Goal: Task Accomplishment & Management: Complete application form

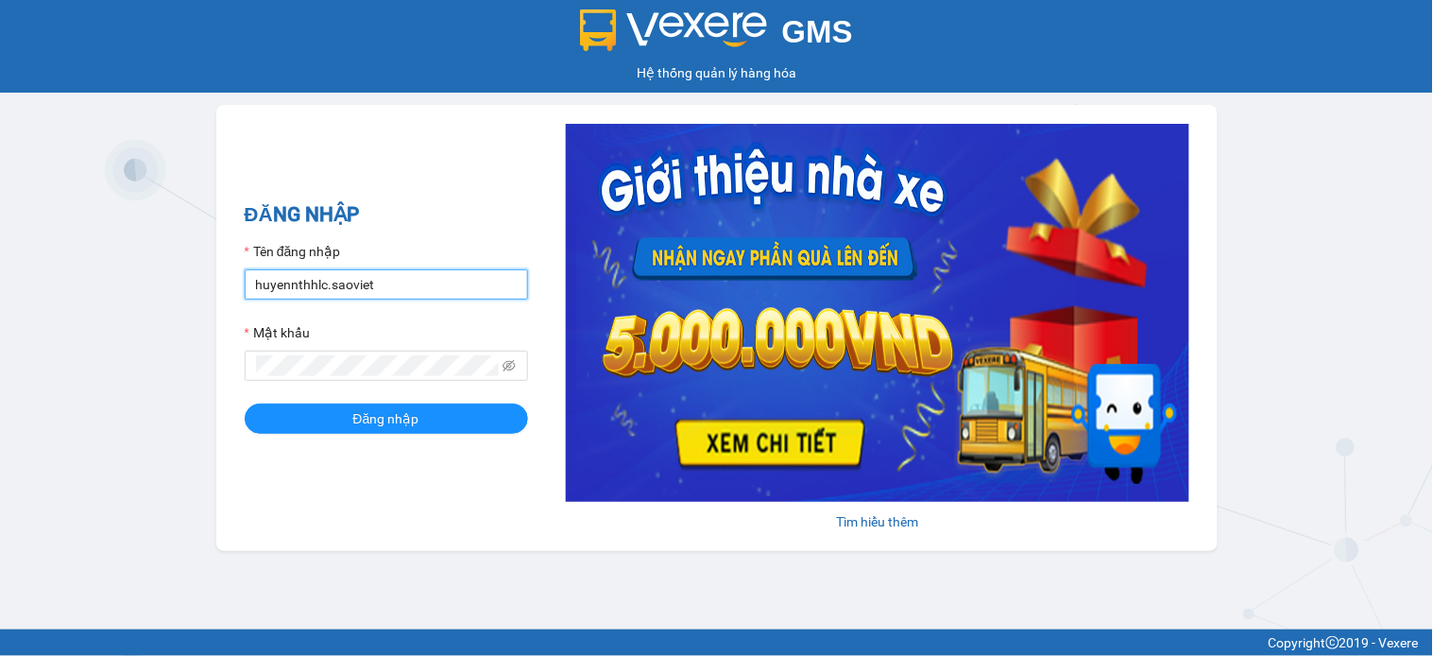
click at [514, 291] on input "huyennthhlc.saoviet" at bounding box center [386, 284] width 283 height 30
click at [421, 286] on input "huyennthhlc.saovietg" at bounding box center [386, 284] width 283 height 30
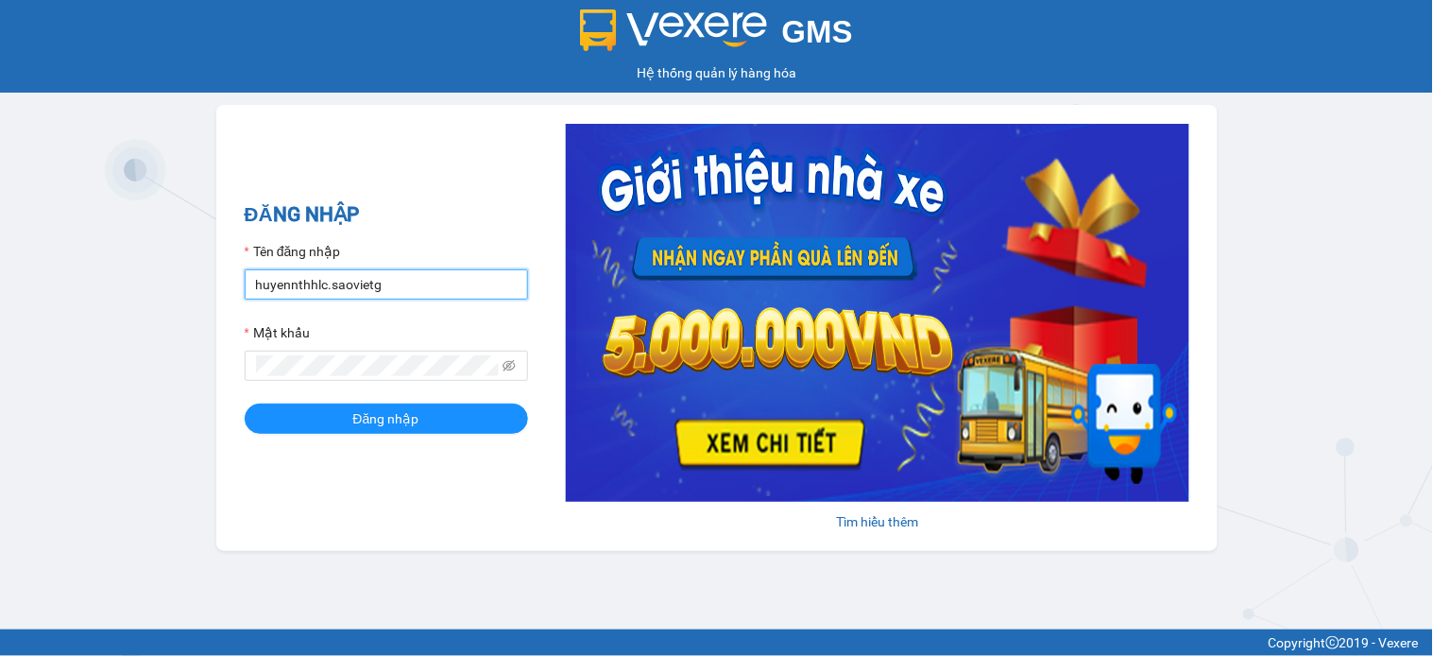
click at [421, 286] on input "huyennthhlc.saovietg" at bounding box center [386, 284] width 283 height 30
type input "giangmth_hhlc.saoviet"
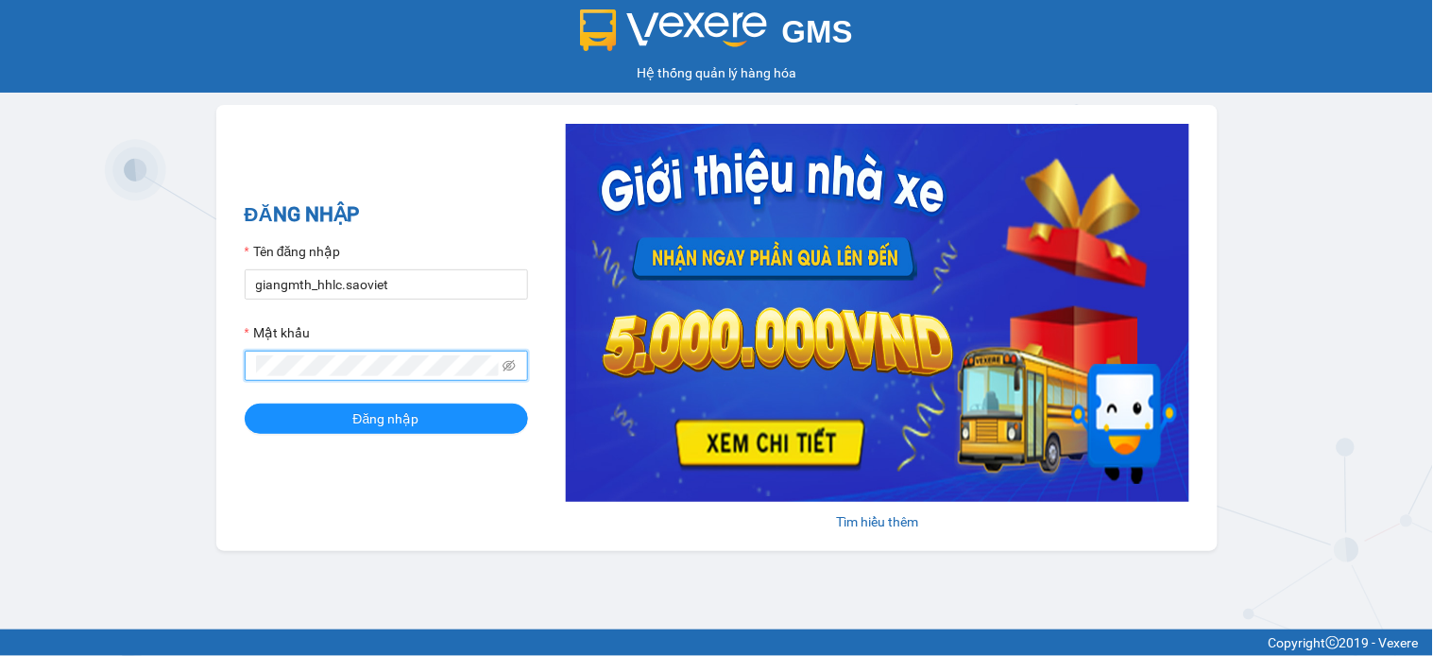
click at [245, 403] on button "Đăng nhập" at bounding box center [386, 418] width 283 height 30
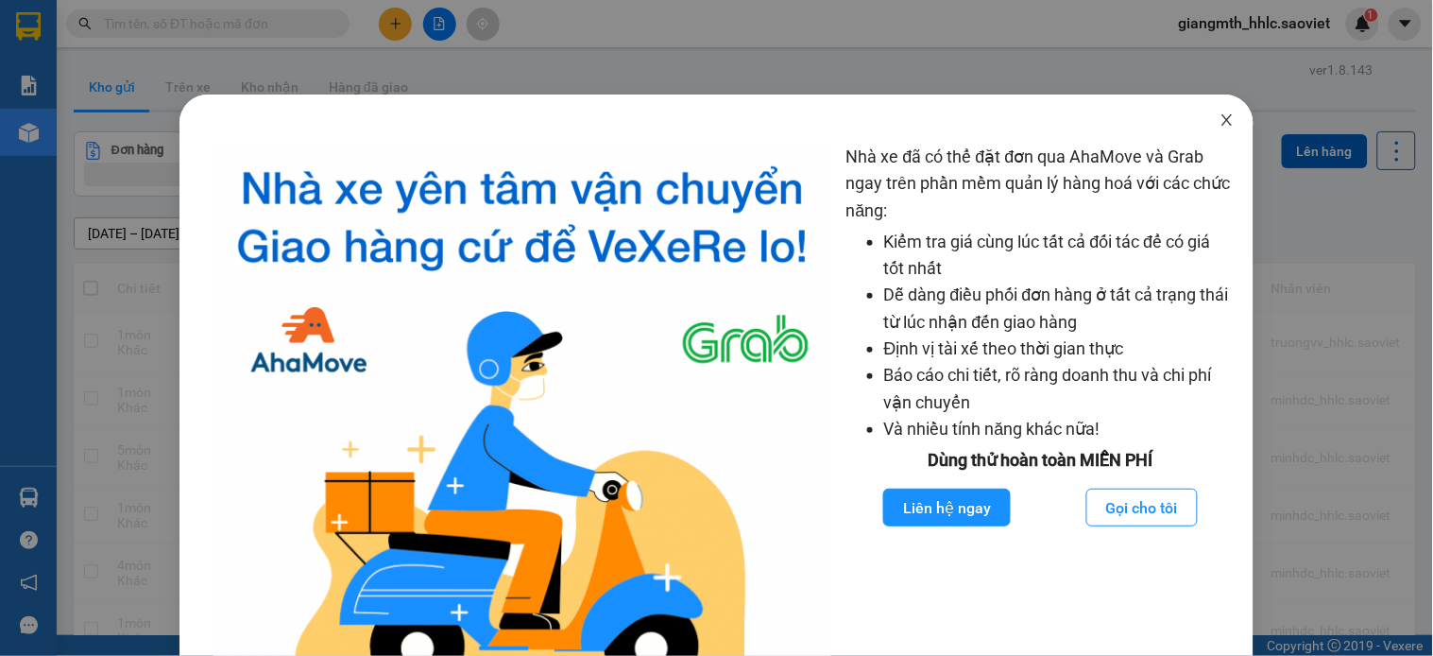
click at [1220, 121] on icon "close" at bounding box center [1227, 119] width 15 height 15
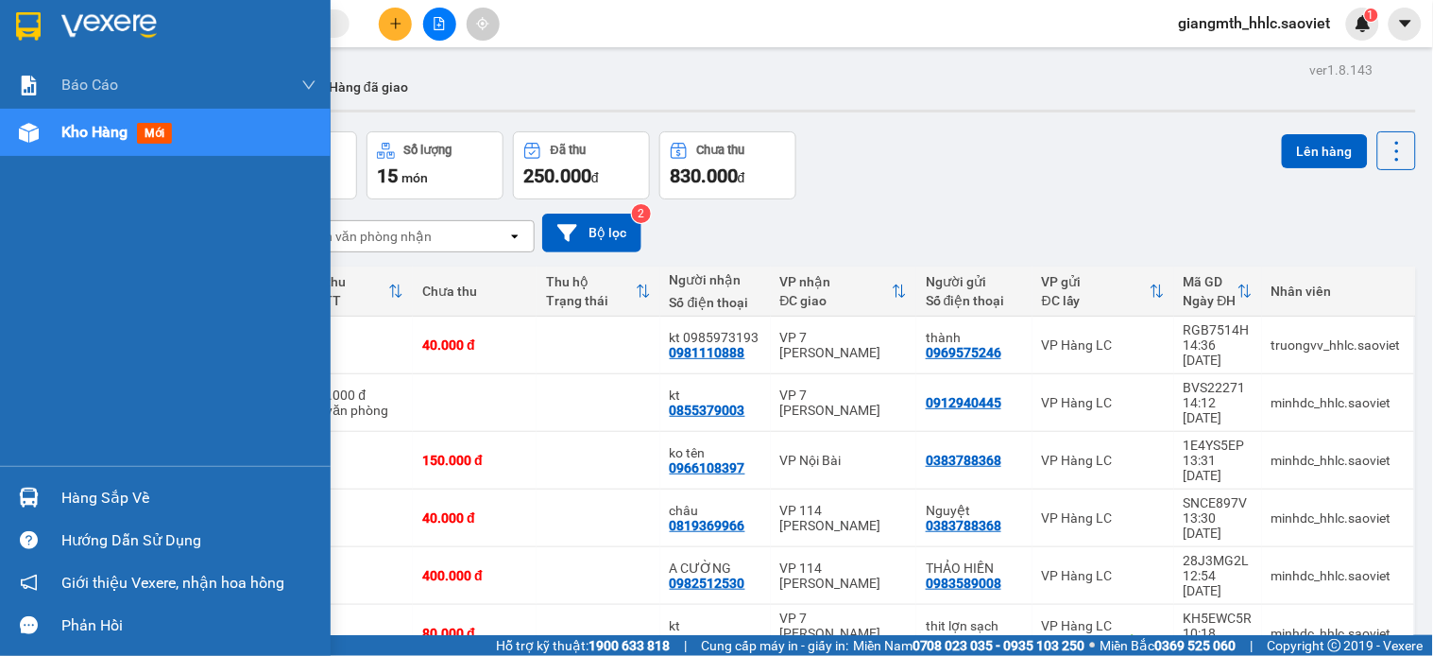
click at [203, 139] on div "Kho hàng mới" at bounding box center [188, 132] width 255 height 47
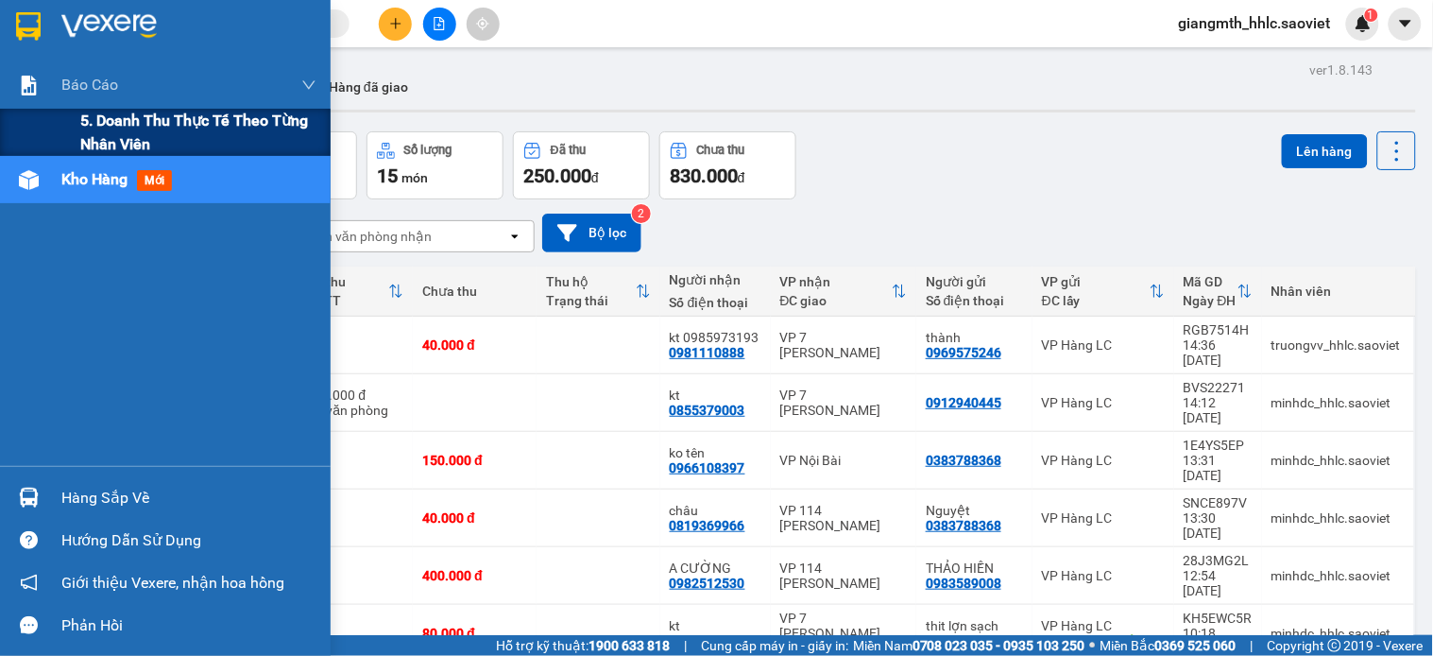
click at [129, 130] on span "5. Doanh thu thực tế theo từng nhân viên" at bounding box center [198, 132] width 236 height 47
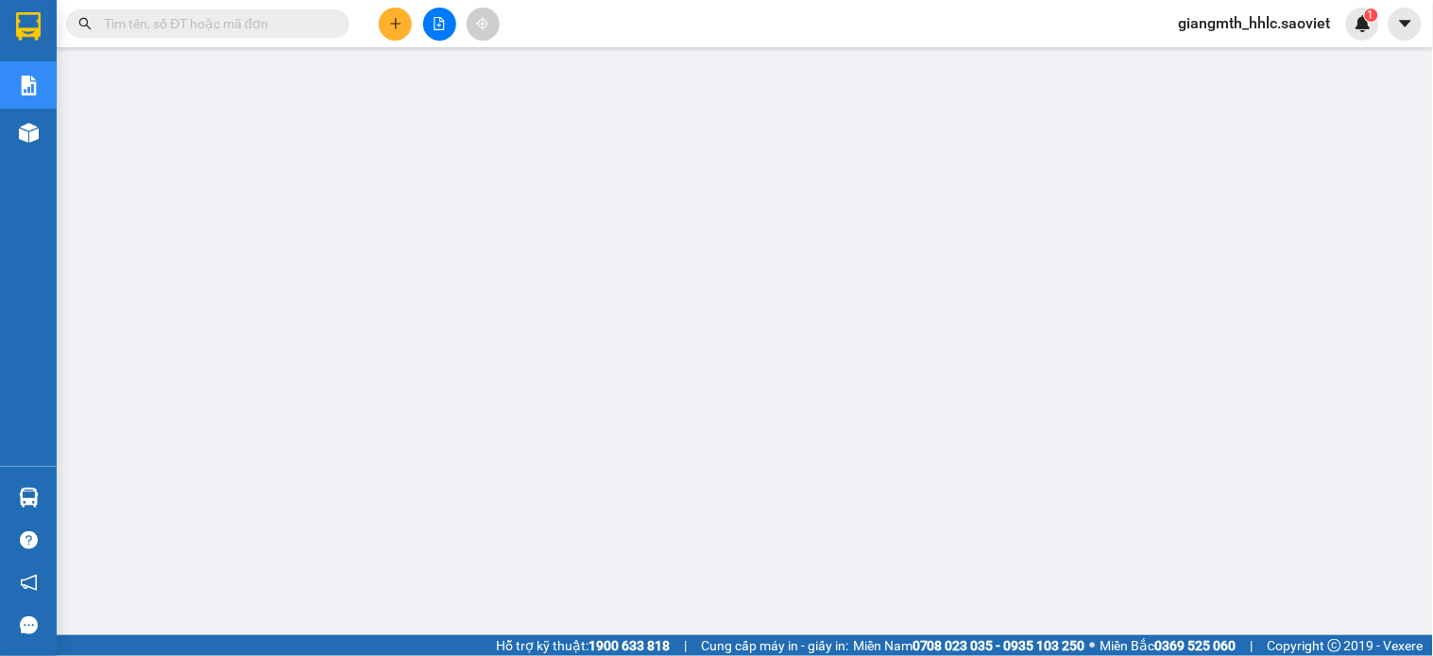
click at [1250, 15] on span "giangmth_hhlc.saoviet" at bounding box center [1255, 23] width 182 height 24
click at [1311, 57] on span "Đăng xuất" at bounding box center [1264, 58] width 143 height 21
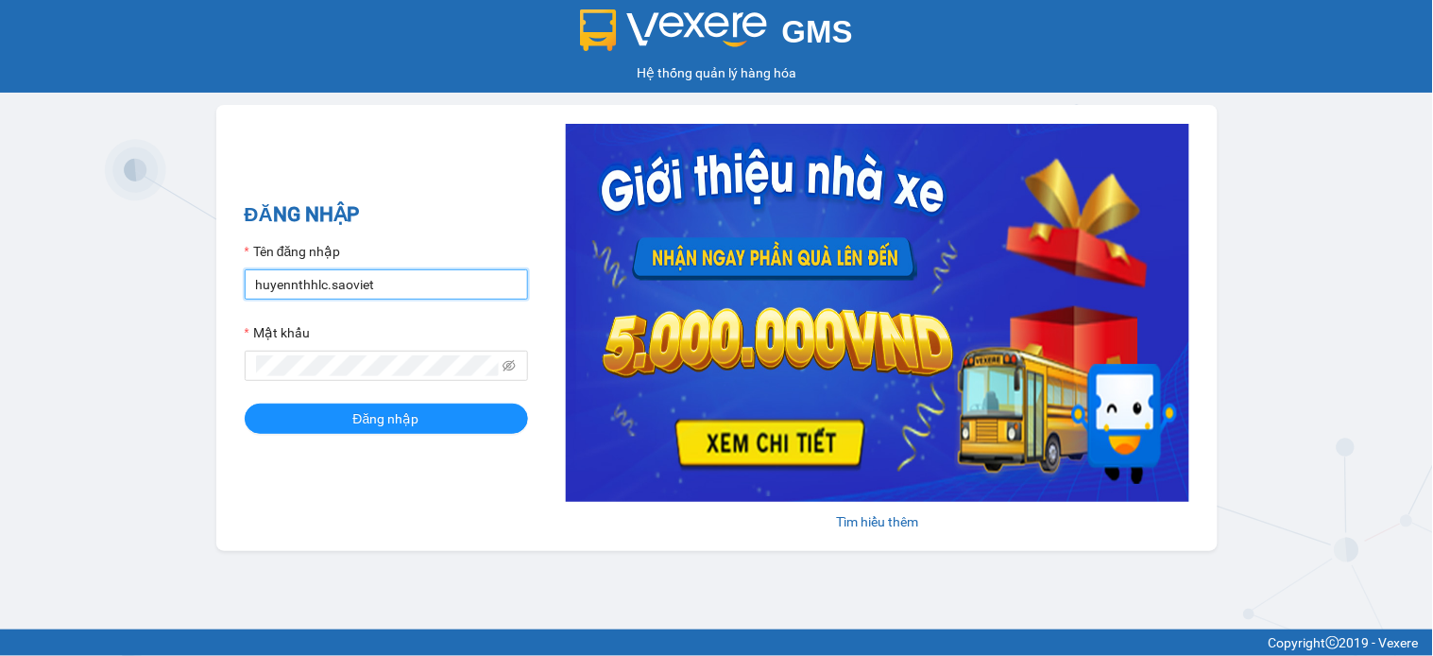
click at [426, 279] on input "huyennthhlc.saoviet" at bounding box center [386, 284] width 283 height 30
type input "truongvv_hhlc.saoviet"
click at [368, 385] on form "Tên đăng nhập truongvv_hhlc.saoviet Mật khẩu Đăng nhập" at bounding box center [386, 337] width 283 height 193
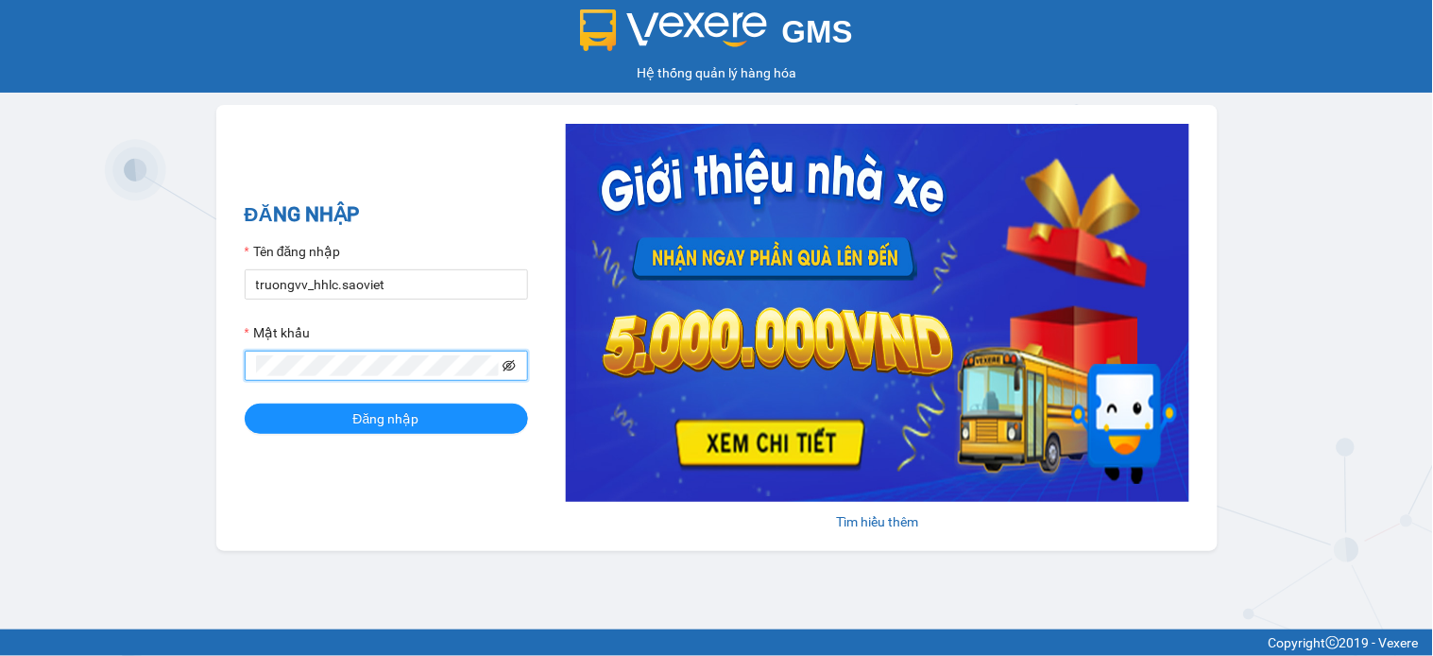
click at [507, 367] on icon "eye-invisible" at bounding box center [509, 365] width 13 height 11
click at [245, 403] on button "Đăng nhập" at bounding box center [386, 418] width 283 height 30
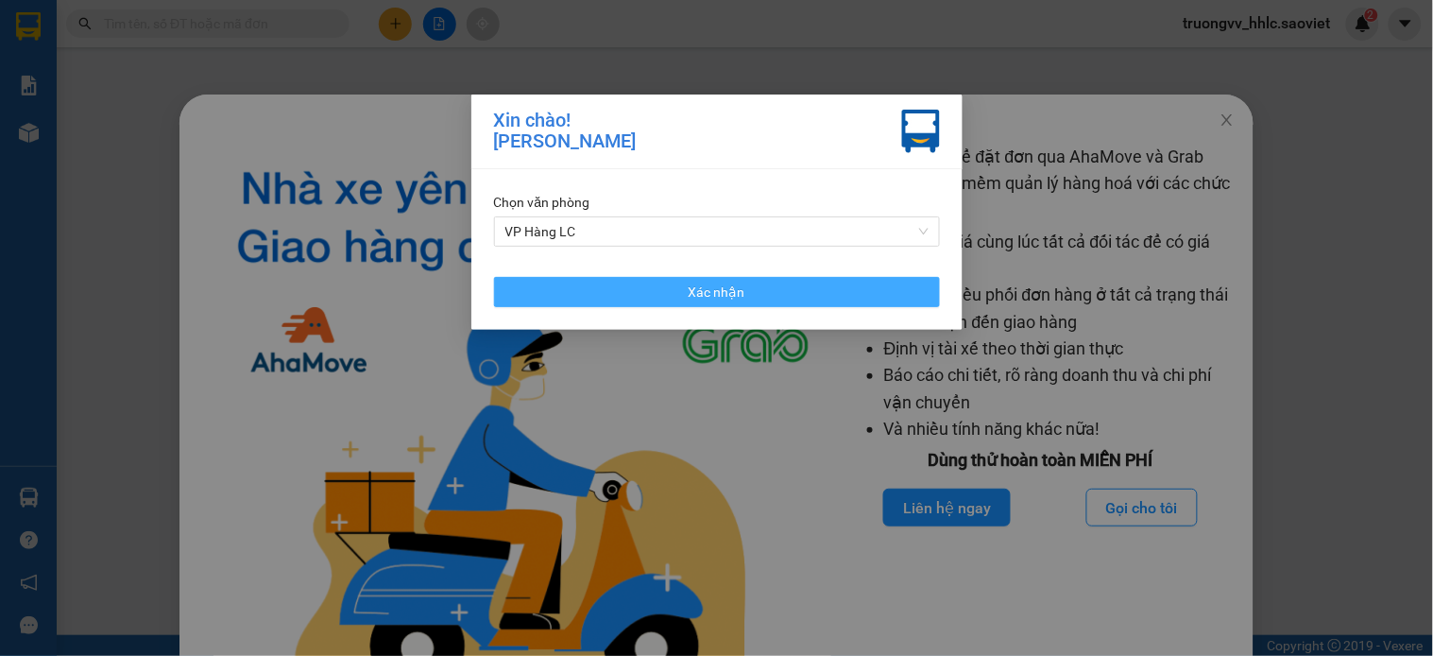
click at [692, 295] on span "Xác nhận" at bounding box center [717, 292] width 57 height 21
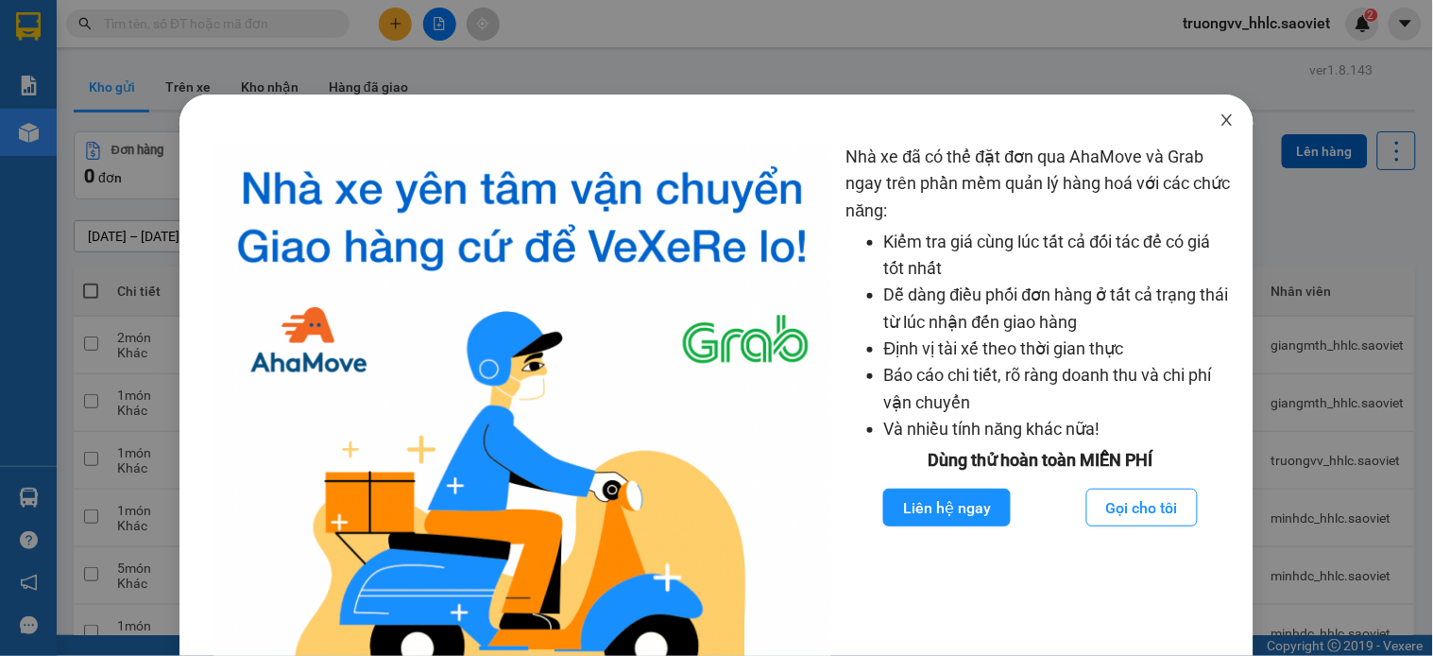
click at [1220, 117] on icon "close" at bounding box center [1227, 119] width 15 height 15
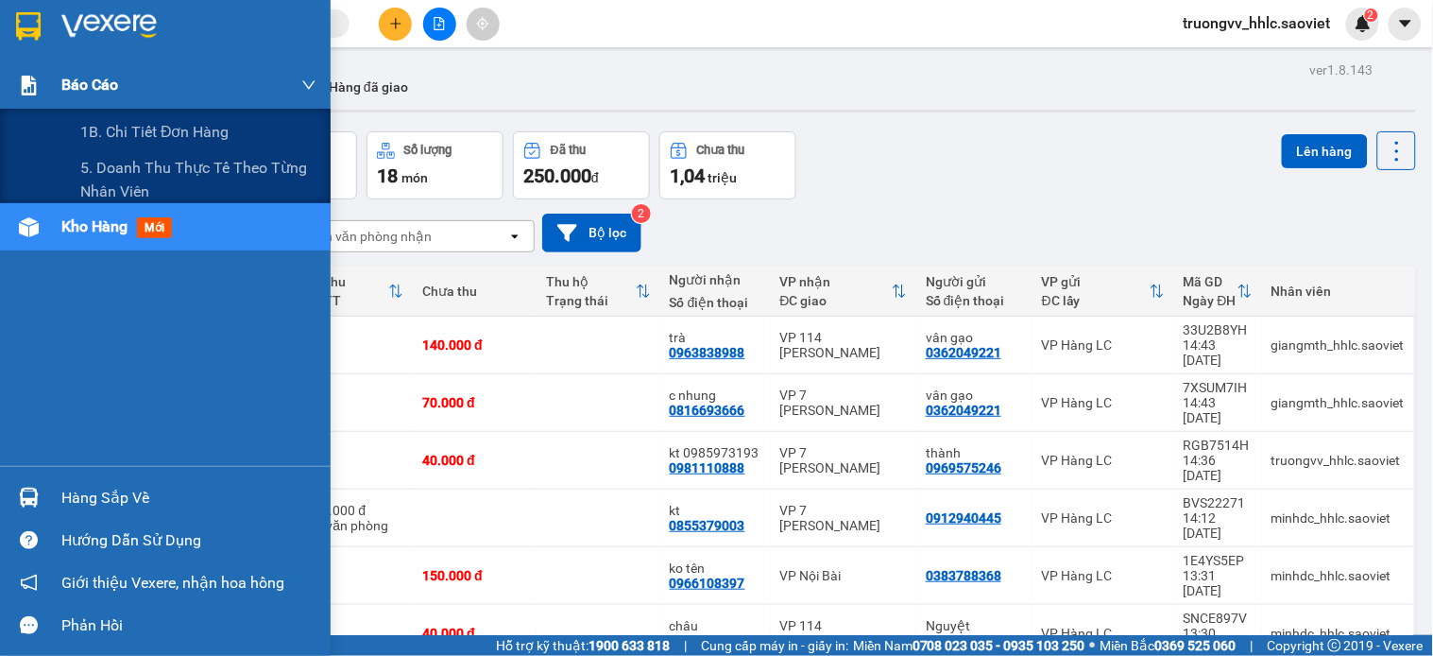
drag, startPoint x: 123, startPoint y: 172, endPoint x: 288, endPoint y: 98, distance: 181.0
click at [125, 172] on span "5. Doanh thu thực tế theo từng nhân viên" at bounding box center [198, 179] width 236 height 47
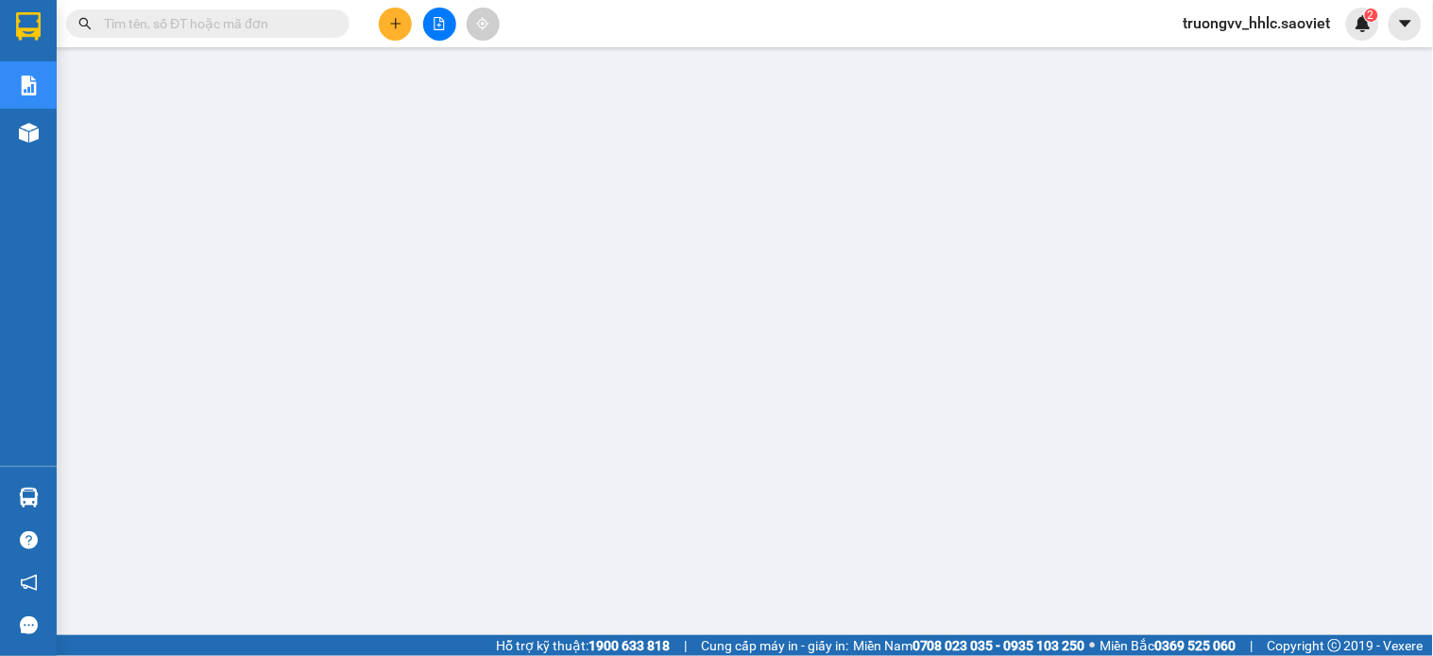
click at [214, 9] on span at bounding box center [207, 23] width 283 height 28
click at [214, 17] on input "text" at bounding box center [215, 23] width 223 height 21
paste input "WNFZV8FN"
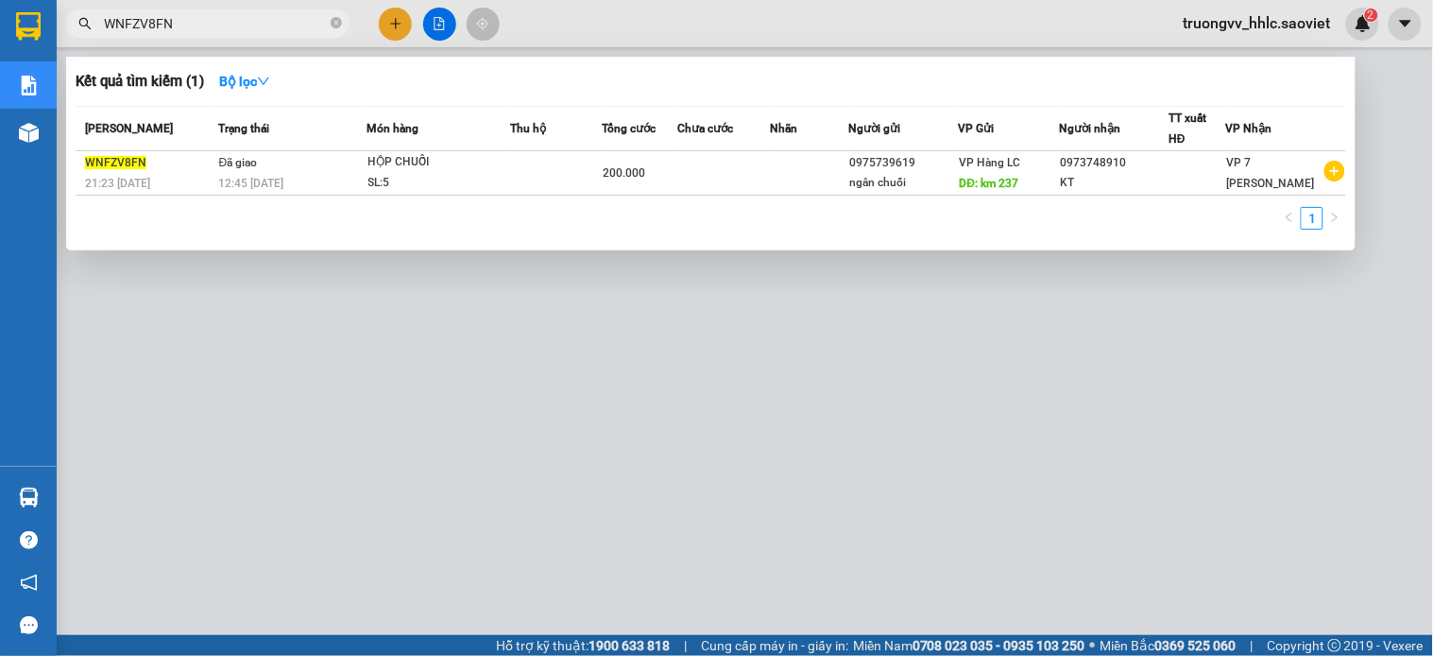
click at [495, 488] on div at bounding box center [716, 328] width 1433 height 656
click at [225, 28] on input "WNFZV8FN" at bounding box center [215, 23] width 223 height 21
paste input "V6J9F3VX"
click at [488, 460] on div at bounding box center [716, 328] width 1433 height 656
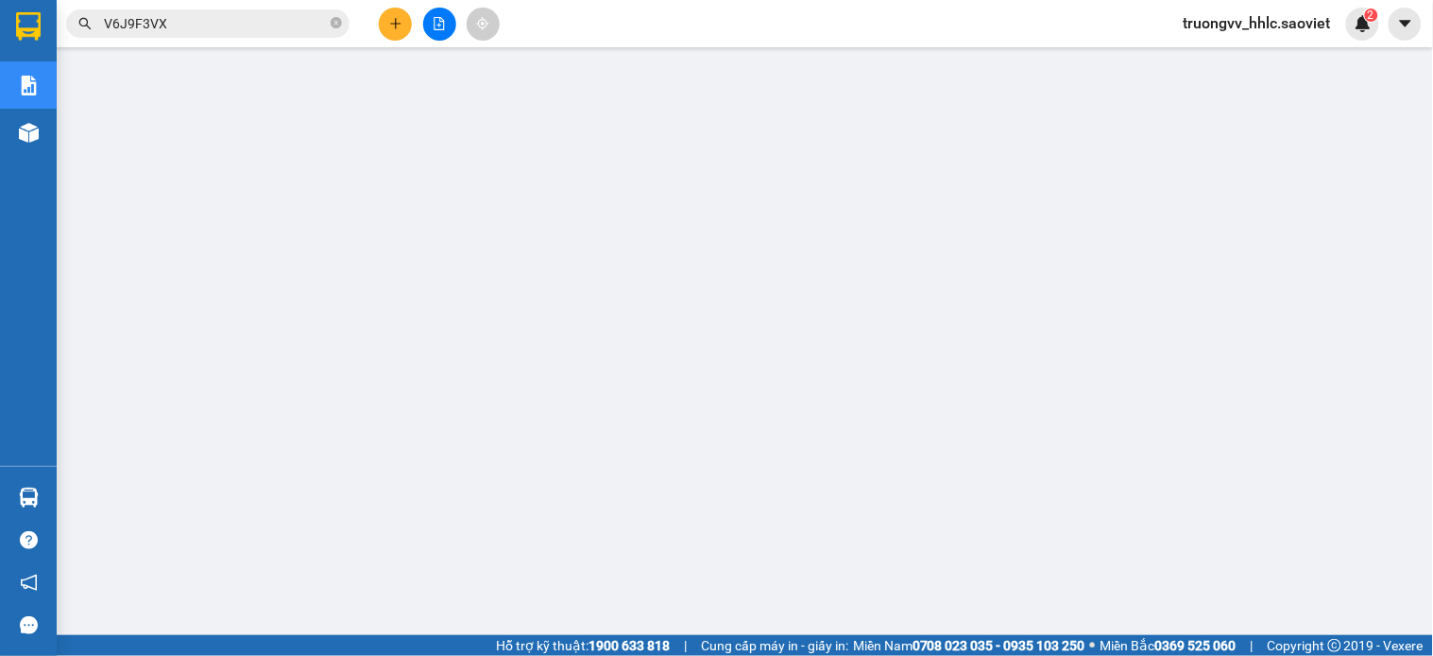
click at [231, 16] on input "V6J9F3VX" at bounding box center [215, 23] width 223 height 21
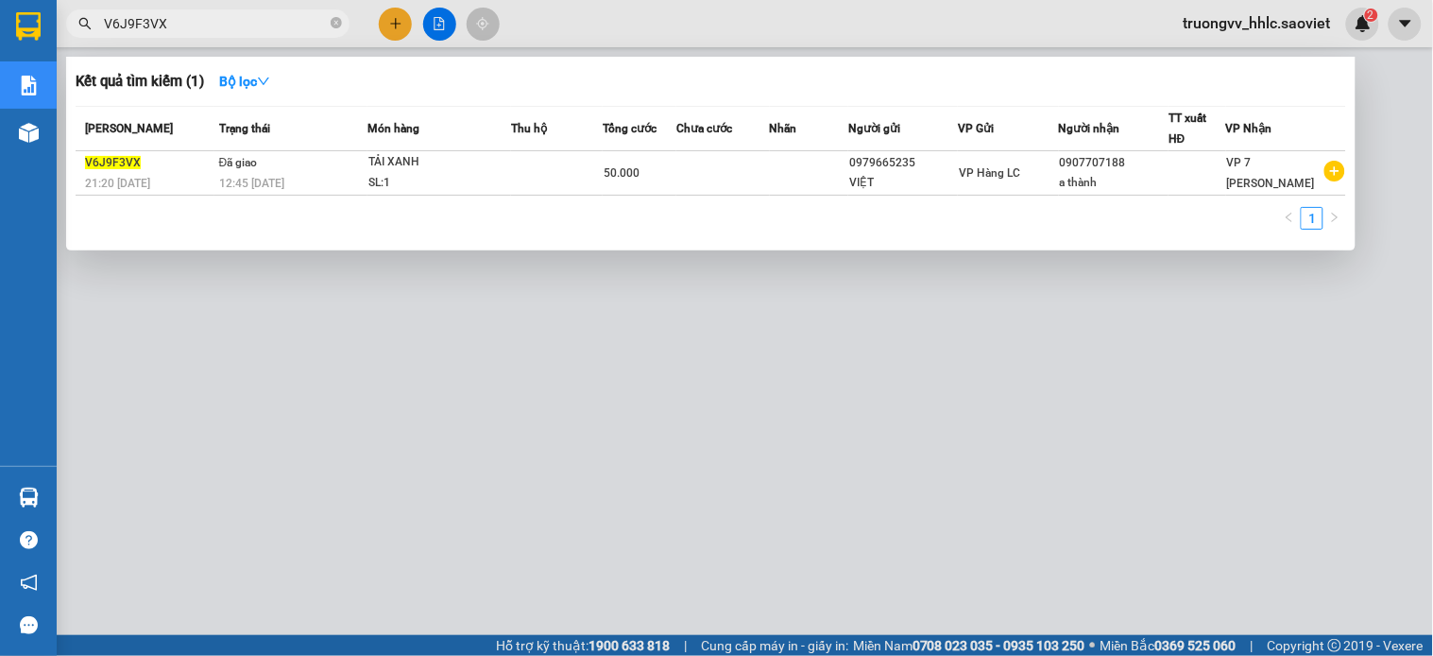
paste input "MD14MGK4"
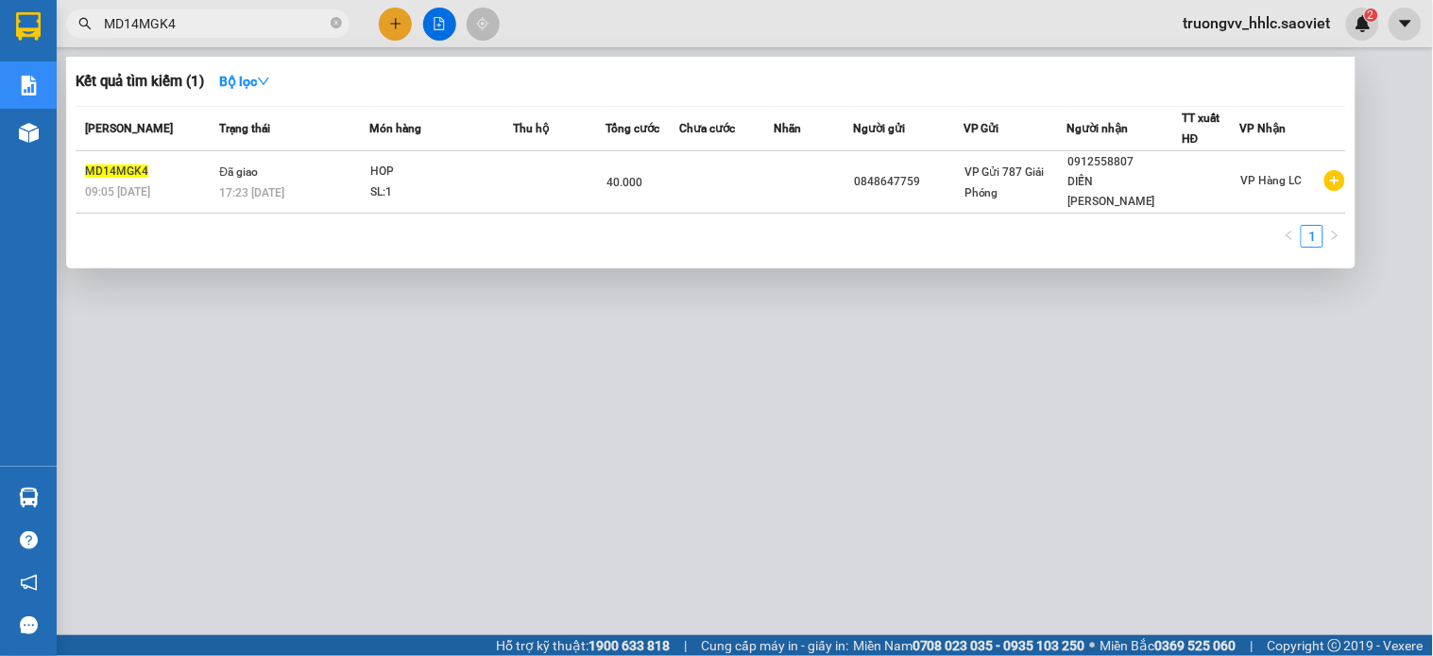
click at [488, 420] on div at bounding box center [716, 328] width 1433 height 656
click at [225, 20] on input "MD14MGK4" at bounding box center [215, 23] width 223 height 21
paste input "JN7G6BFC"
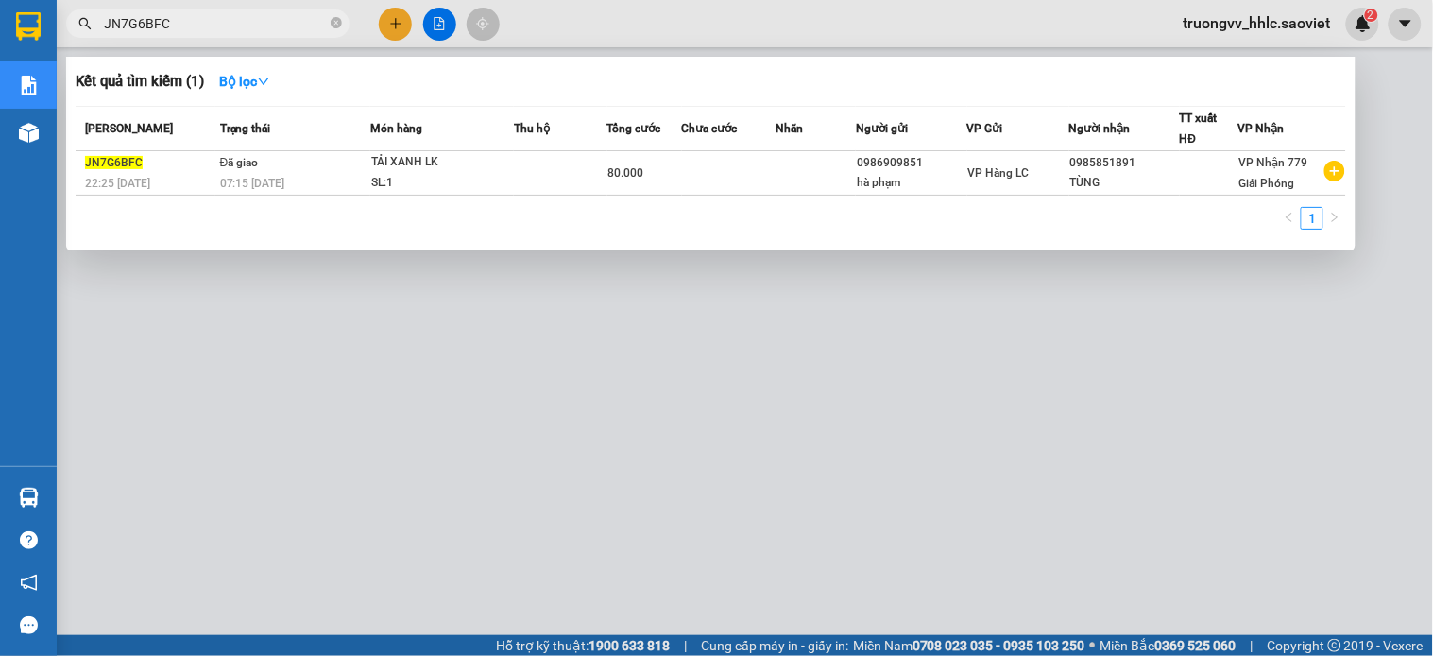
click at [494, 392] on div at bounding box center [716, 328] width 1433 height 656
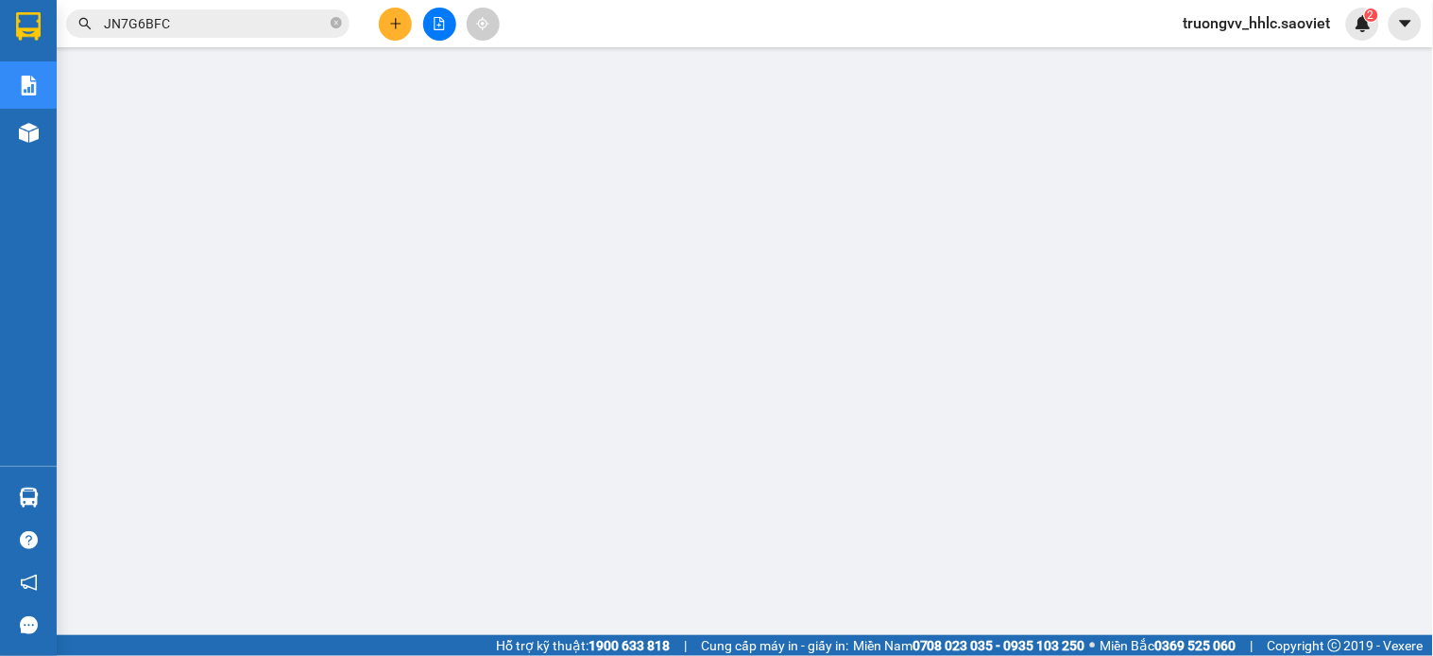
click at [222, 22] on input "JN7G6BFC" at bounding box center [215, 23] width 223 height 21
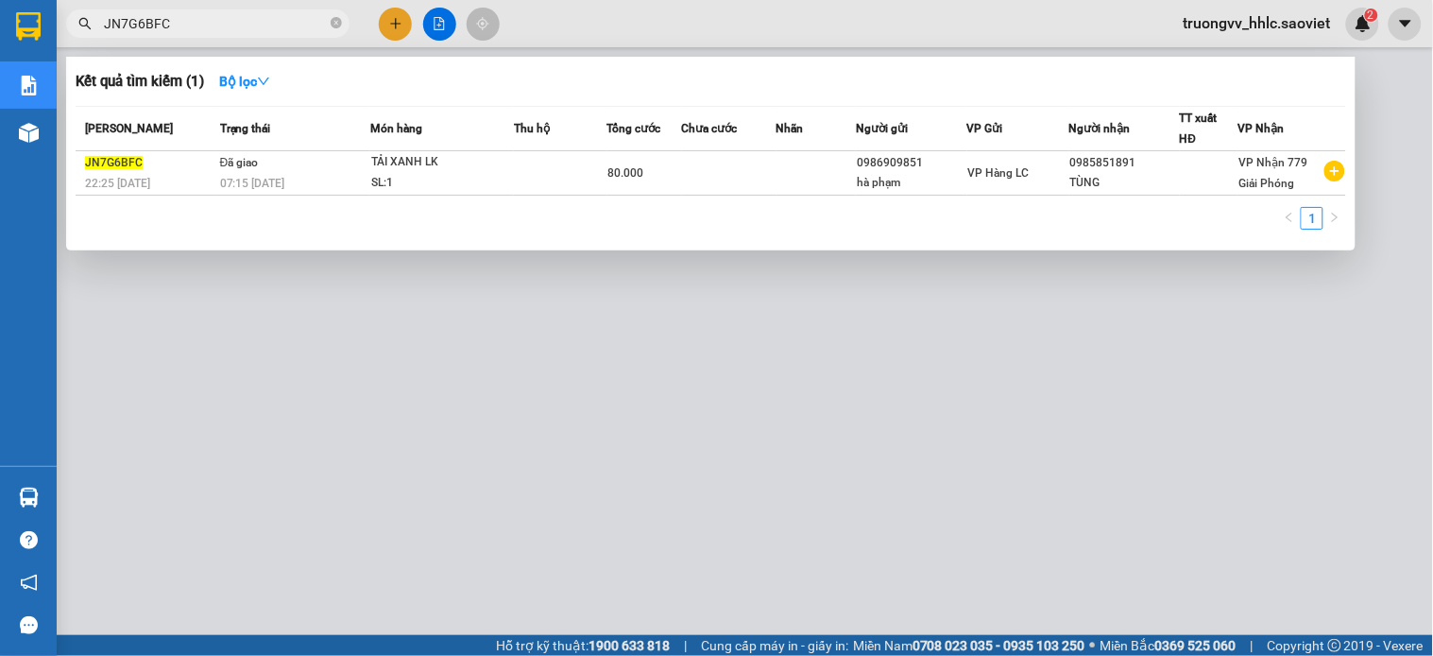
click at [222, 22] on input "JN7G6BFC" at bounding box center [215, 23] width 223 height 21
paste input "FNQW622R"
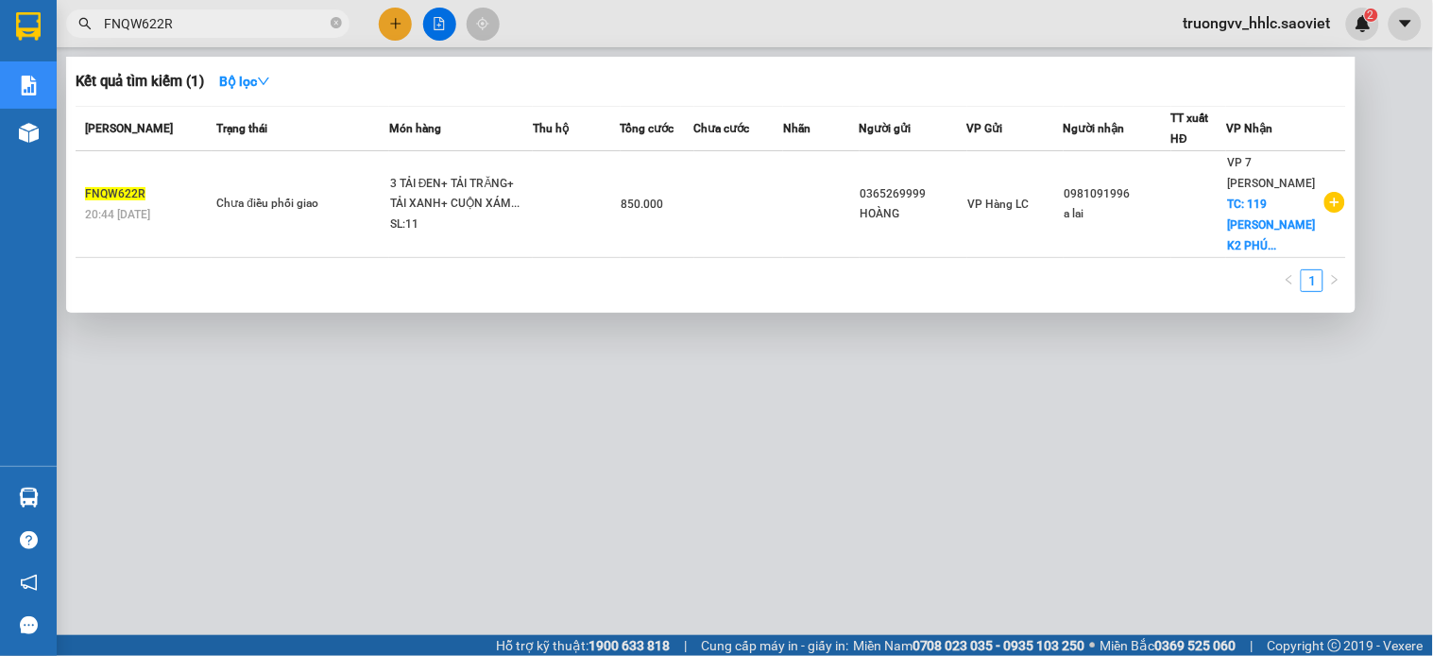
click at [508, 356] on div at bounding box center [716, 328] width 1433 height 656
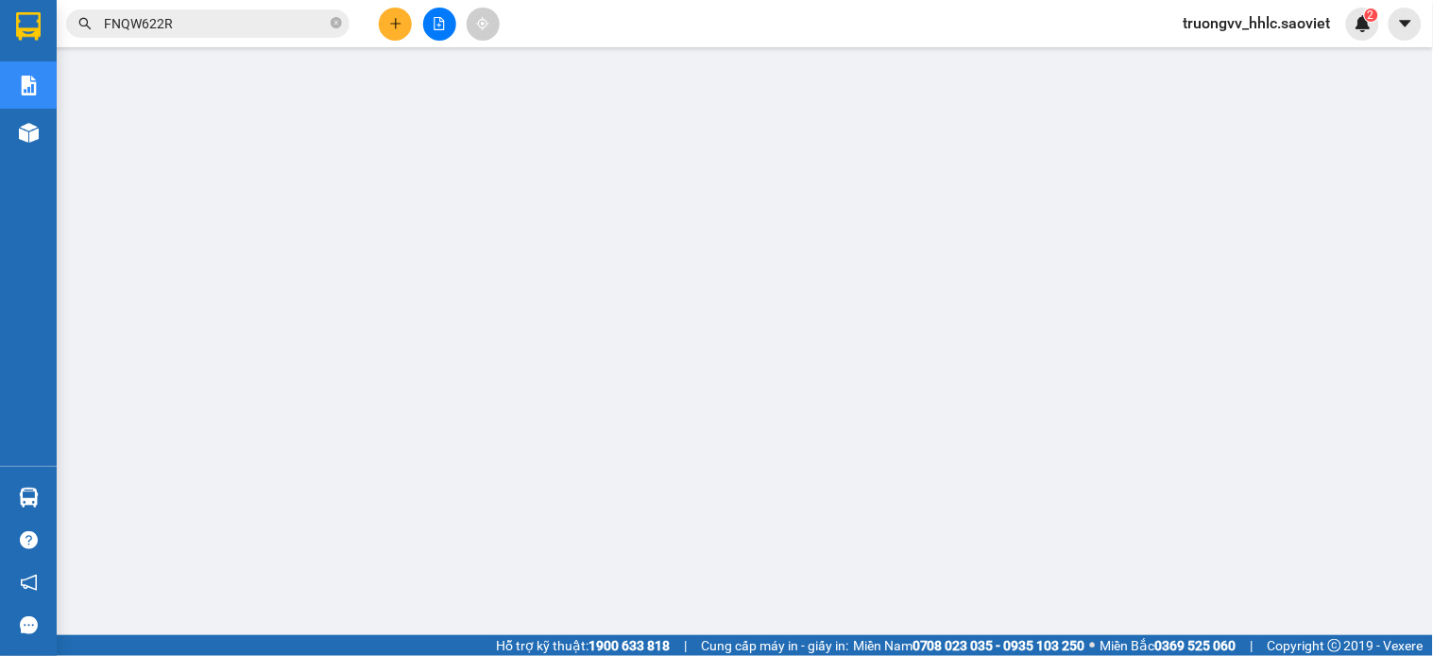
click at [211, 28] on input "FNQW622R" at bounding box center [215, 23] width 223 height 21
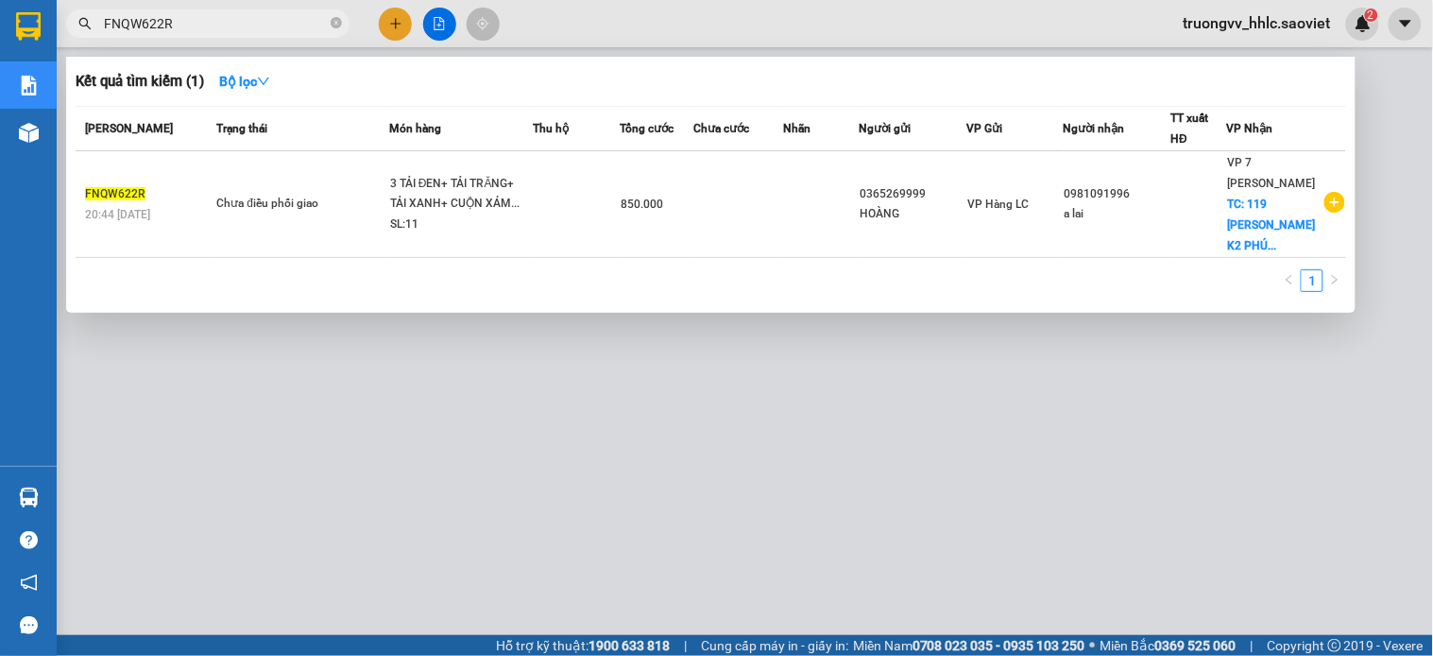
click at [211, 28] on input "FNQW622R" at bounding box center [215, 23] width 223 height 21
paste input "6CBRAGYP"
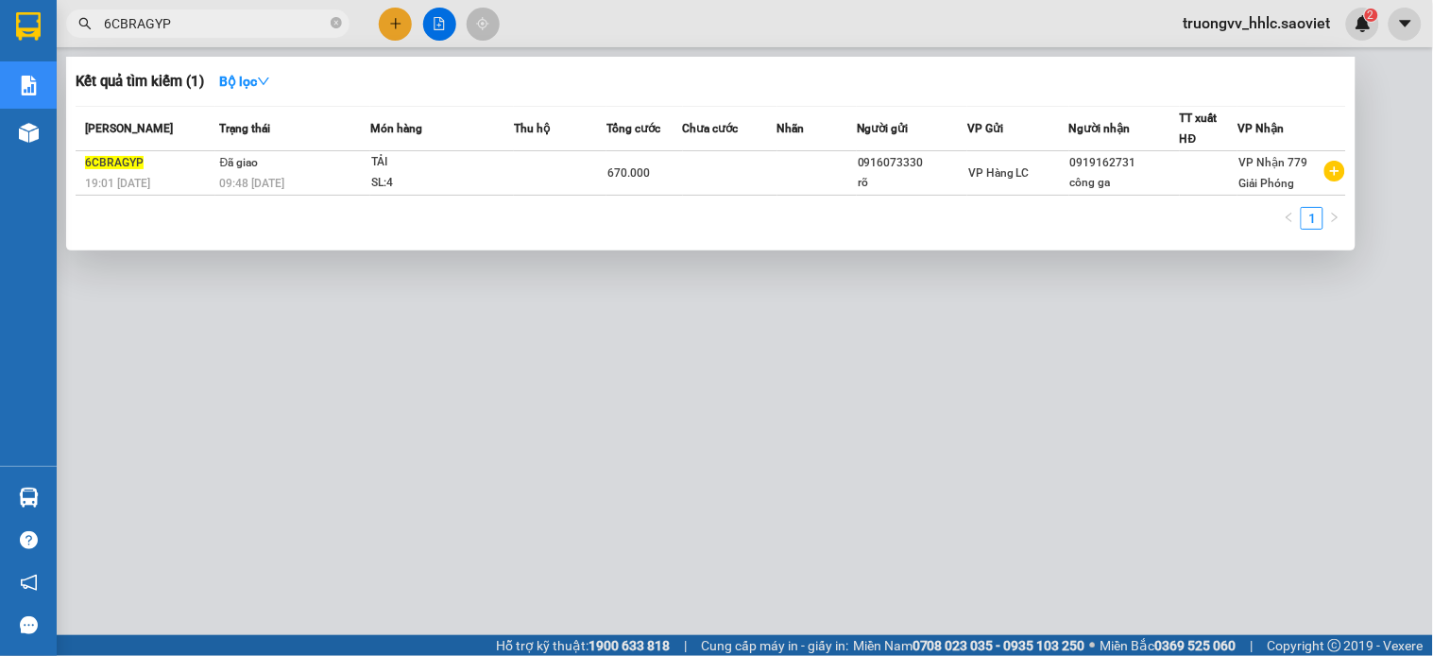
click at [210, 29] on input "6CBRAGYP" at bounding box center [215, 23] width 223 height 21
click at [823, 350] on div at bounding box center [716, 328] width 1433 height 656
click at [167, 13] on input "6CBRAGYP" at bounding box center [215, 23] width 223 height 21
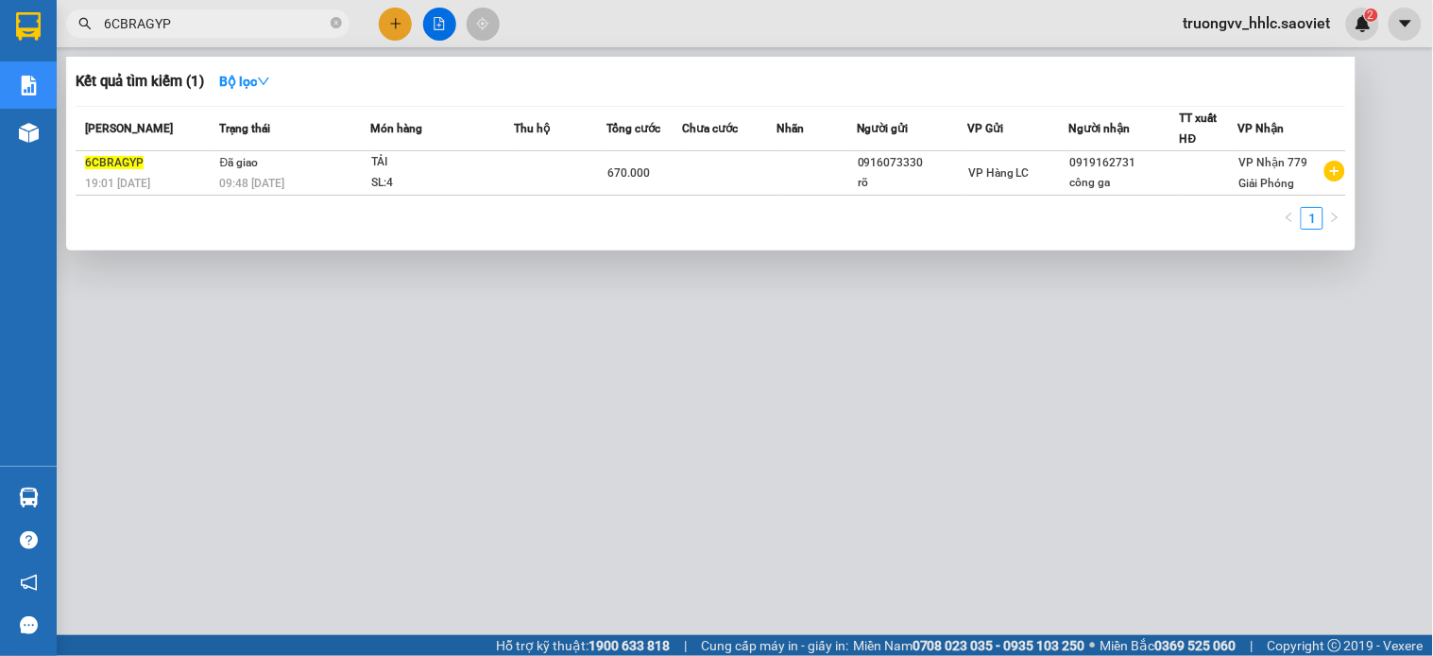
paste input "3ZMBBWZW"
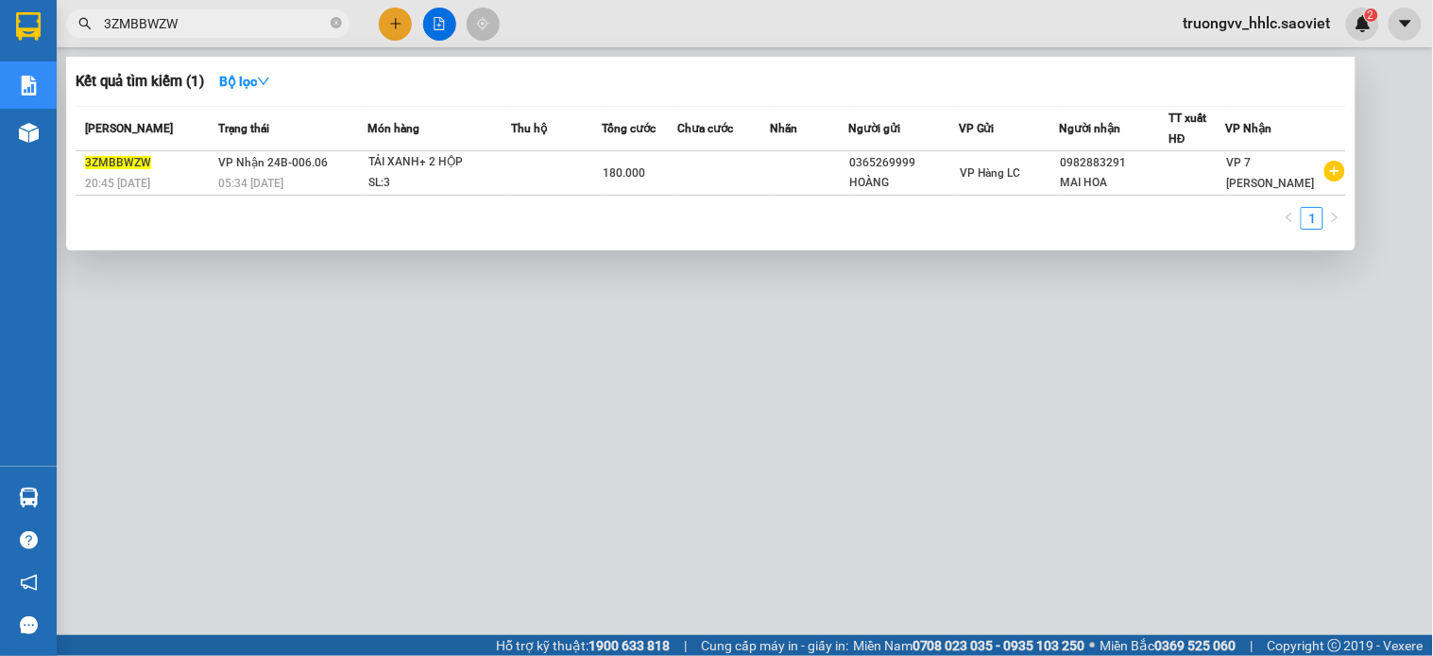
click at [501, 488] on div at bounding box center [716, 328] width 1433 height 656
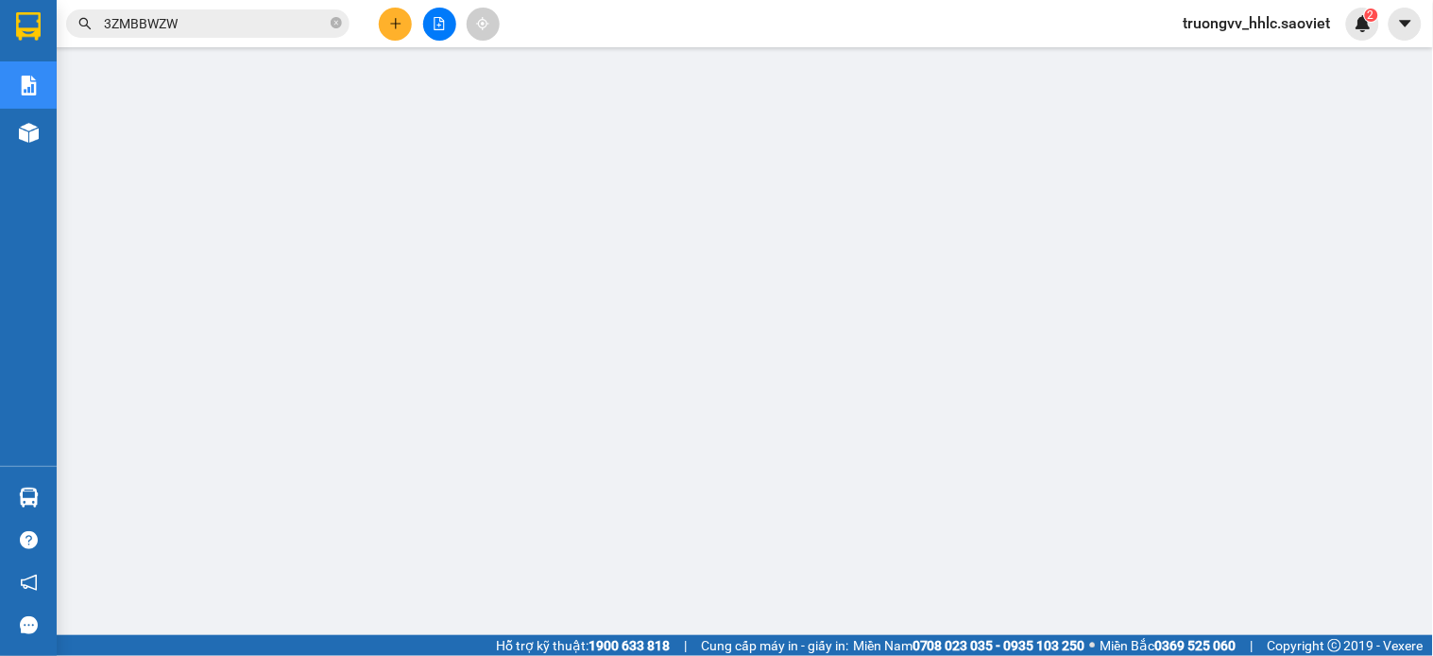
click at [198, 26] on input "3ZMBBWZW" at bounding box center [215, 23] width 223 height 21
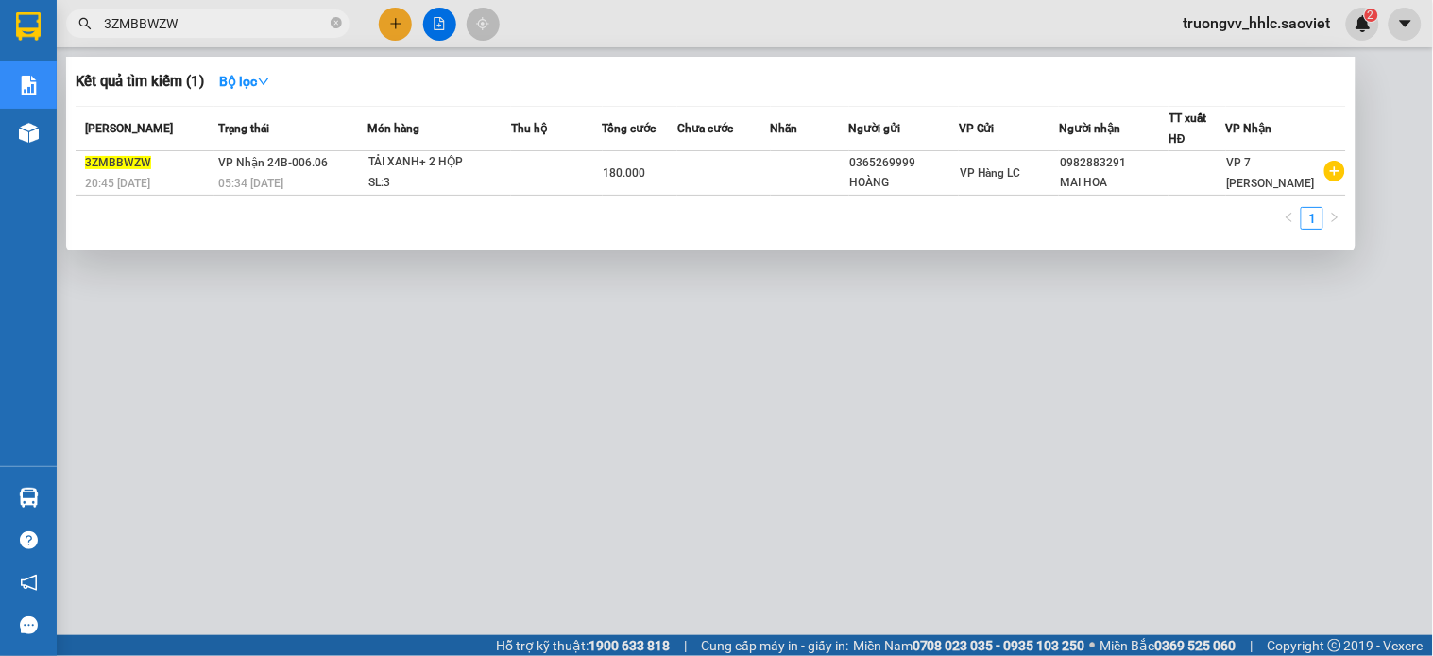
click at [198, 26] on input "3ZMBBWZW" at bounding box center [215, 23] width 223 height 21
paste input "864BKY9A"
type input "864BKY9A"
click at [1375, 99] on div at bounding box center [716, 328] width 1433 height 656
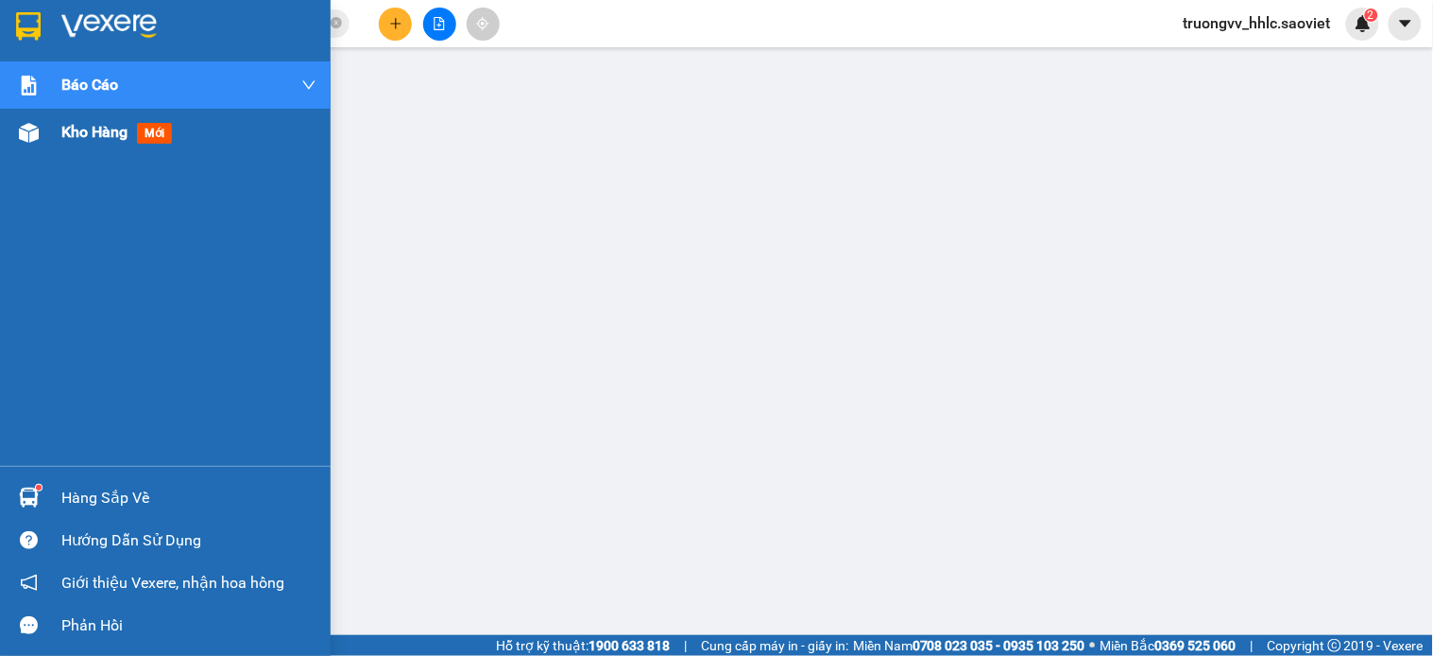
click at [88, 130] on span "Kho hàng" at bounding box center [94, 132] width 66 height 18
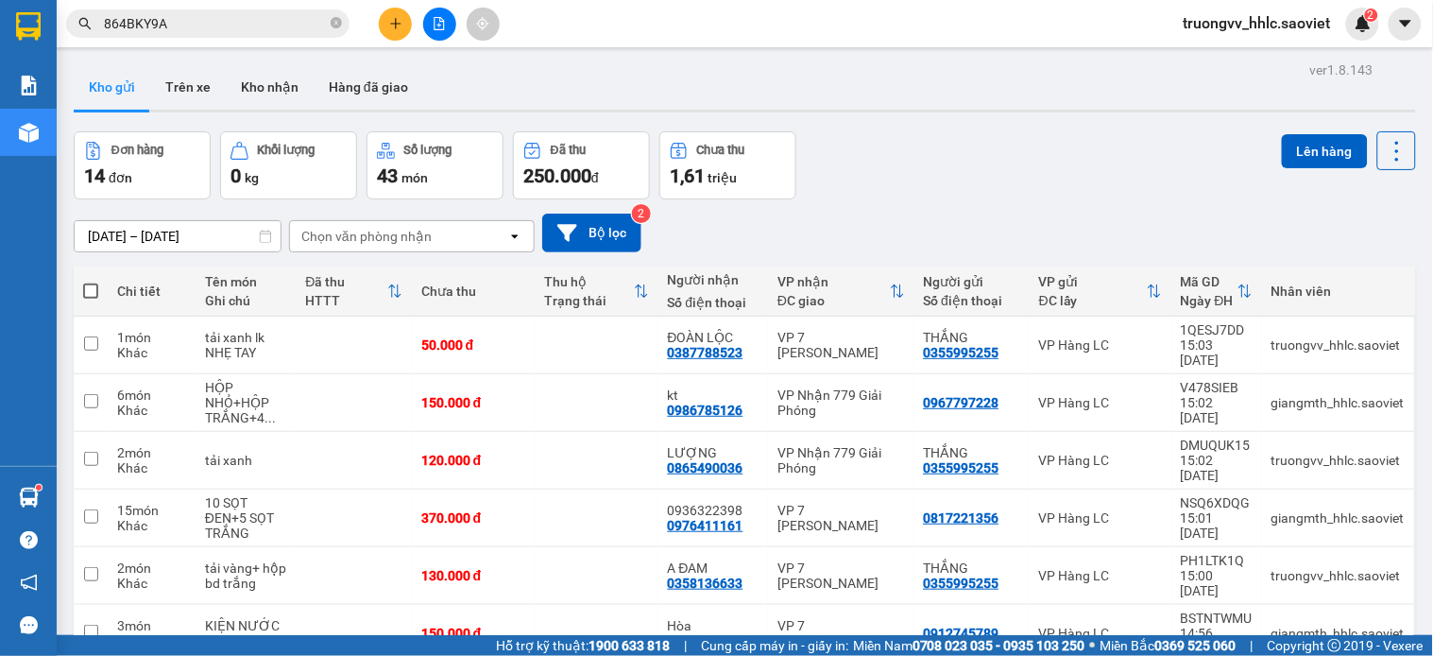
click at [269, 86] on button "Kho nhận" at bounding box center [270, 86] width 88 height 45
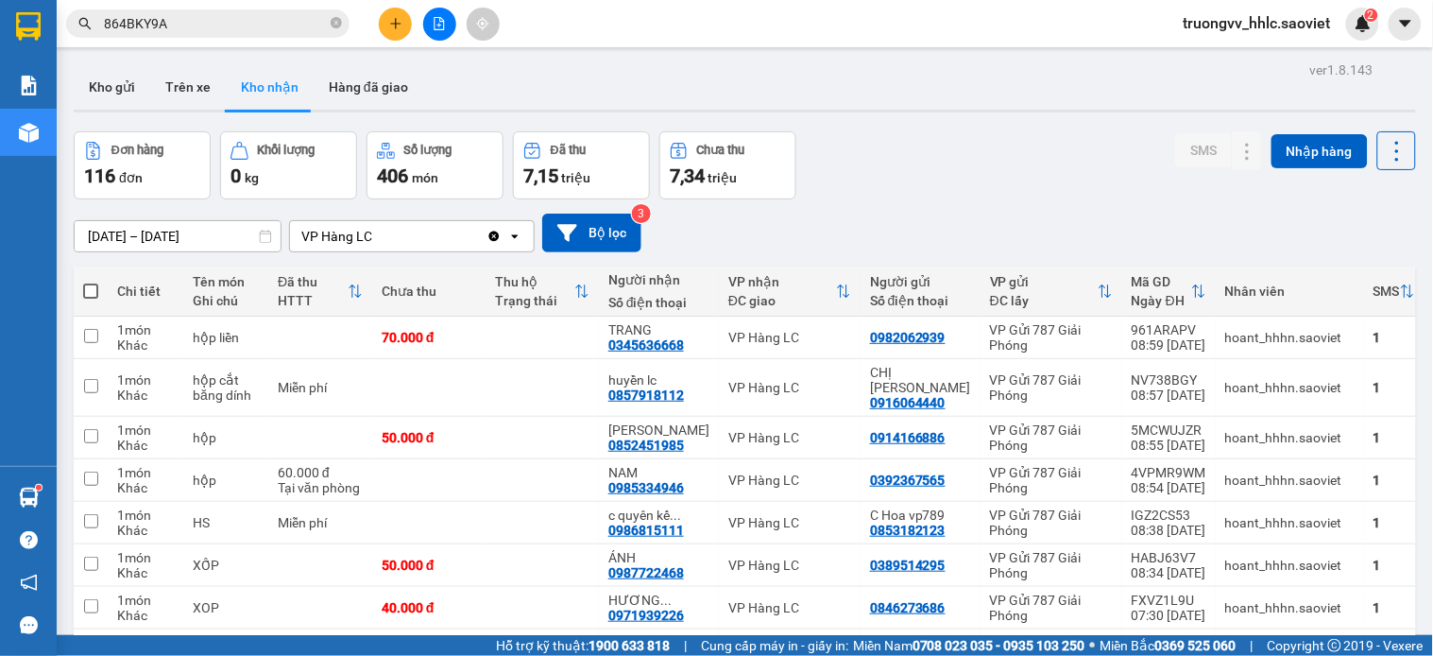
click at [1191, 26] on span "truongvv_hhlc.saoviet" at bounding box center [1258, 23] width 178 height 24
click at [1240, 61] on span "Đăng xuất" at bounding box center [1267, 58] width 138 height 21
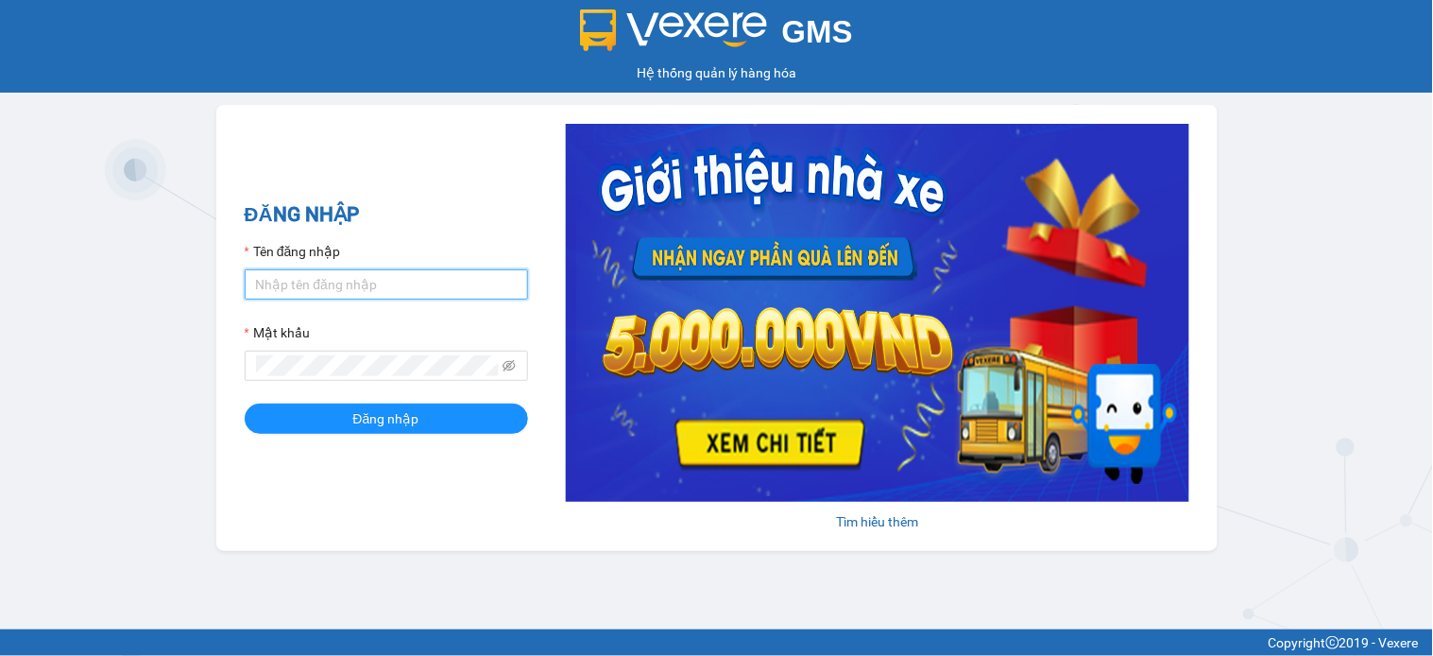
type input "huyennthhlc.saoviet"
click at [393, 283] on input "huyennthhlc.saoviet" at bounding box center [386, 284] width 283 height 30
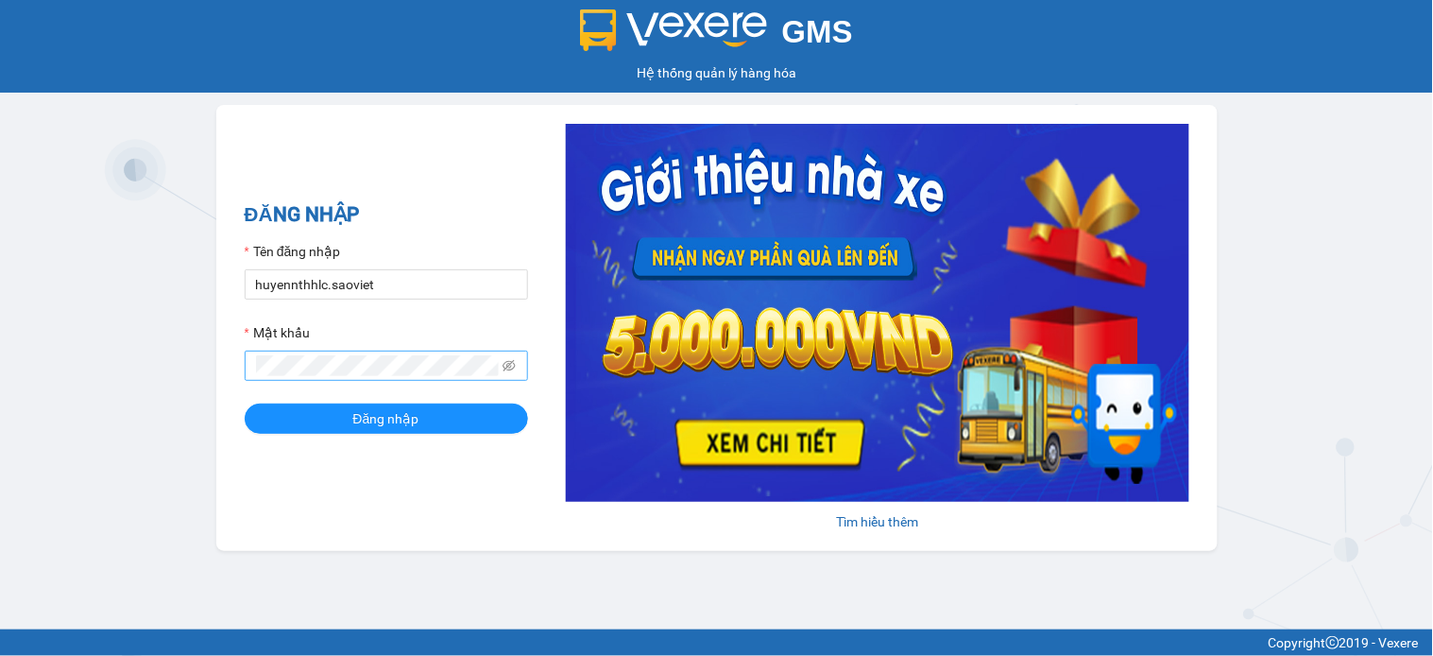
click at [375, 381] on span at bounding box center [386, 366] width 283 height 30
click at [376, 407] on button "Đăng nhập" at bounding box center [386, 418] width 283 height 30
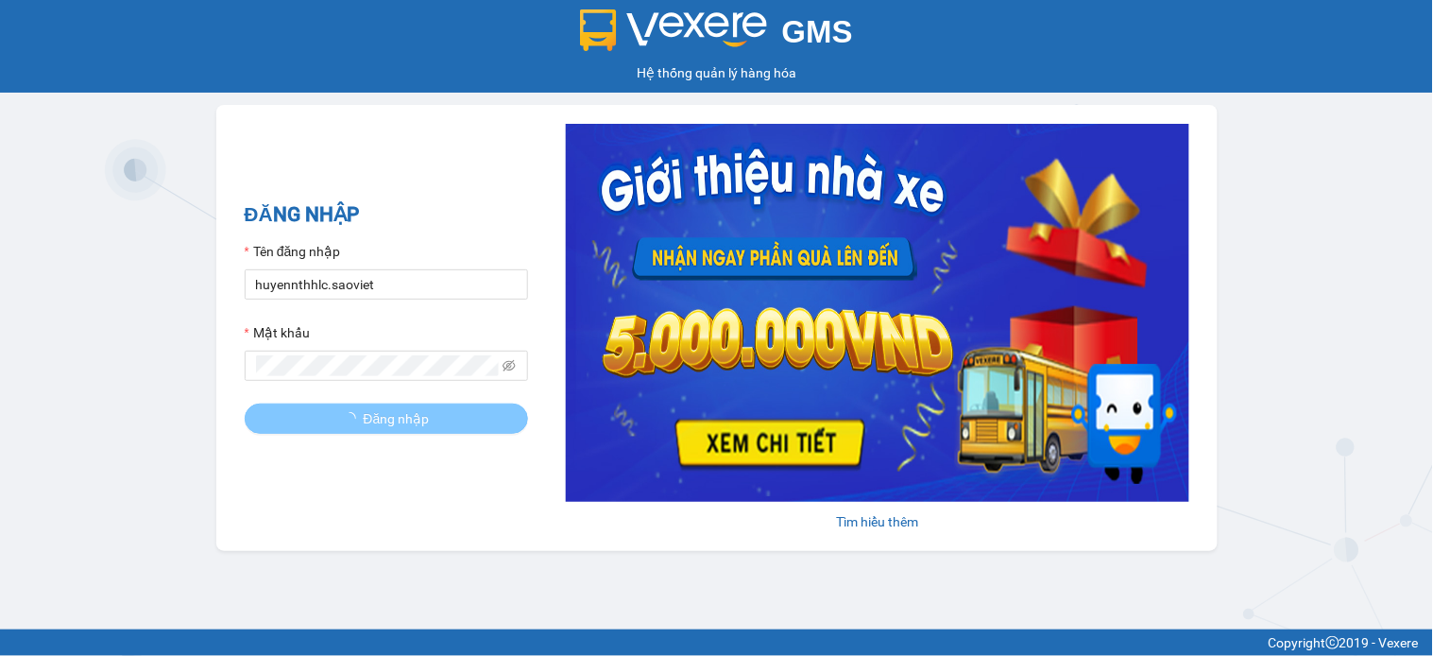
click at [378, 410] on span "Đăng nhập" at bounding box center [397, 418] width 66 height 21
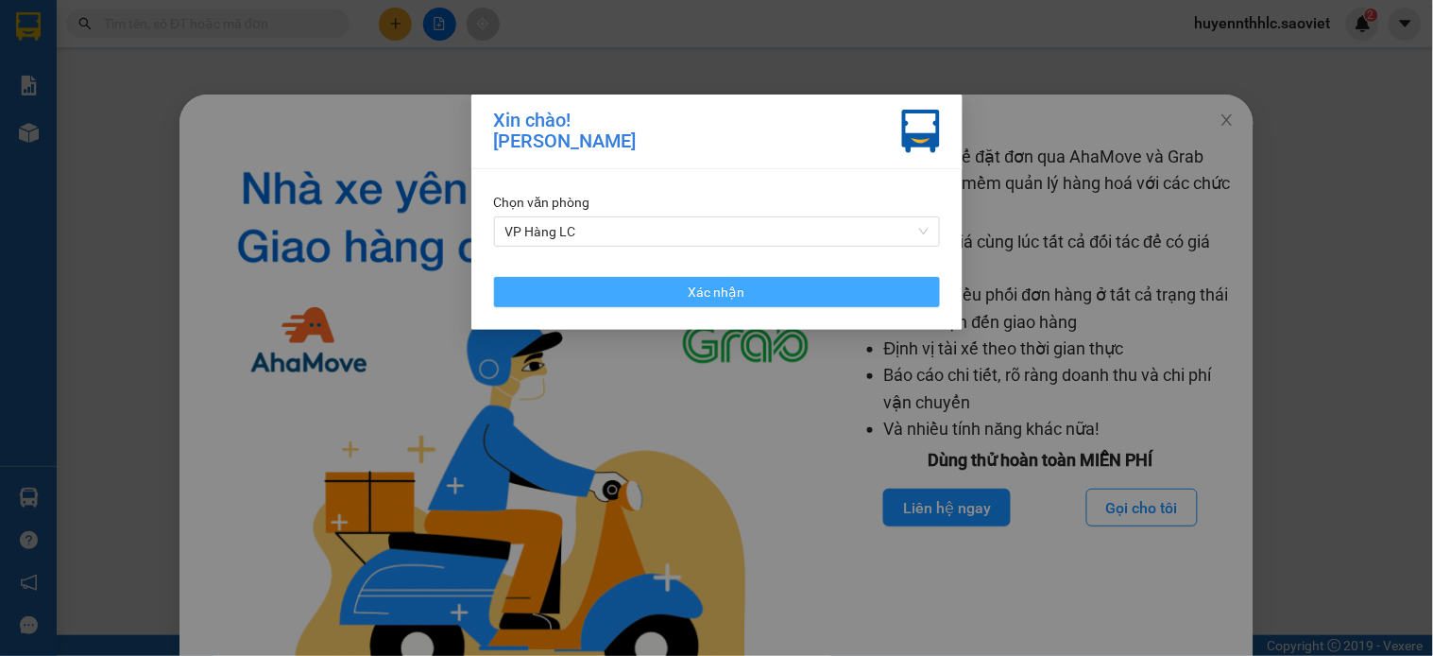
click at [817, 298] on button "Xác nhận" at bounding box center [717, 292] width 446 height 30
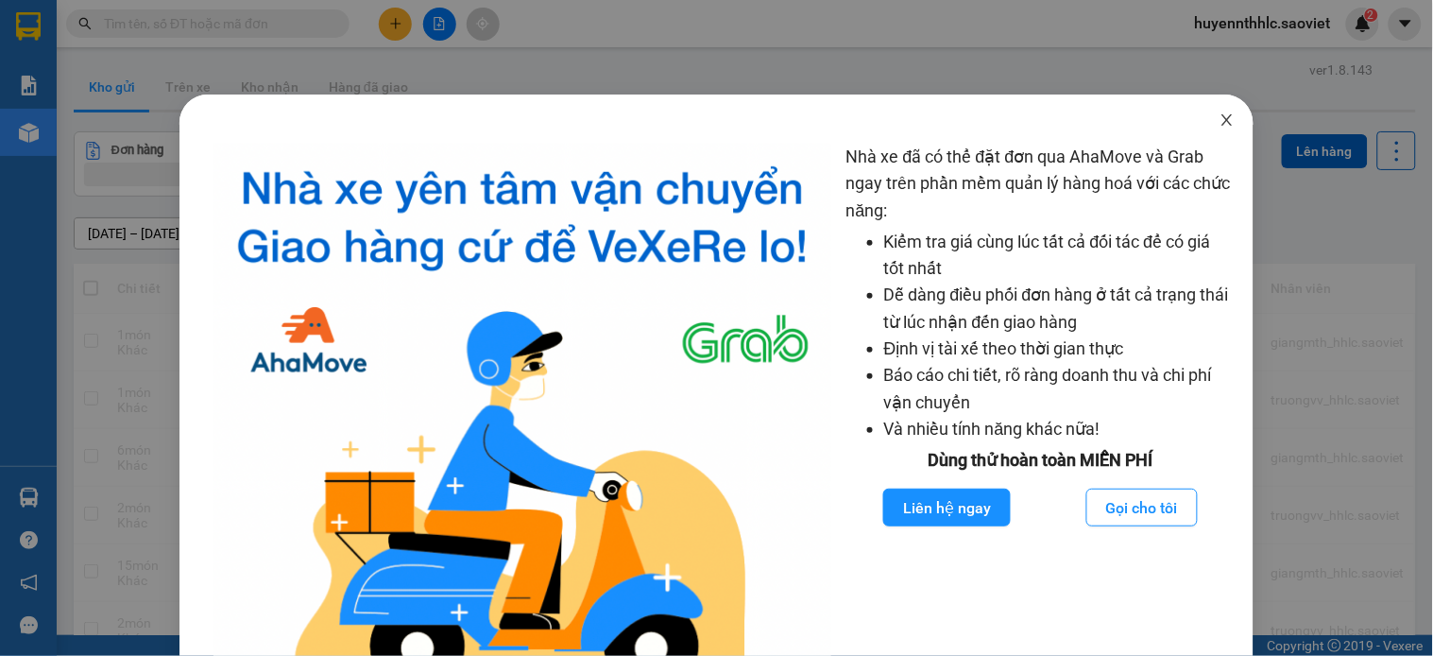
click at [1203, 114] on span "Close" at bounding box center [1227, 120] width 53 height 53
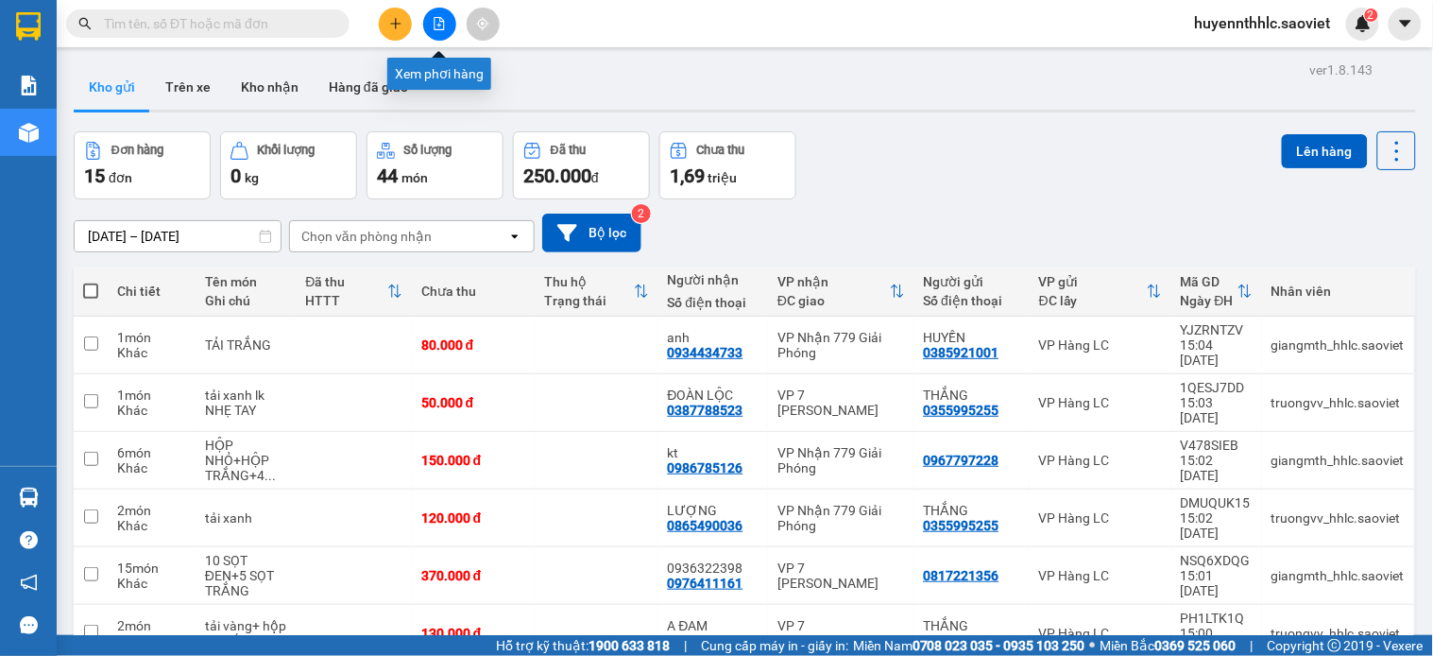
click at [437, 22] on icon "file-add" at bounding box center [439, 23] width 13 height 13
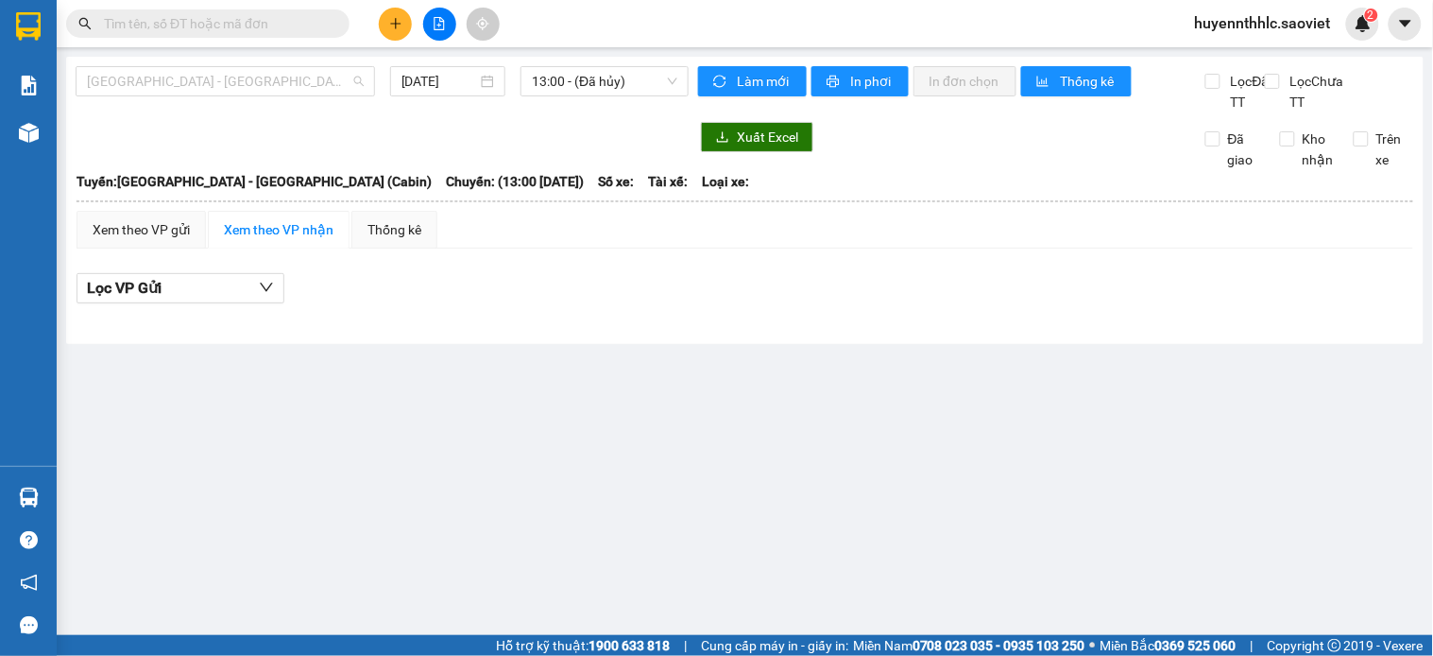
drag, startPoint x: 289, startPoint y: 80, endPoint x: 300, endPoint y: 50, distance: 32.3
click at [289, 81] on span "[GEOGRAPHIC_DATA] - [GEOGRAPHIC_DATA] (Cabin)" at bounding box center [225, 81] width 277 height 28
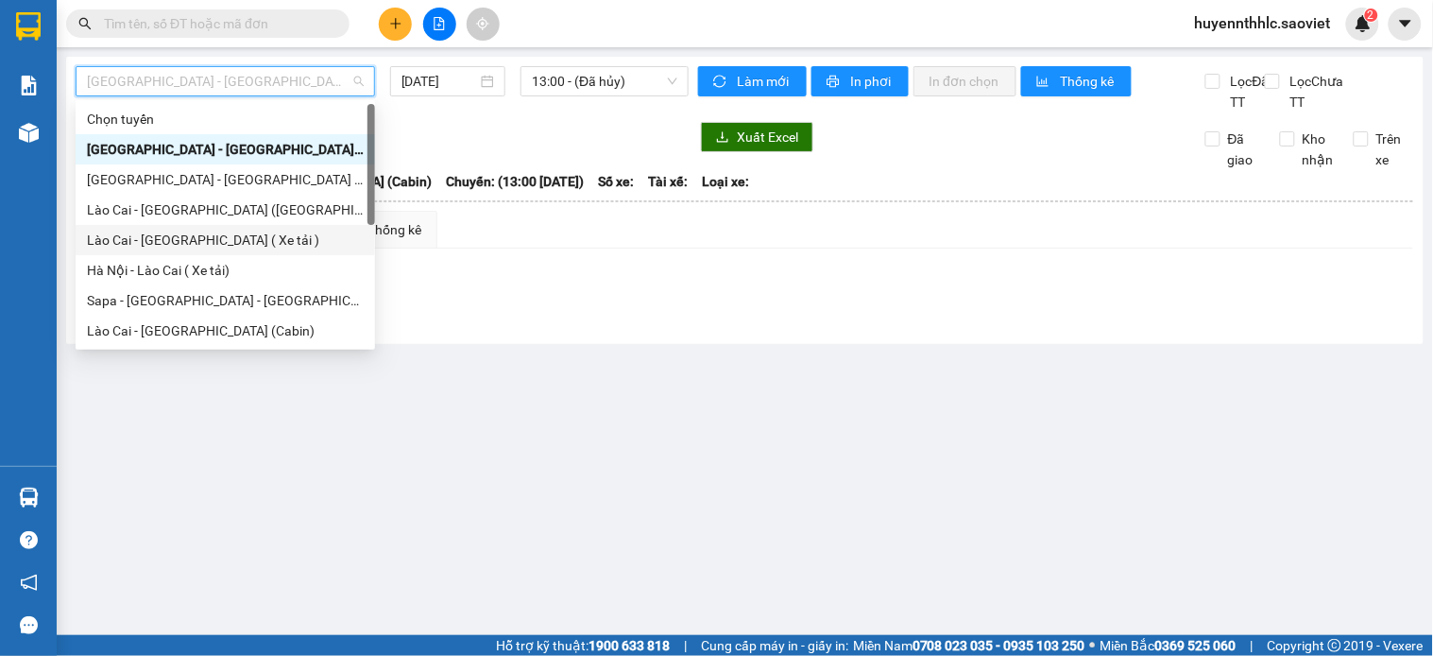
scroll to position [151, 0]
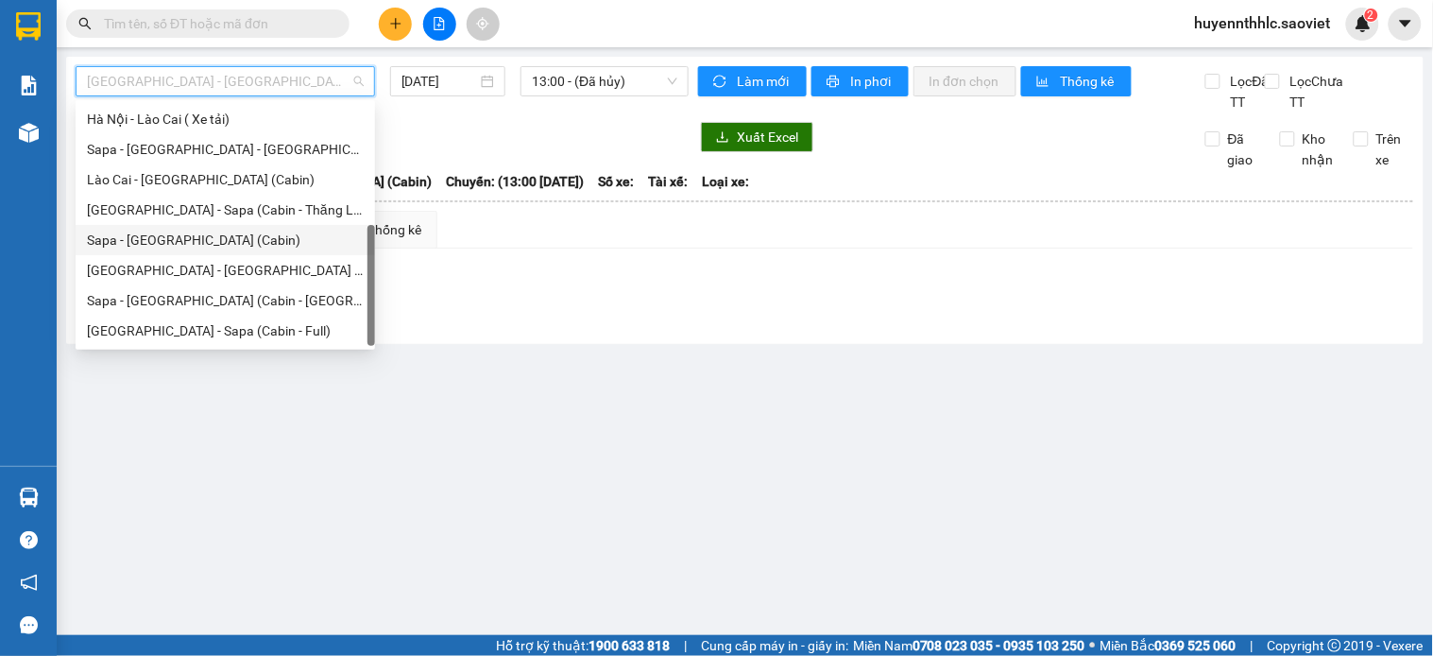
click at [217, 239] on div "Sapa - [GEOGRAPHIC_DATA] (Cabin)" at bounding box center [225, 240] width 277 height 21
type input "[DATE]"
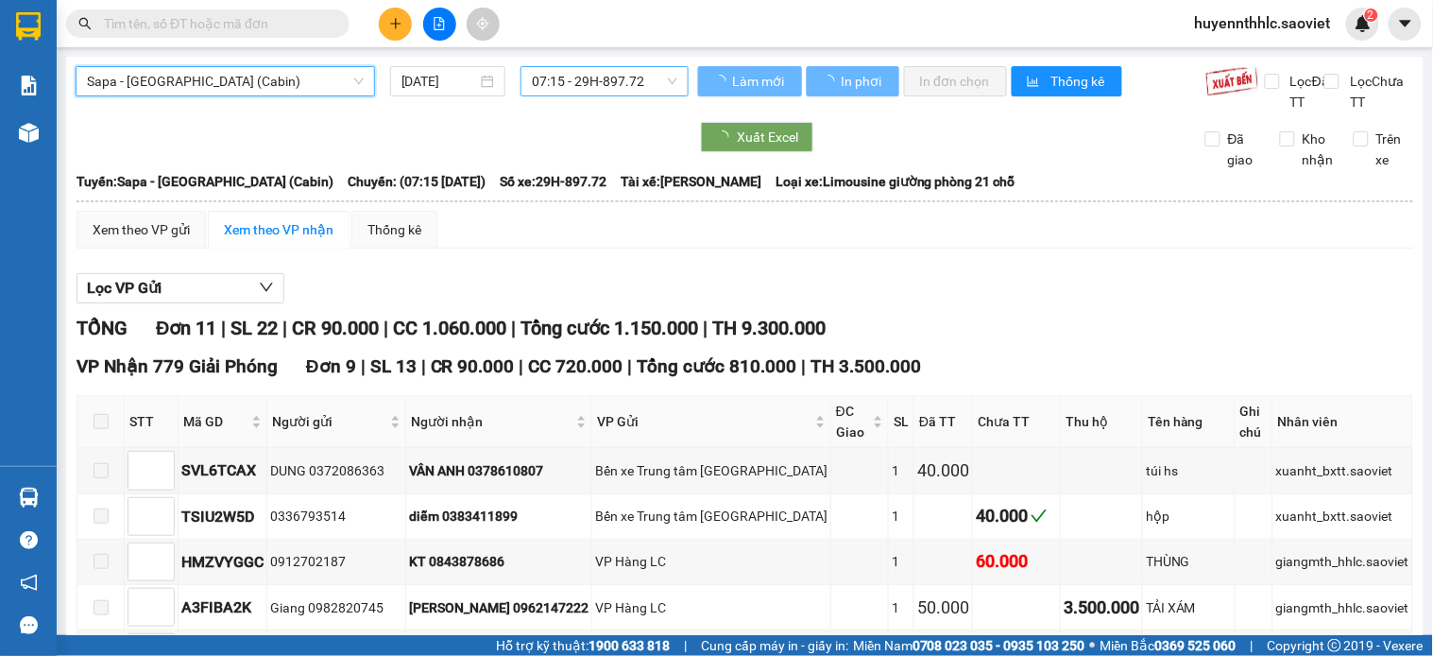
click at [634, 79] on span "07:15 - 29H-897.72" at bounding box center [605, 81] width 146 height 28
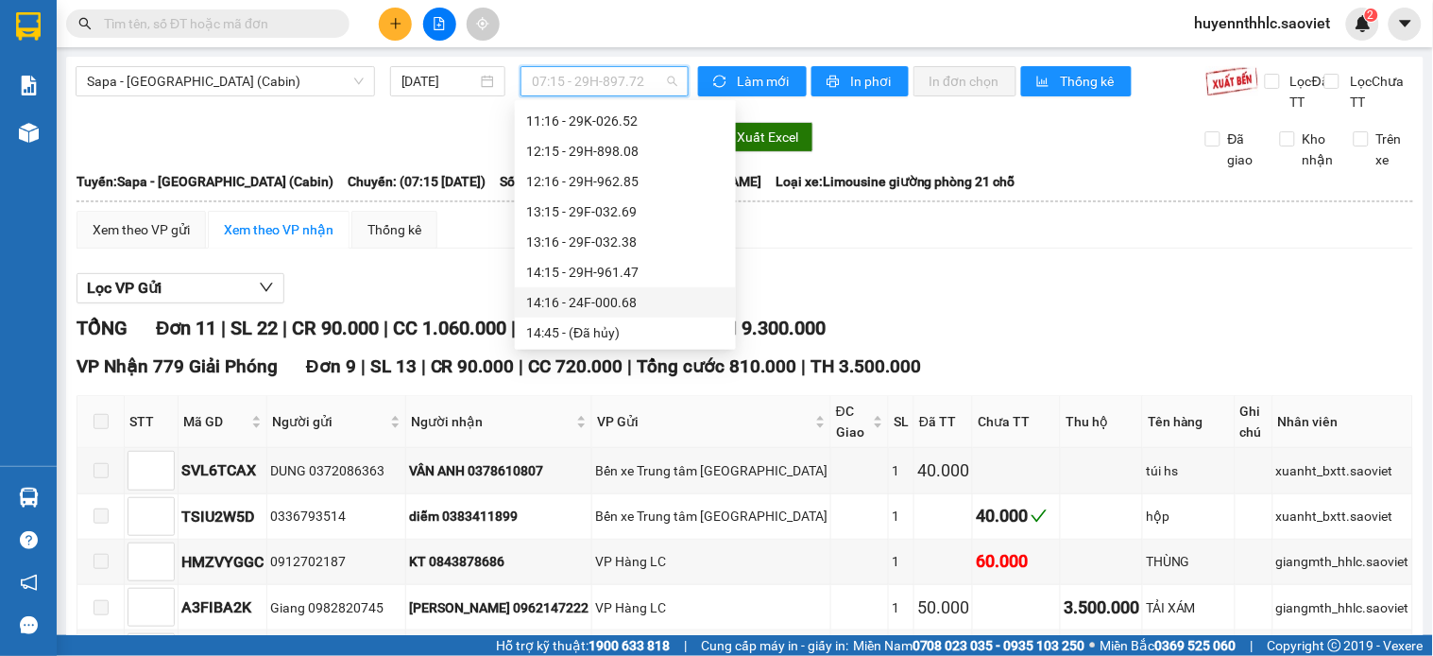
scroll to position [315, 0]
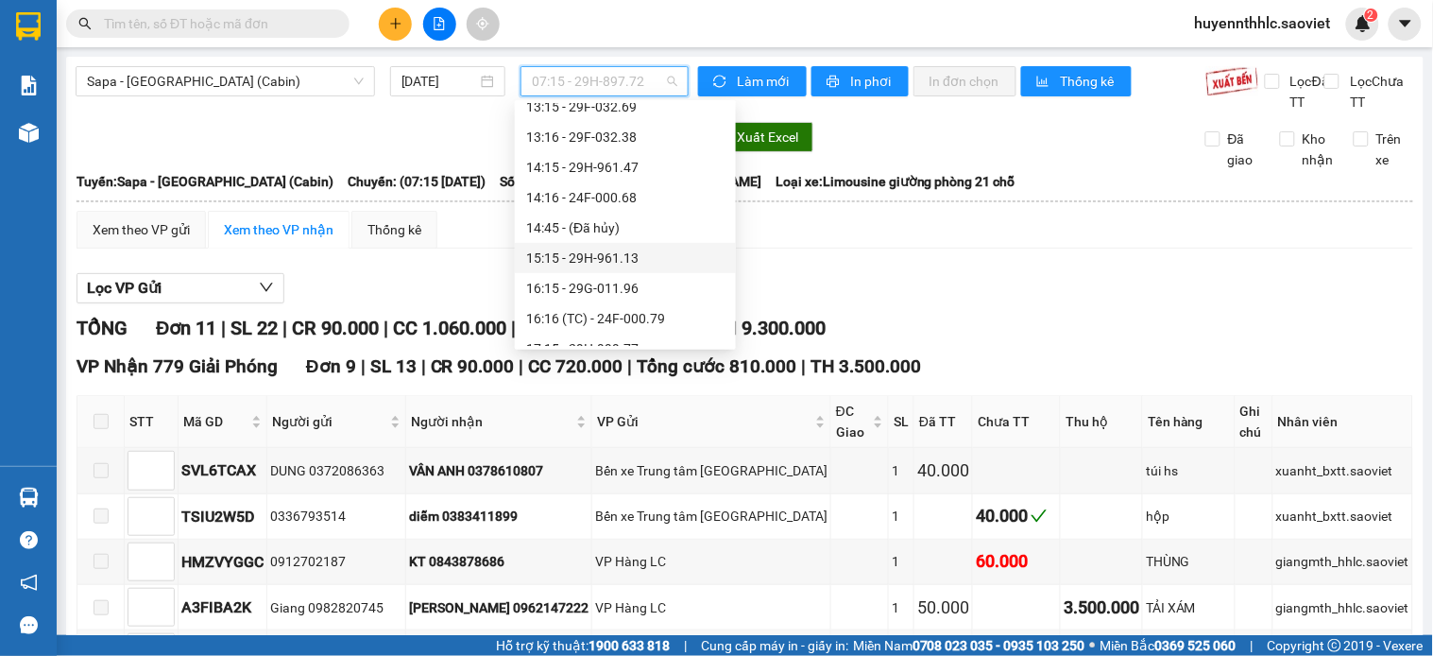
click at [629, 261] on div "15:15 - 29H-961.13" at bounding box center [625, 258] width 198 height 21
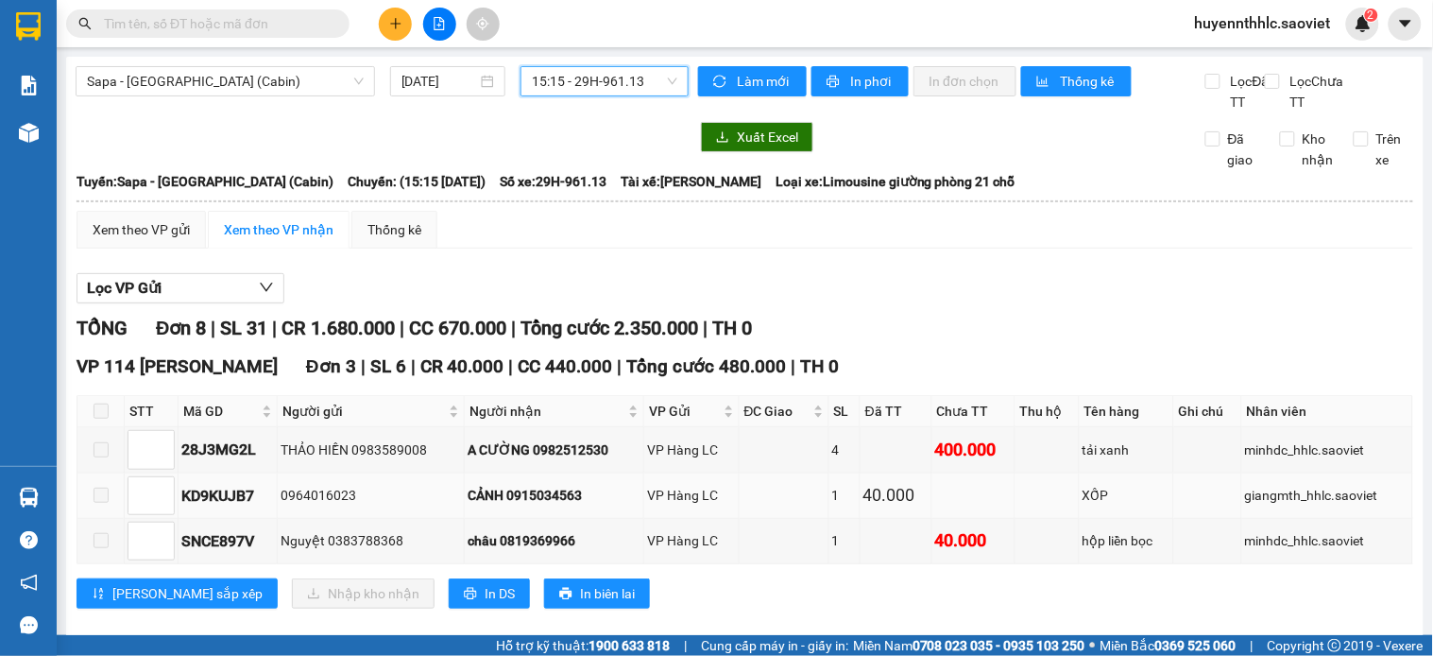
scroll to position [105, 0]
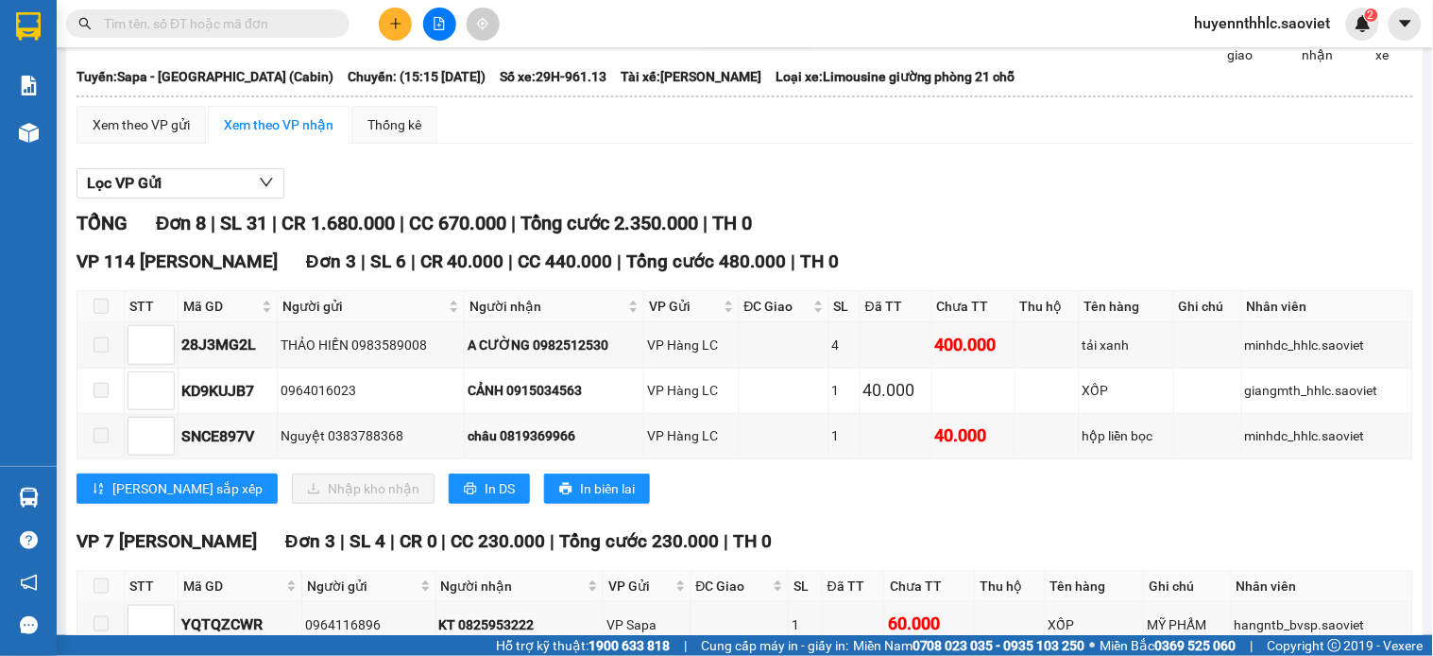
click at [102, 314] on span at bounding box center [101, 306] width 15 height 15
click at [95, 135] on div "Xem theo VP gửi" at bounding box center [141, 124] width 97 height 21
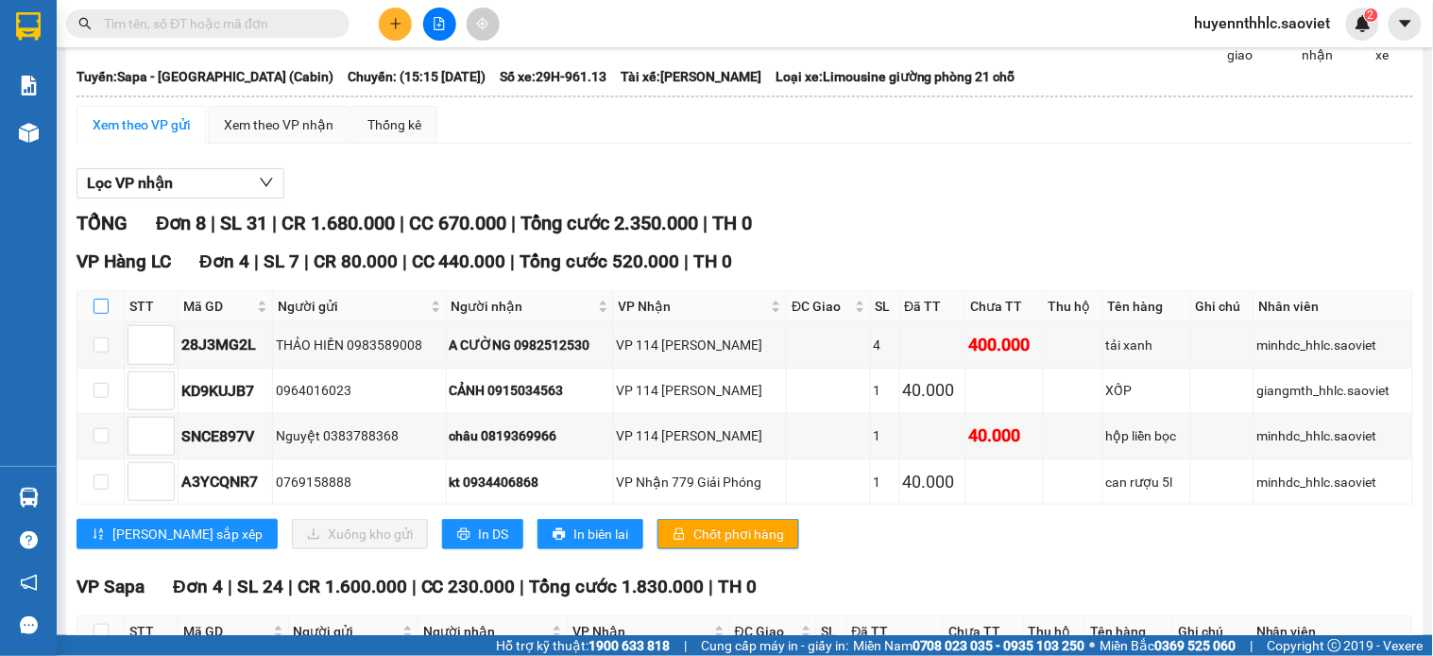
click at [106, 314] on input "checkbox" at bounding box center [101, 306] width 15 height 15
checkbox input "true"
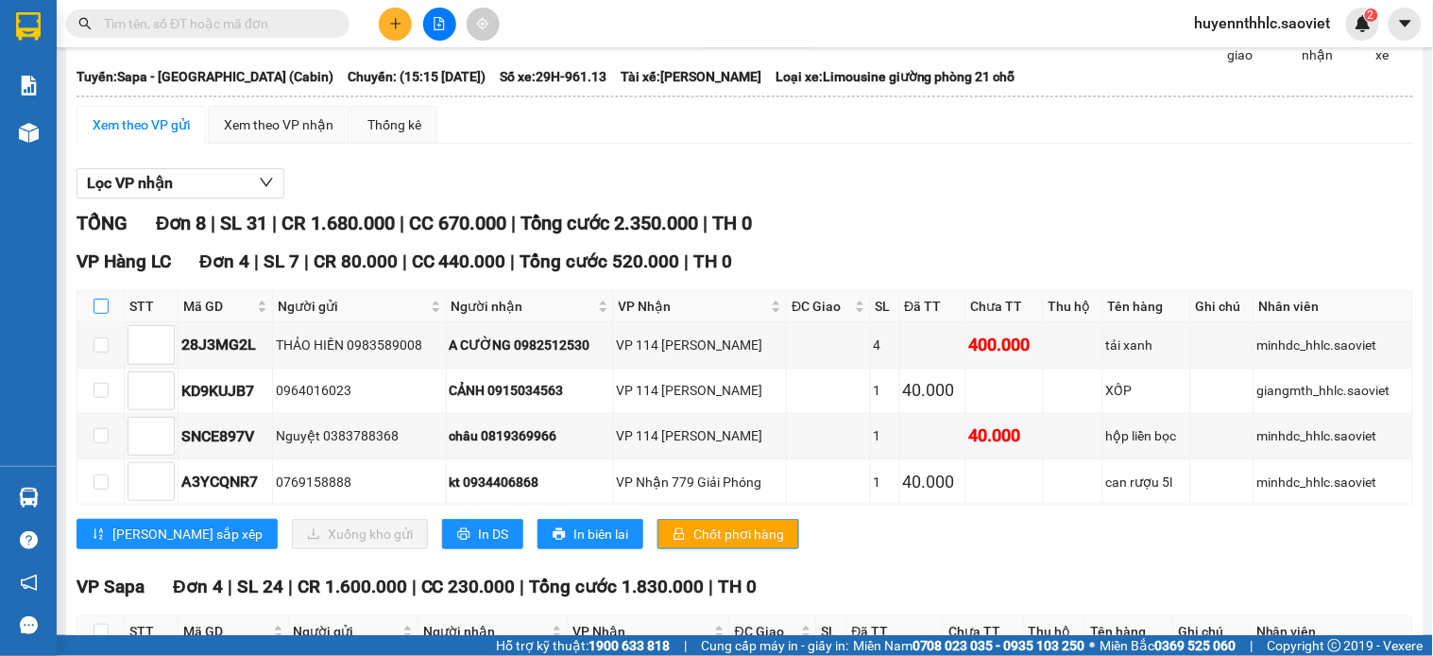
checkbox input "true"
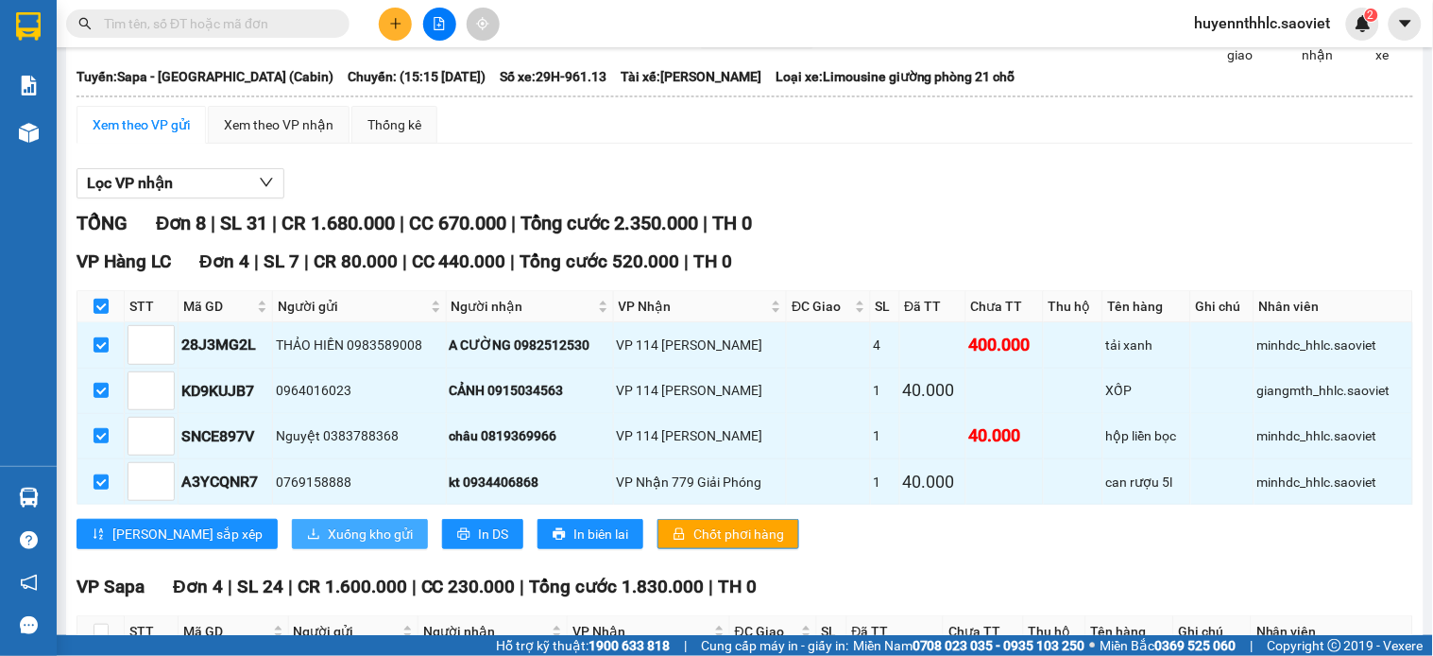
click at [328, 544] on span "Xuống kho gửi" at bounding box center [370, 533] width 85 height 21
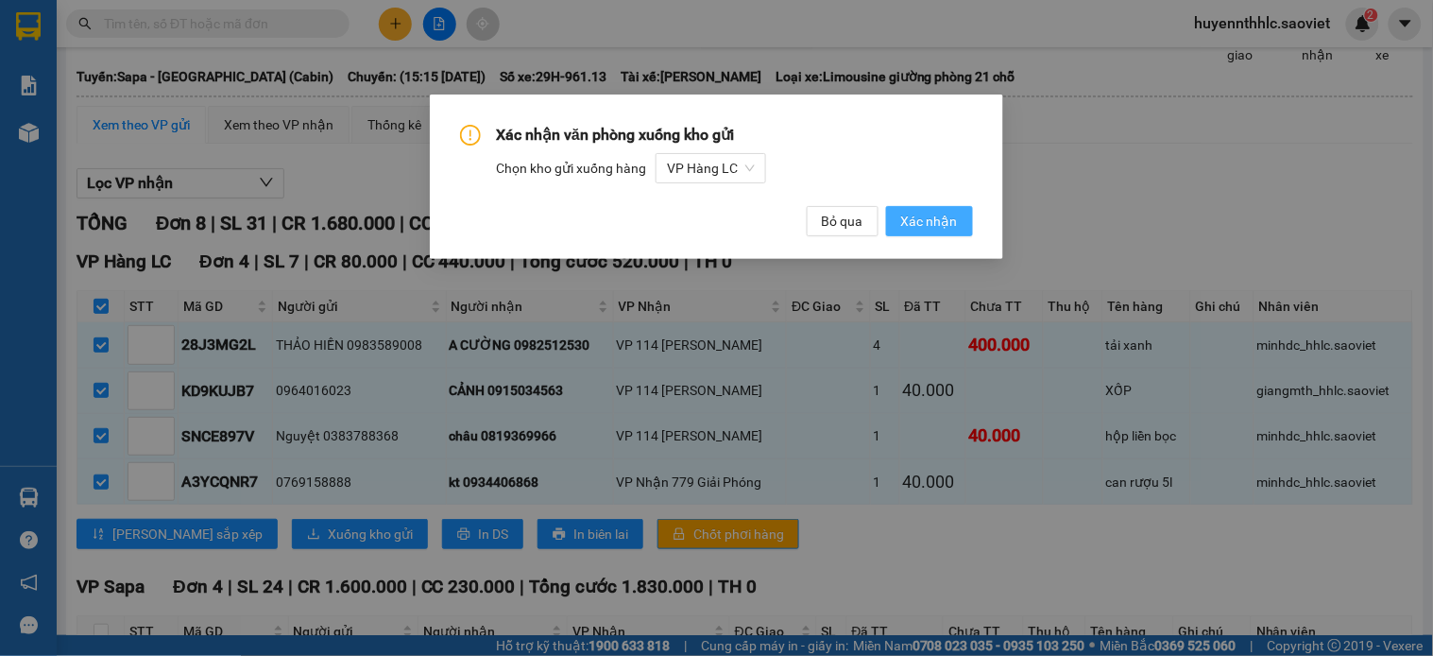
click at [939, 217] on span "Xác nhận" at bounding box center [929, 221] width 57 height 21
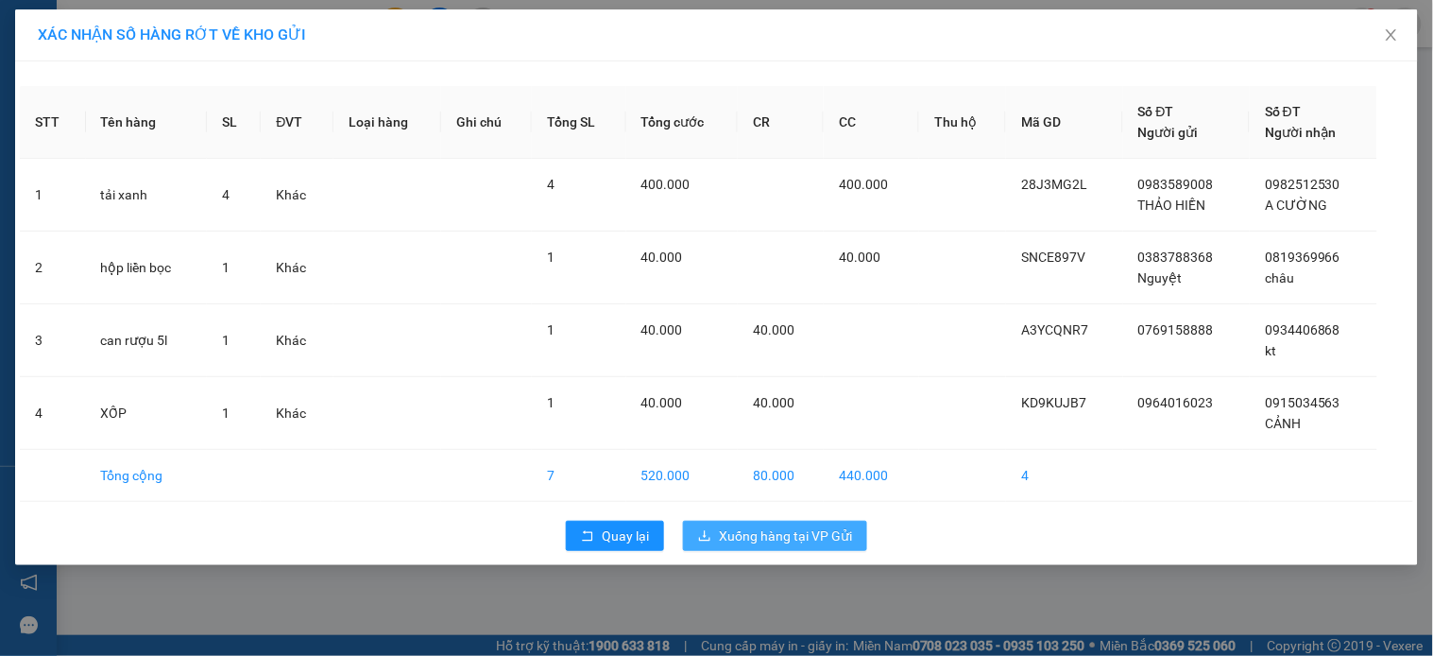
click at [815, 521] on button "Xuống hàng tại VP Gửi" at bounding box center [775, 536] width 184 height 30
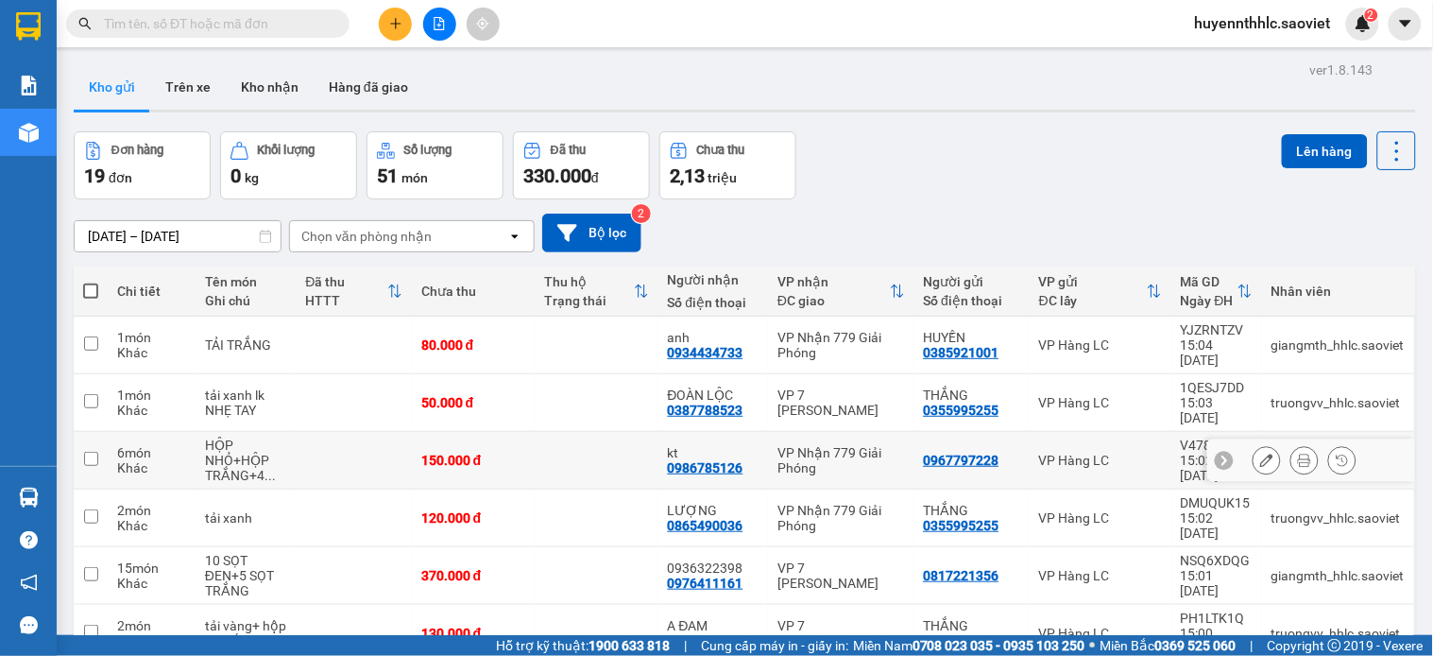
scroll to position [214, 0]
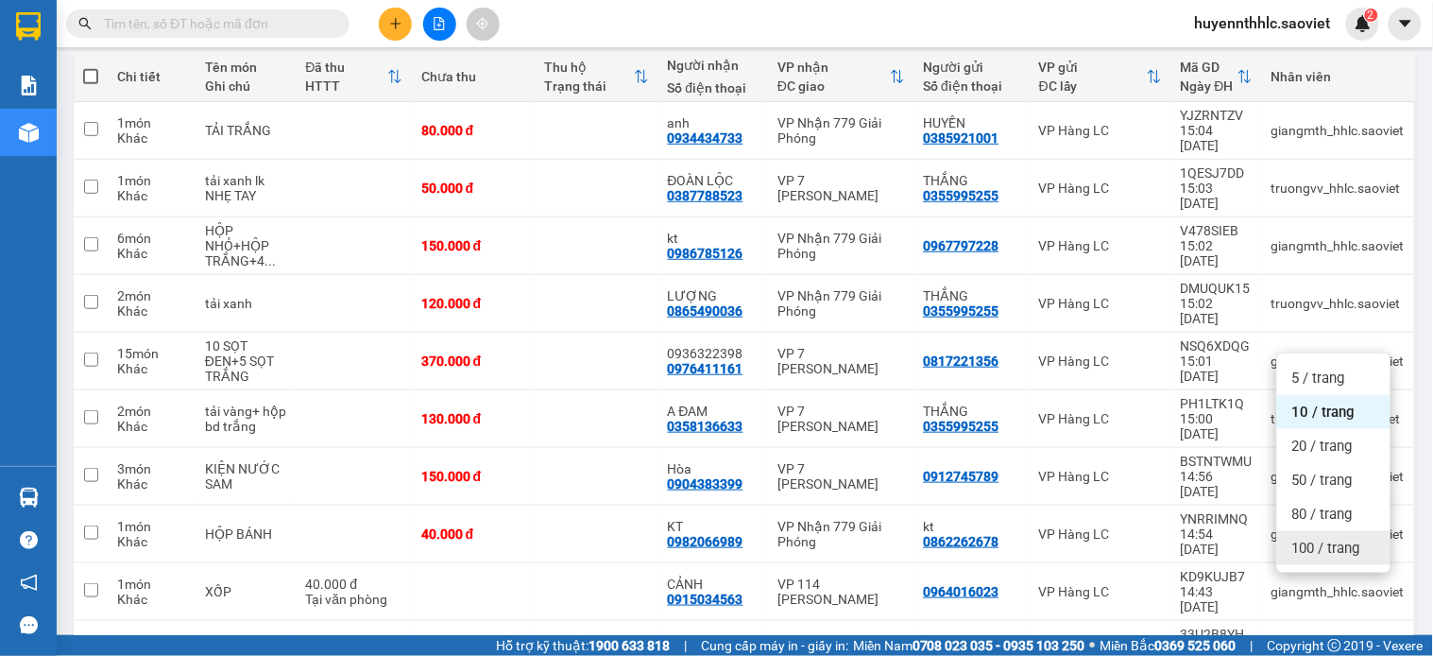
drag, startPoint x: 1316, startPoint y: 544, endPoint x: 1338, endPoint y: 533, distance: 24.5
click at [1316, 543] on span "100 / trang" at bounding box center [1327, 548] width 68 height 19
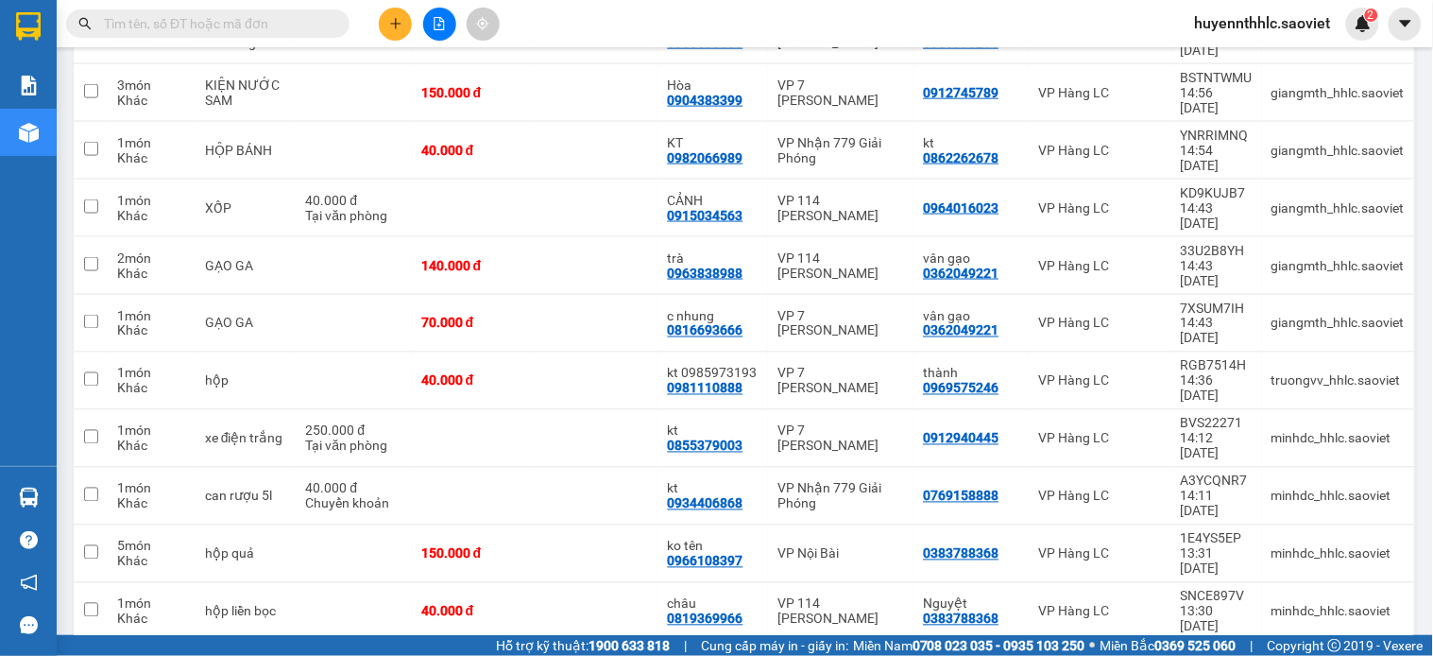
scroll to position [178, 0]
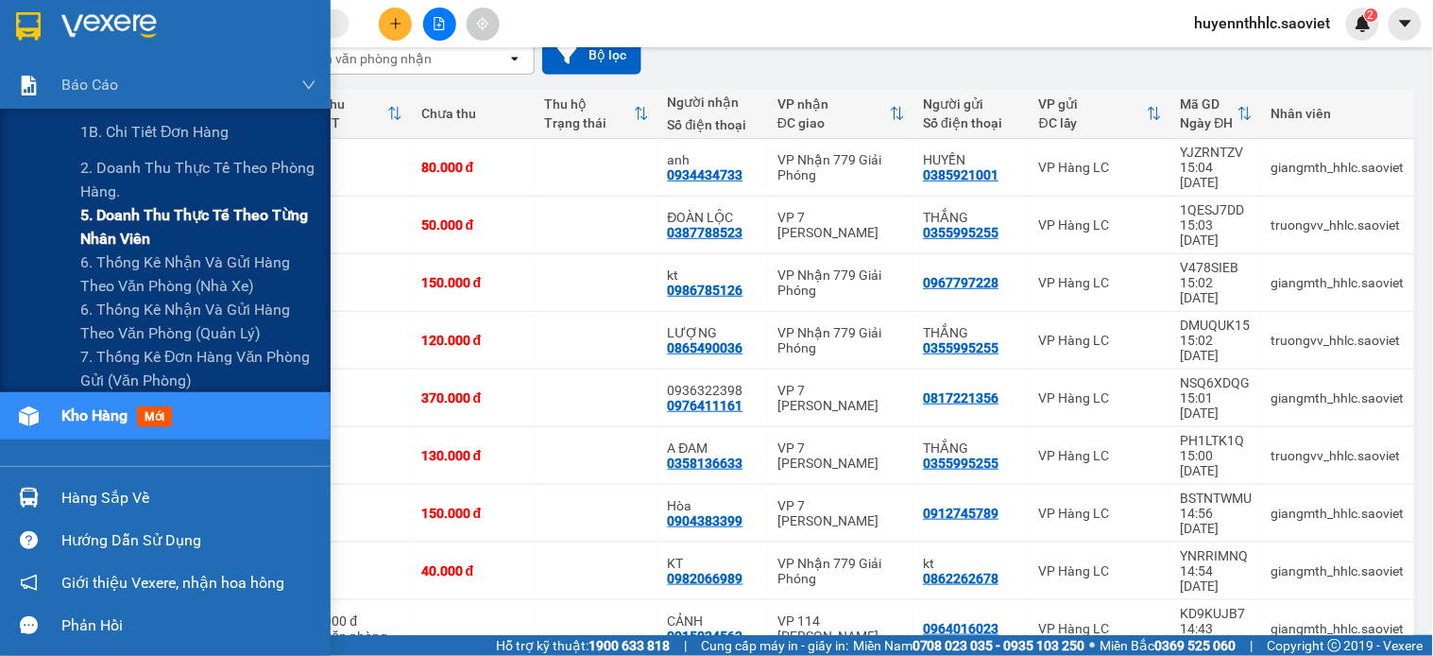
click at [96, 219] on span "5. Doanh thu thực tế theo từng nhân viên" at bounding box center [198, 226] width 236 height 47
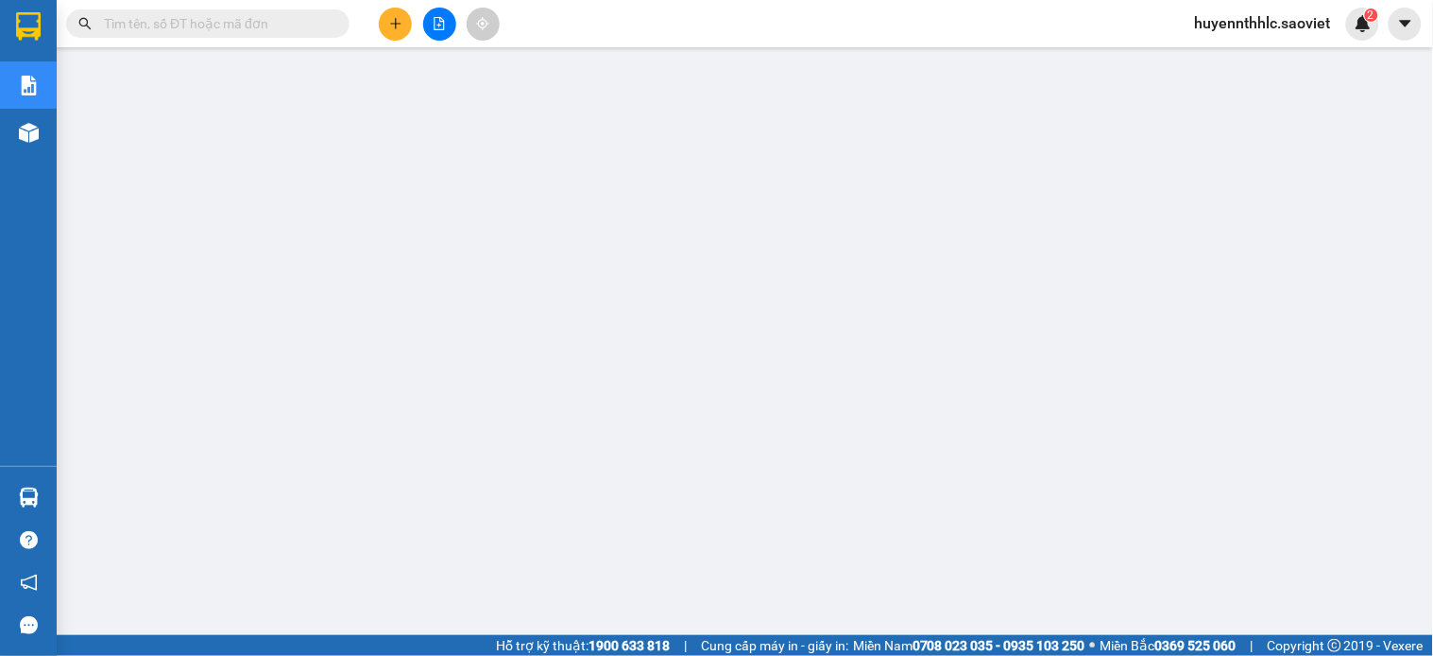
click at [202, 20] on input "text" at bounding box center [215, 23] width 223 height 21
paste input "TW3G8X9M"
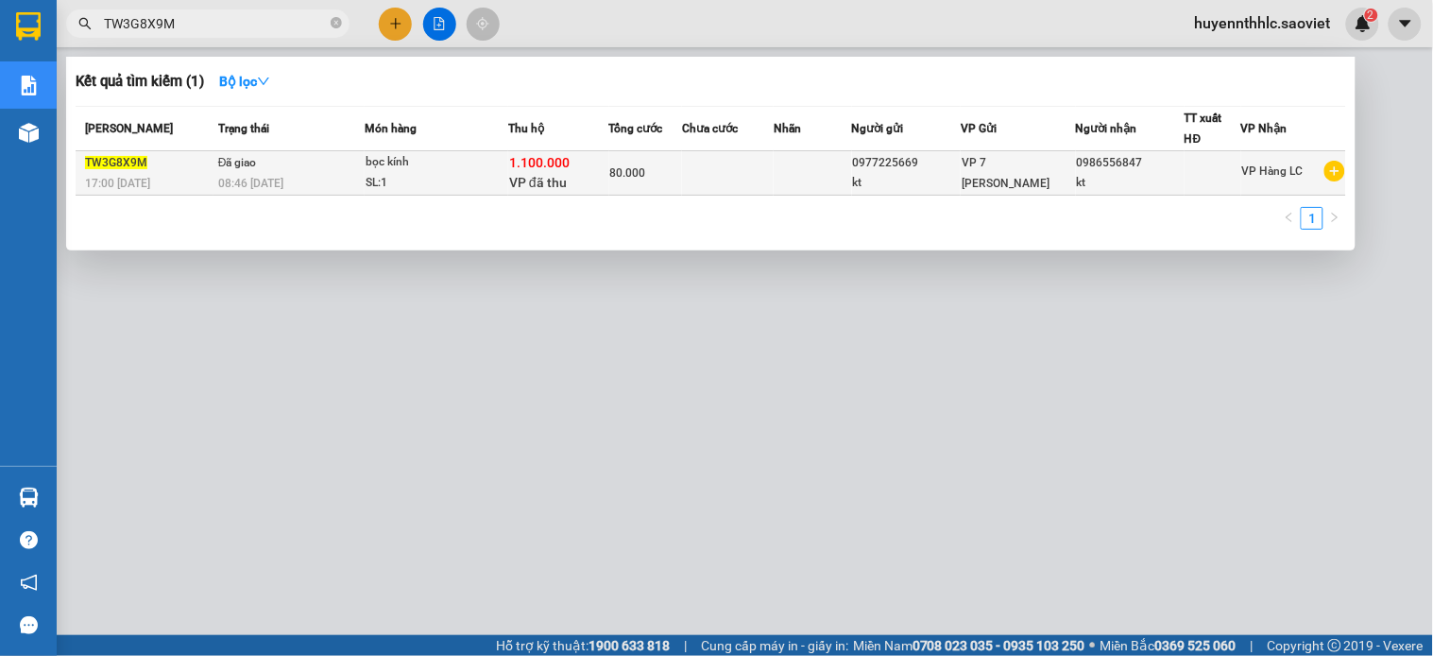
type input "TW3G8X9M"
click at [969, 164] on span "VP 7 [PERSON_NAME]" at bounding box center [1006, 173] width 88 height 34
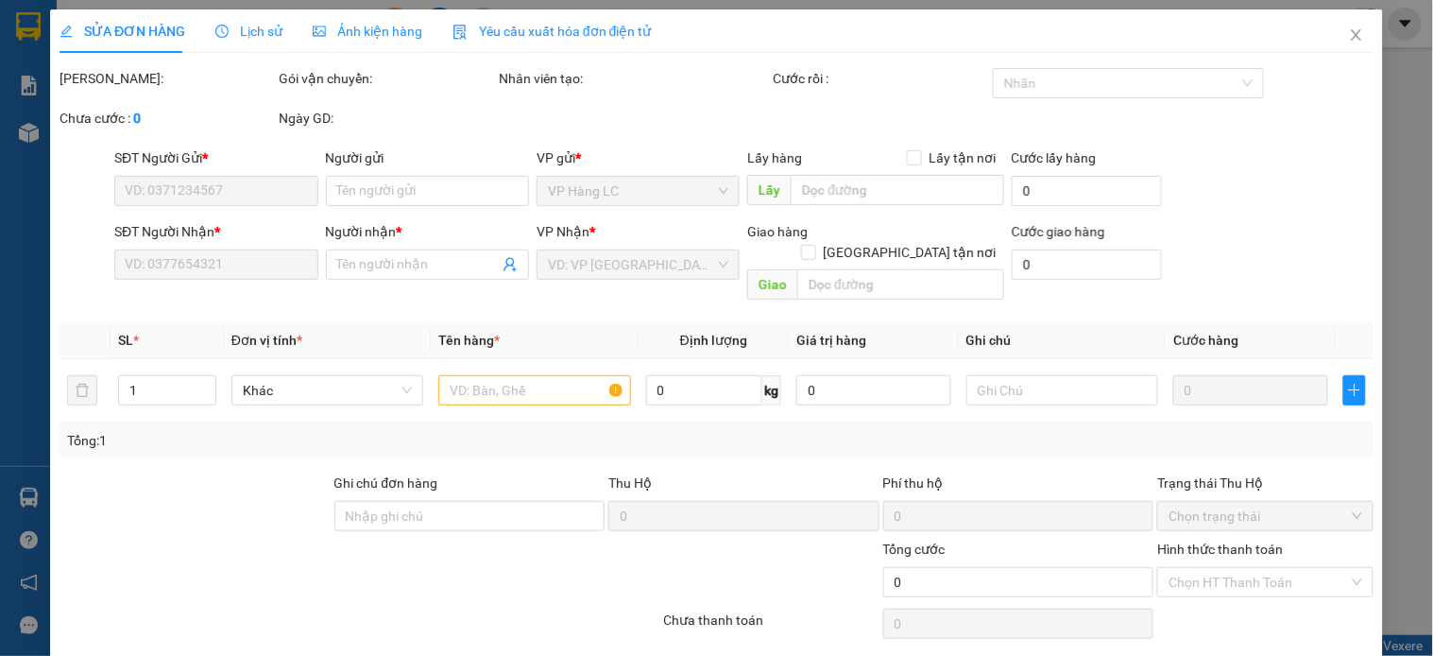
type input "0977225669"
type input "kt"
type input "0986556847"
type input "kt"
type input "1.100.000"
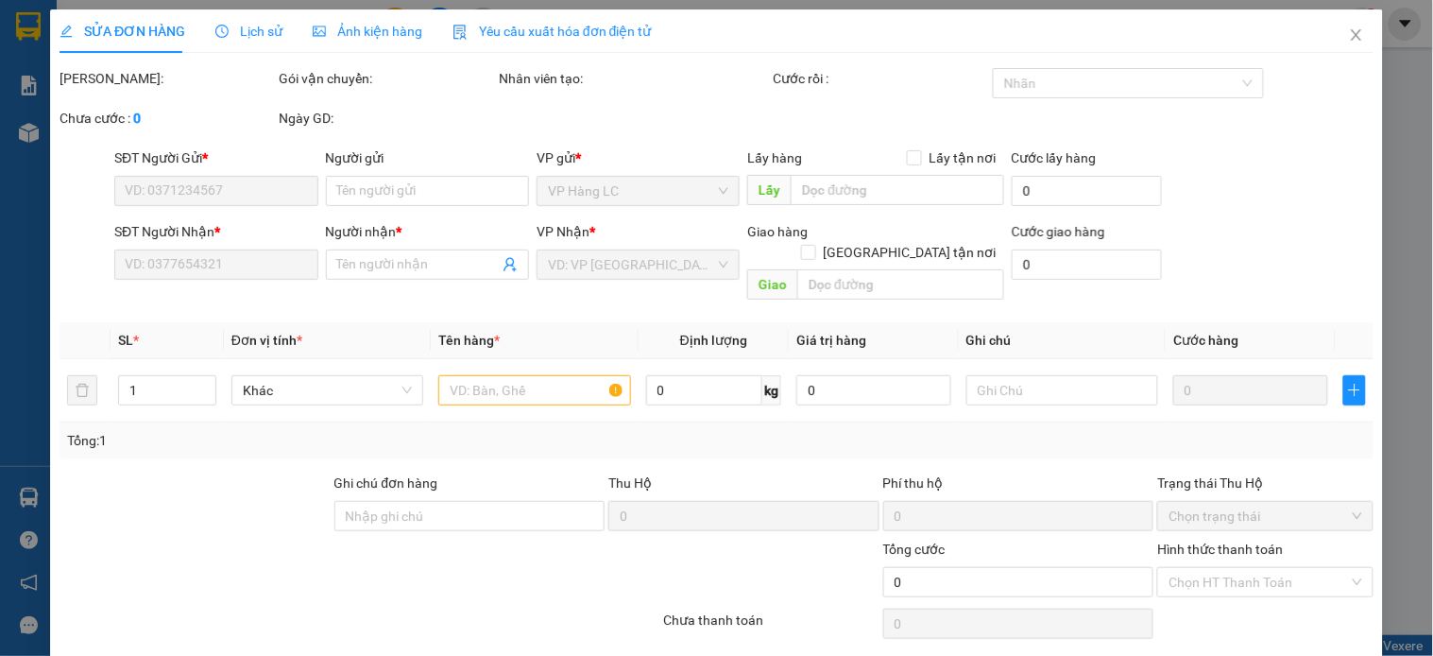
type input "30.000"
type input "80.000"
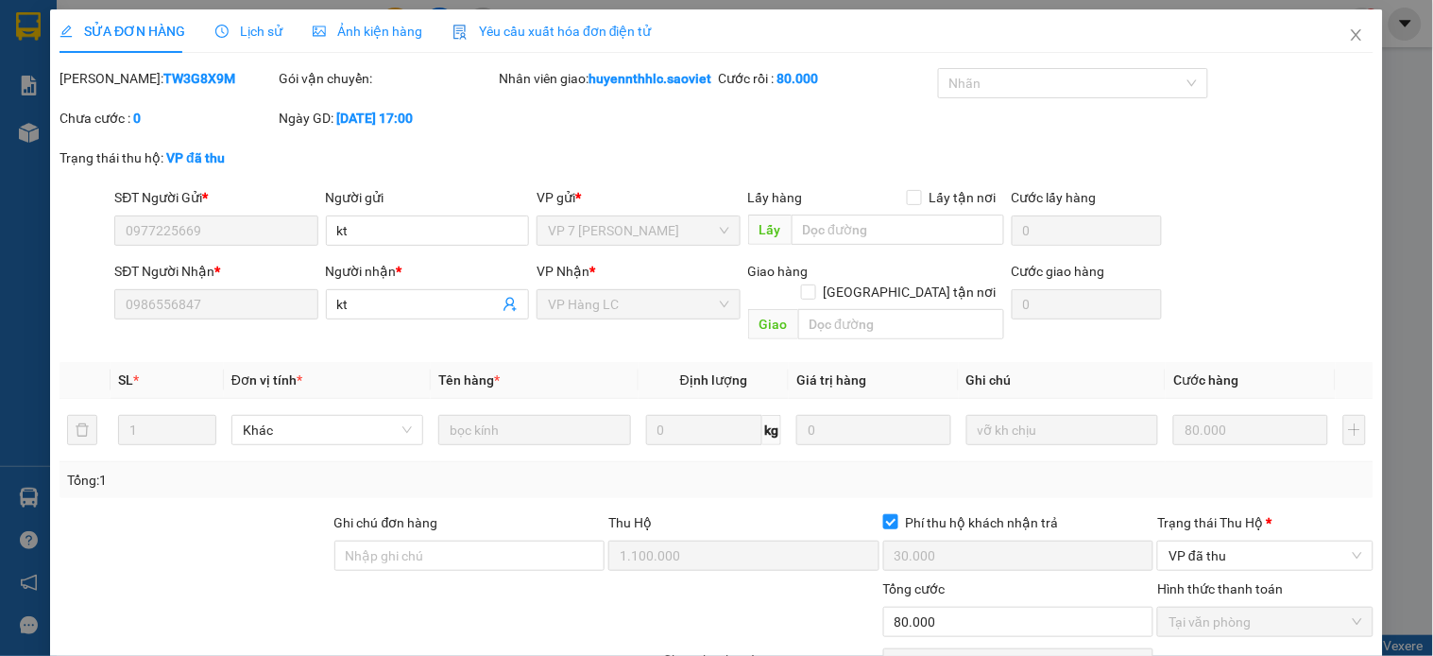
scroll to position [107, 0]
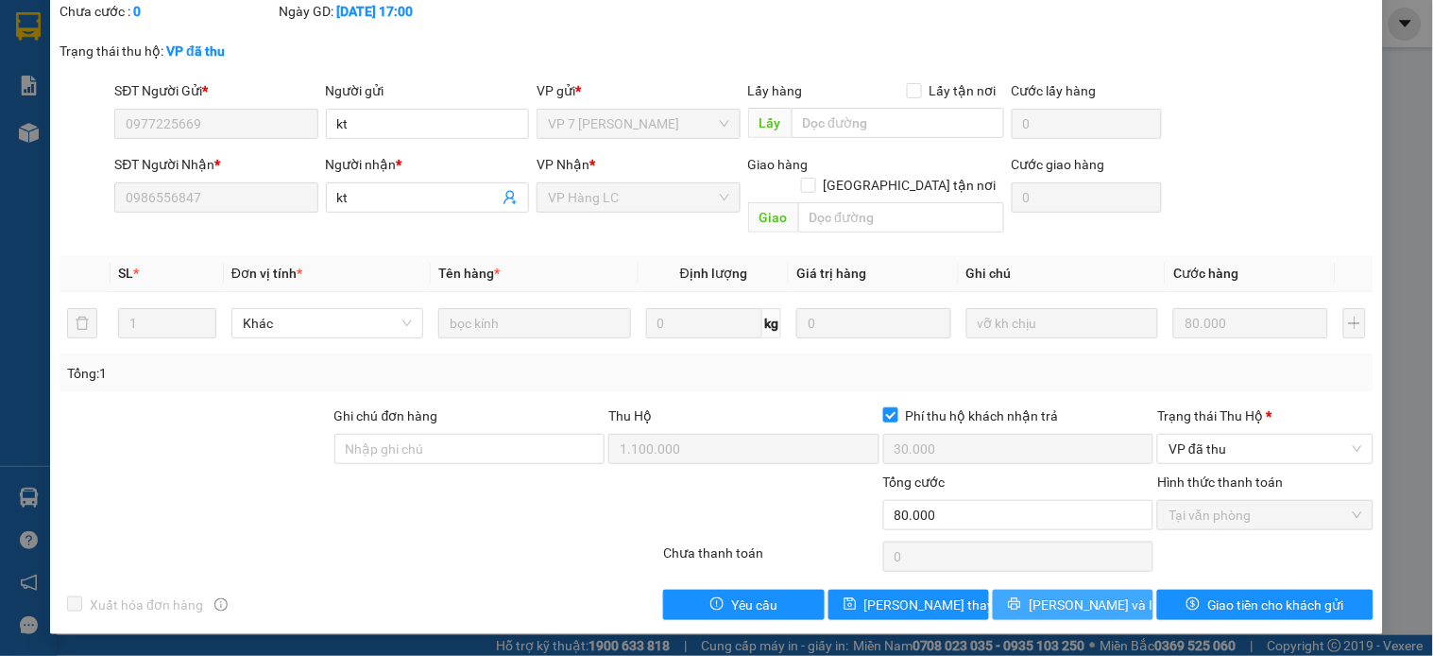
click at [1085, 605] on span "[PERSON_NAME] và In" at bounding box center [1095, 604] width 132 height 21
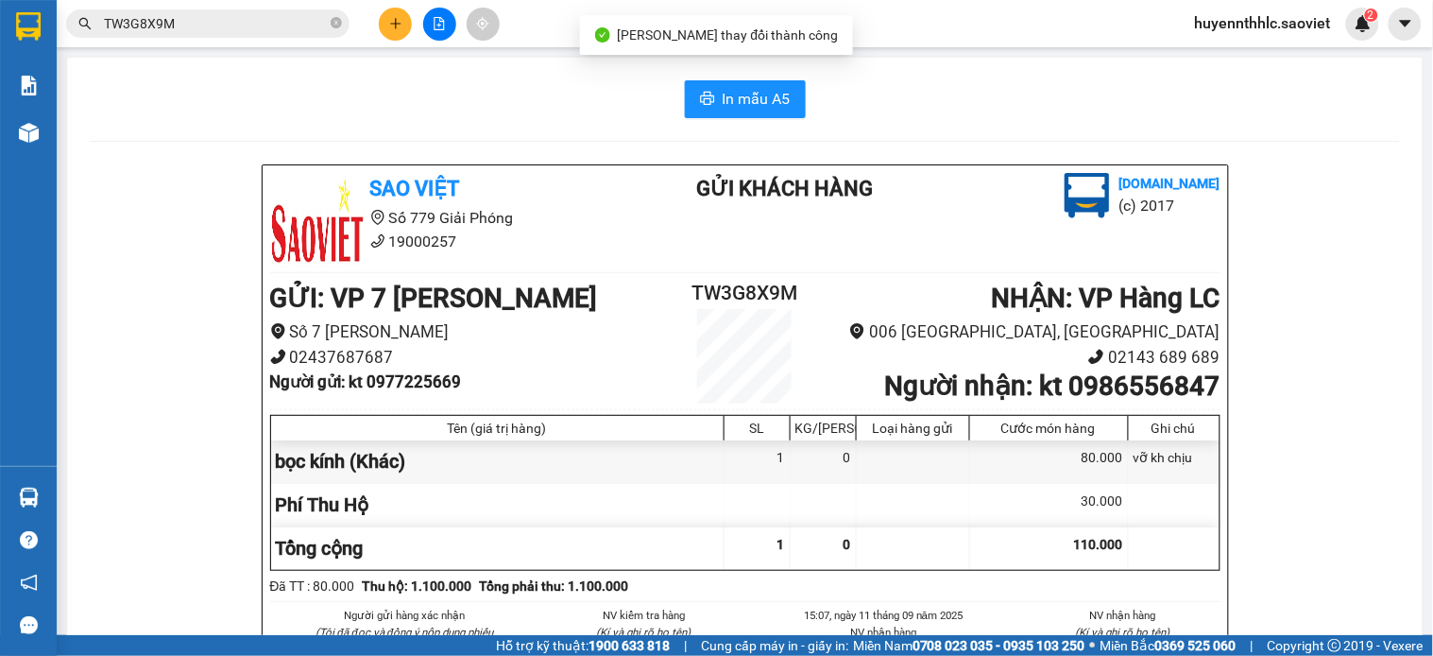
click at [1104, 391] on b "Người nhận : kt 0986556847" at bounding box center [1051, 385] width 335 height 31
copy b "0986556847"
click at [1042, 388] on b "Người nhận : kt 0986556847" at bounding box center [1051, 385] width 335 height 31
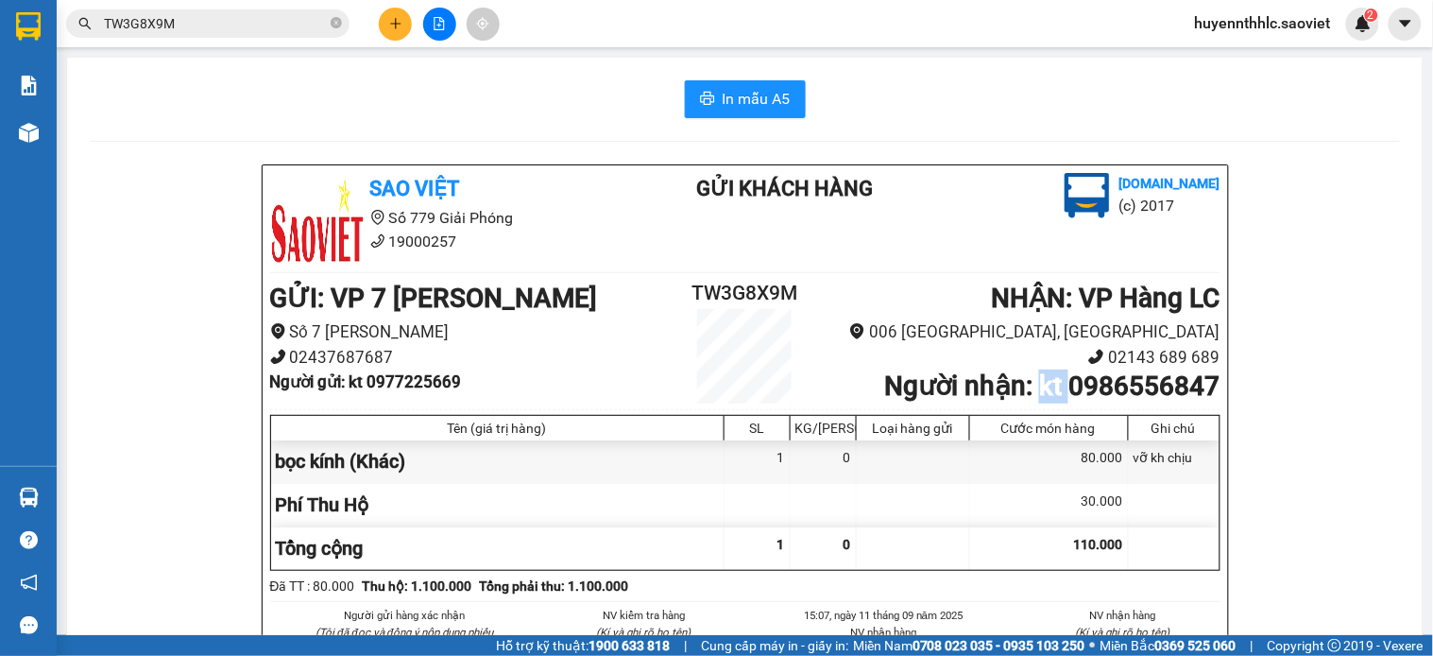
copy b "kt"
click at [734, 294] on h2 "TW3G8X9M" at bounding box center [745, 293] width 159 height 31
copy h2 "TW3G8X9M"
click at [402, 387] on b "Người gửi : kt 0977225669" at bounding box center [366, 381] width 192 height 19
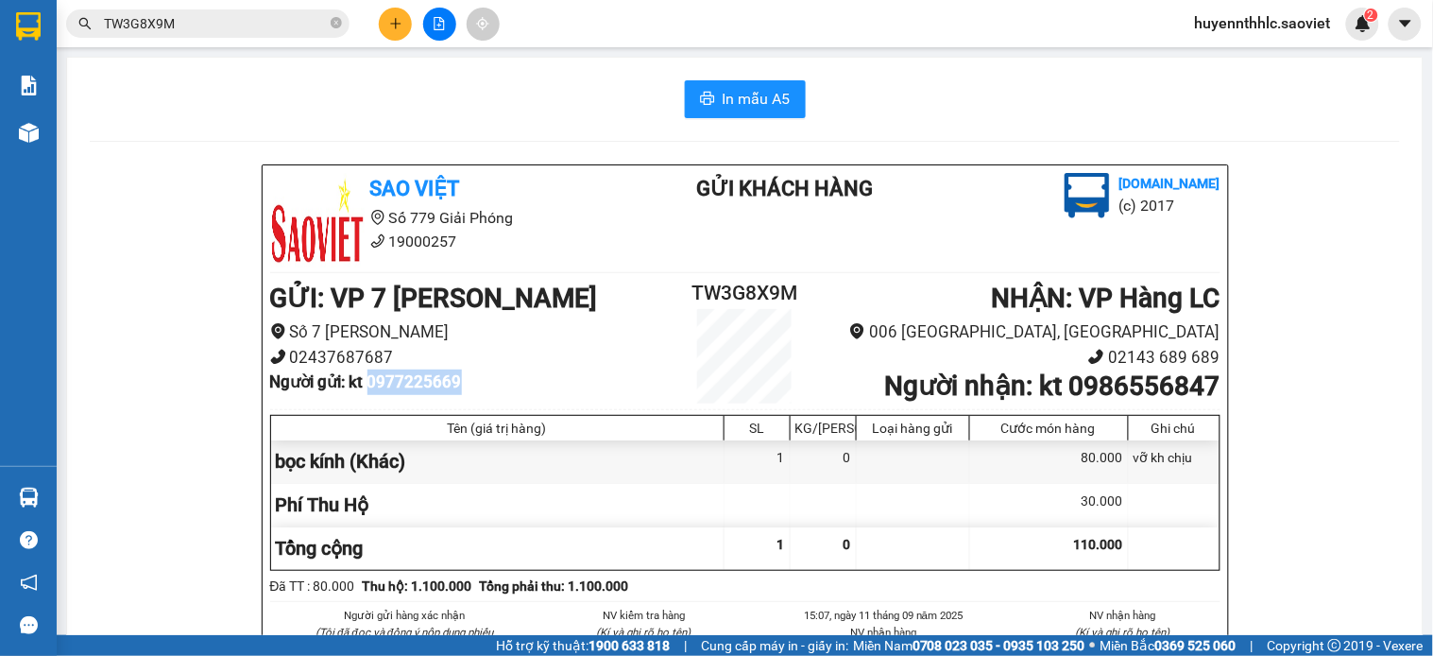
click at [402, 387] on b "Người gửi : kt 0977225669" at bounding box center [366, 381] width 192 height 19
copy b "0977225669"
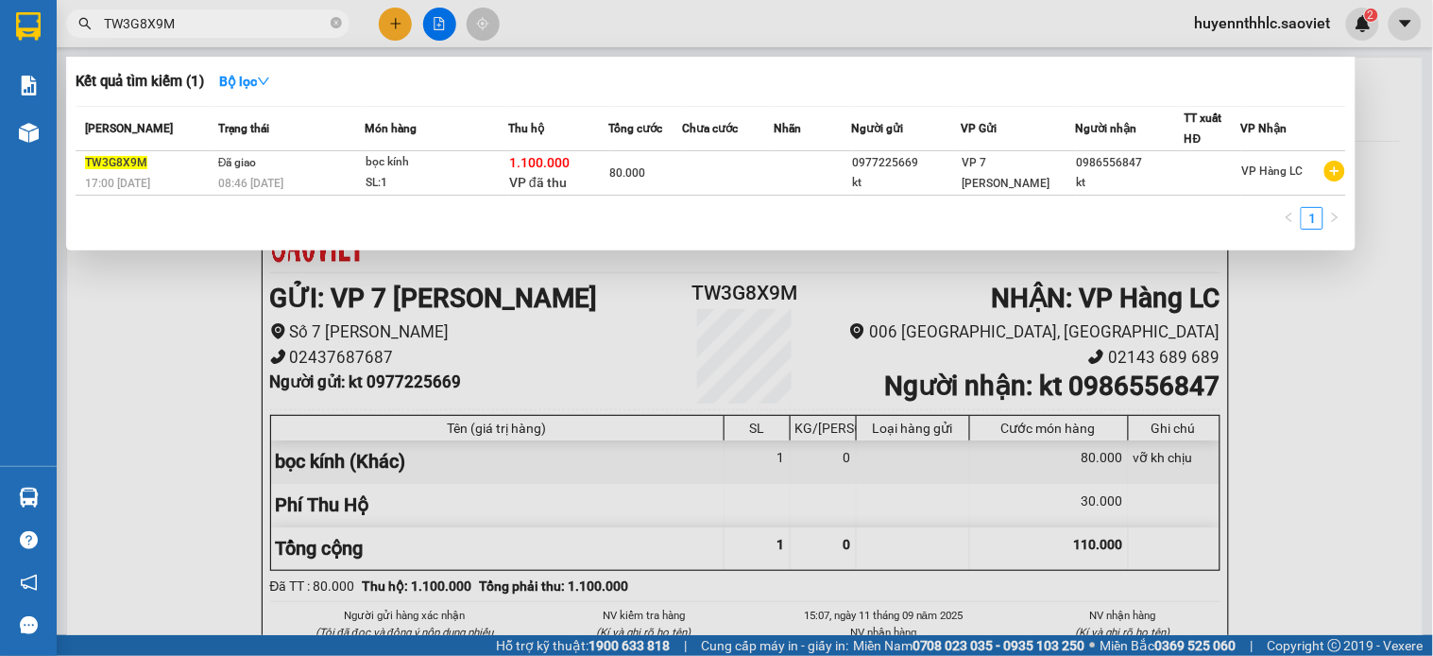
drag, startPoint x: 163, startPoint y: 28, endPoint x: 11, endPoint y: 48, distance: 152.5
click at [11, 58] on section "Kết quả tìm kiếm ( 1 ) Bộ lọc Mã ĐH Trạng thái Món hàng Thu hộ Tổng cước Chưa c…" at bounding box center [716, 328] width 1433 height 656
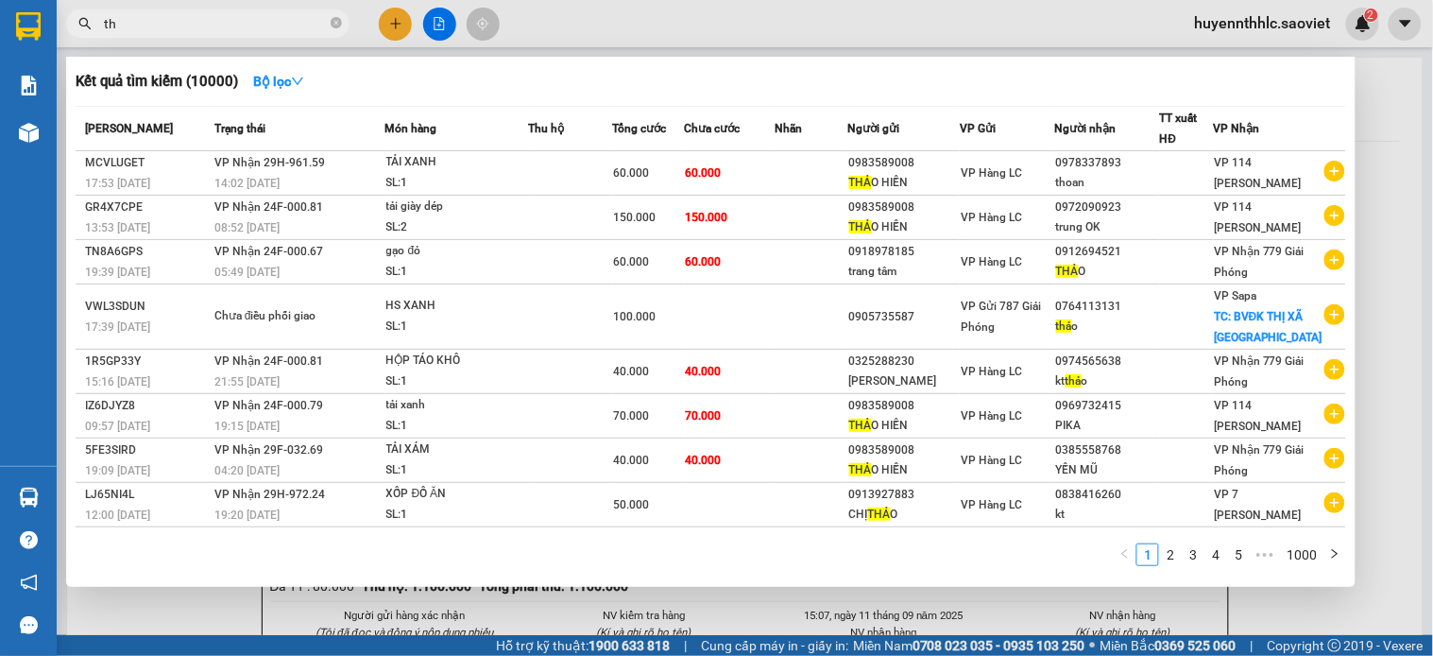
type input "t"
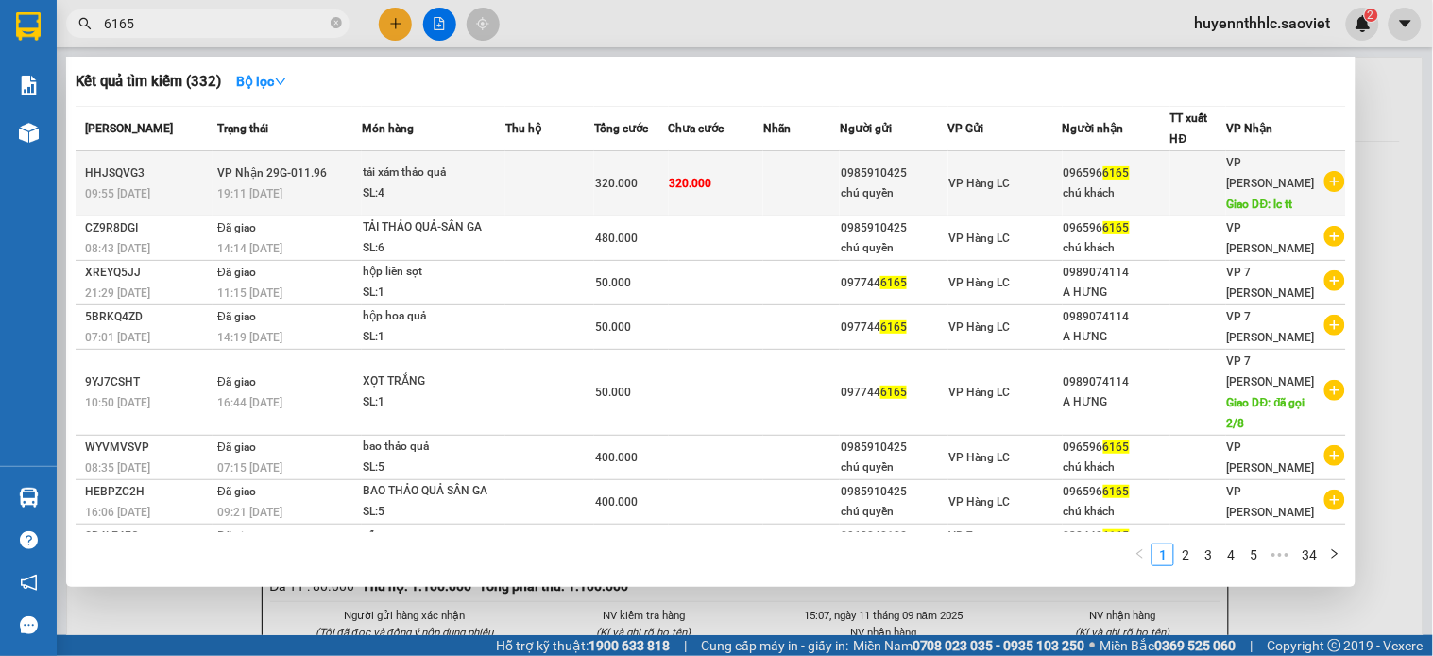
type input "6165"
click at [1134, 163] on div "096596 6165" at bounding box center [1117, 173] width 106 height 20
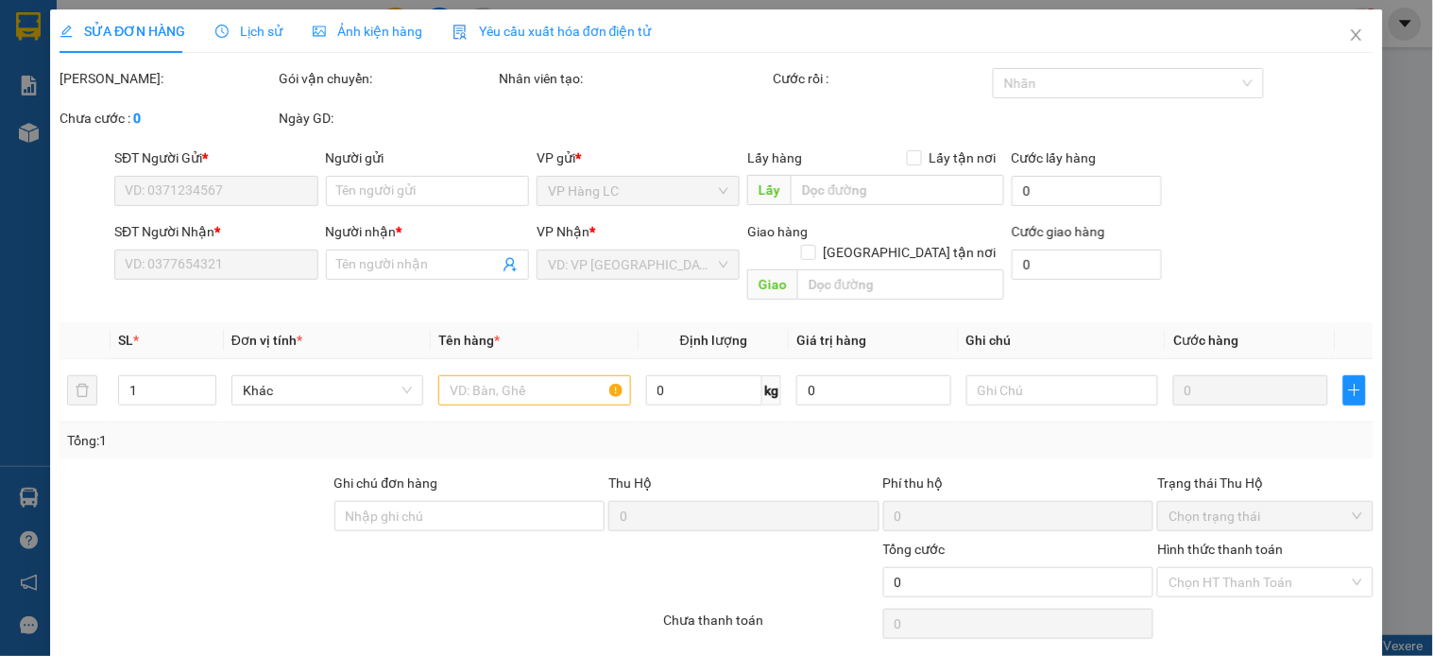
type input "0985910425"
type input "chú quyền"
type input "0965966165"
type input "chú khách"
type input "lc tt"
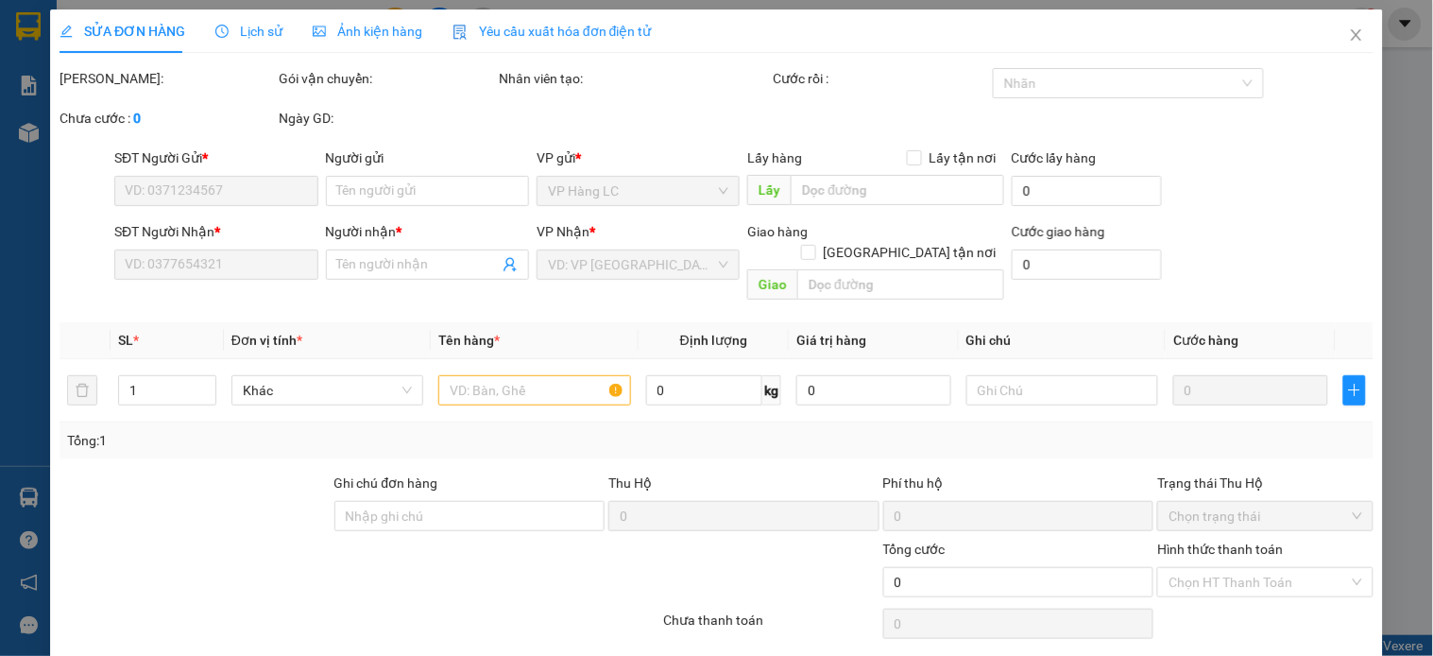
type input "320.000"
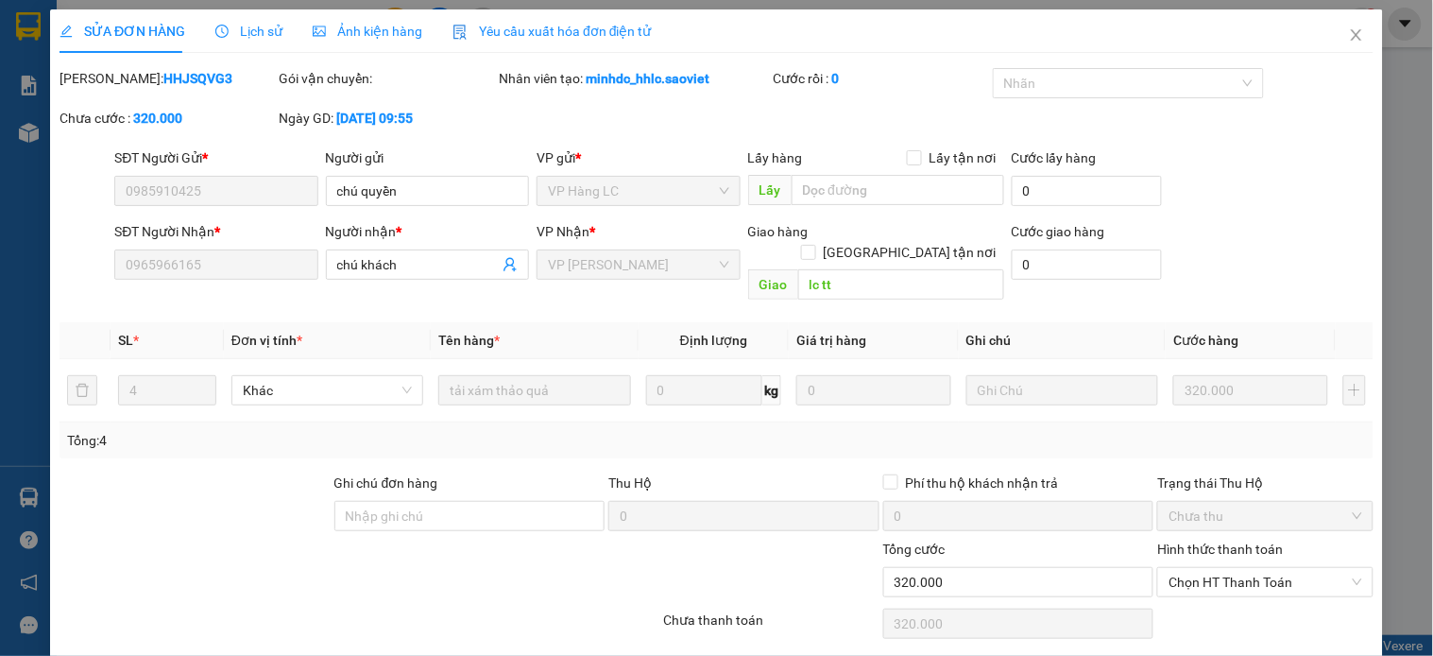
scroll to position [47, 0]
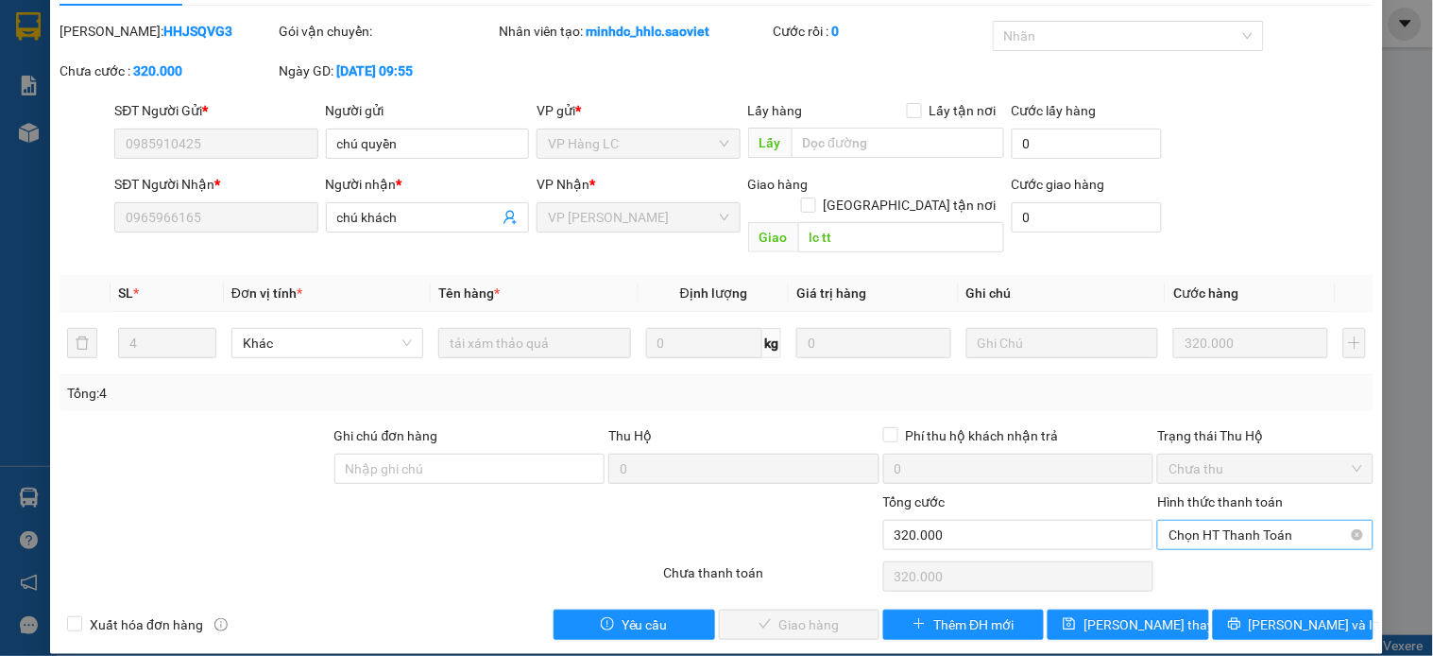
click at [1224, 521] on span "Chọn HT Thanh Toán" at bounding box center [1265, 535] width 193 height 28
click at [1213, 553] on div "Tại văn phòng" at bounding box center [1252, 551] width 191 height 21
type input "0"
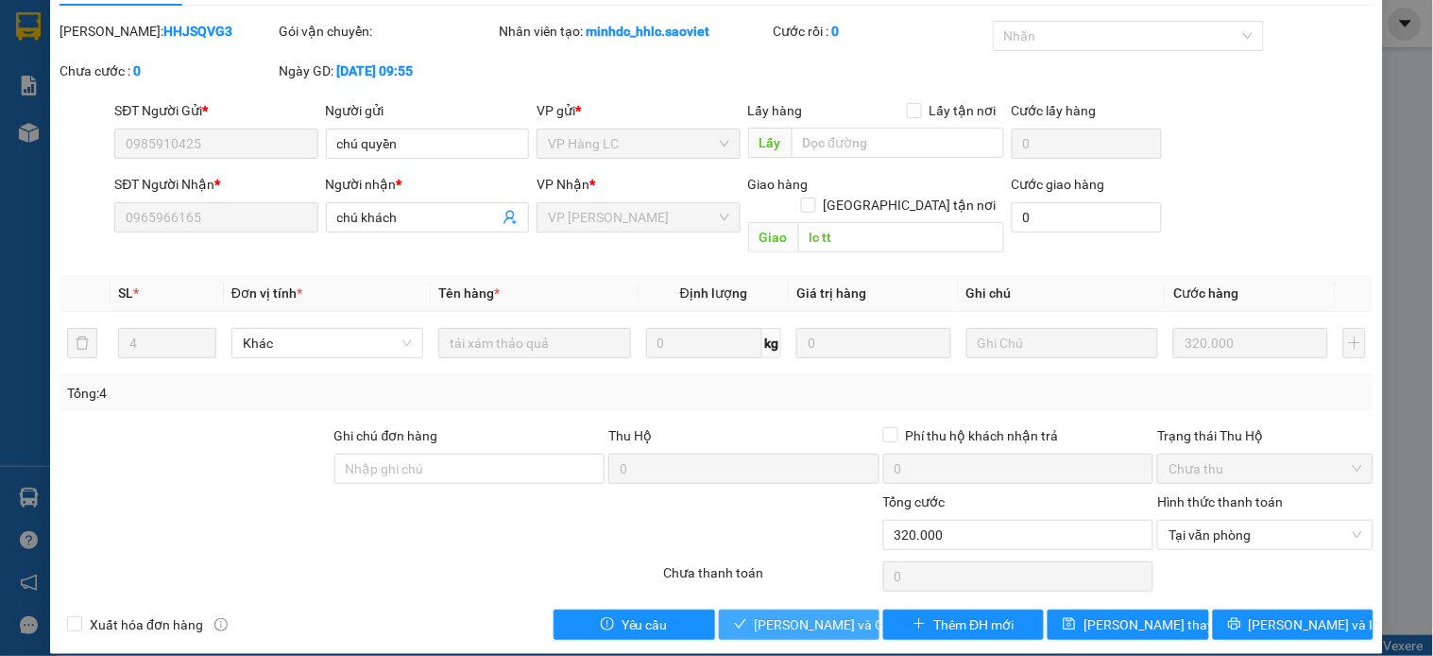
click at [778, 614] on span "[PERSON_NAME] và Giao hàng" at bounding box center [845, 624] width 181 height 21
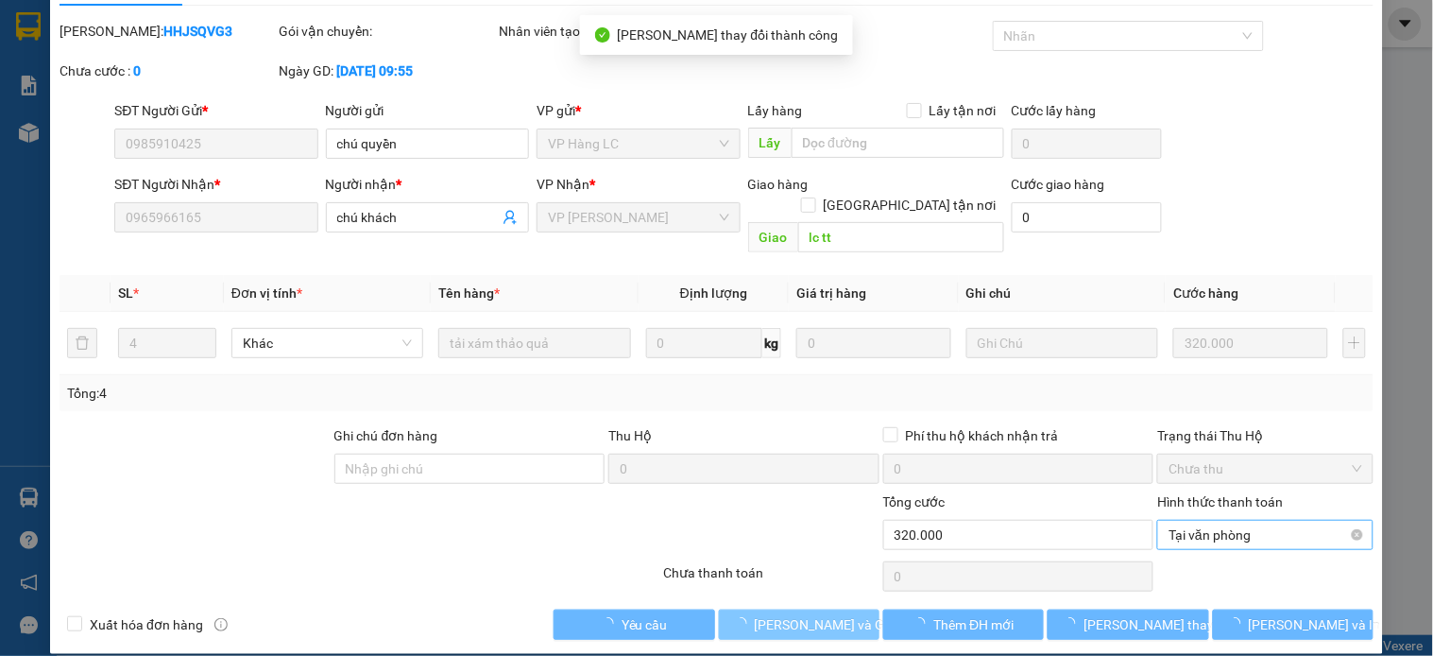
scroll to position [0, 0]
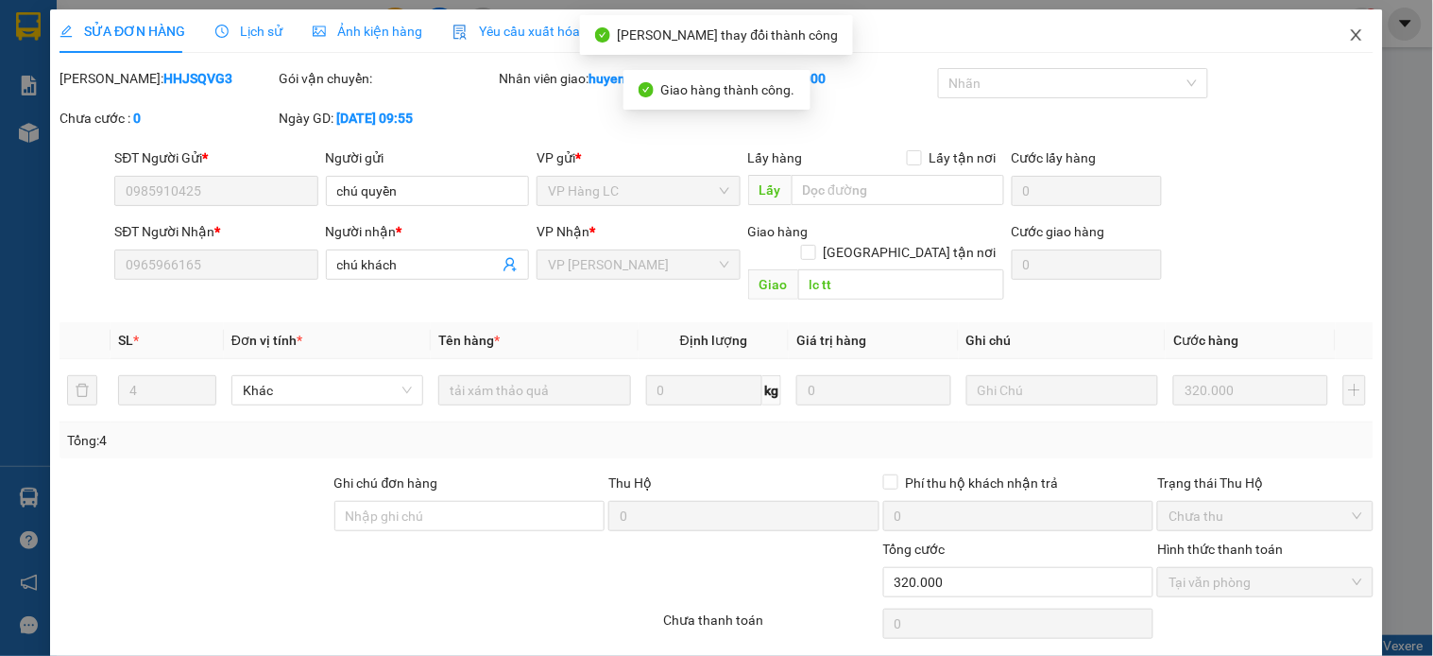
click at [1354, 35] on span "Close" at bounding box center [1356, 35] width 53 height 53
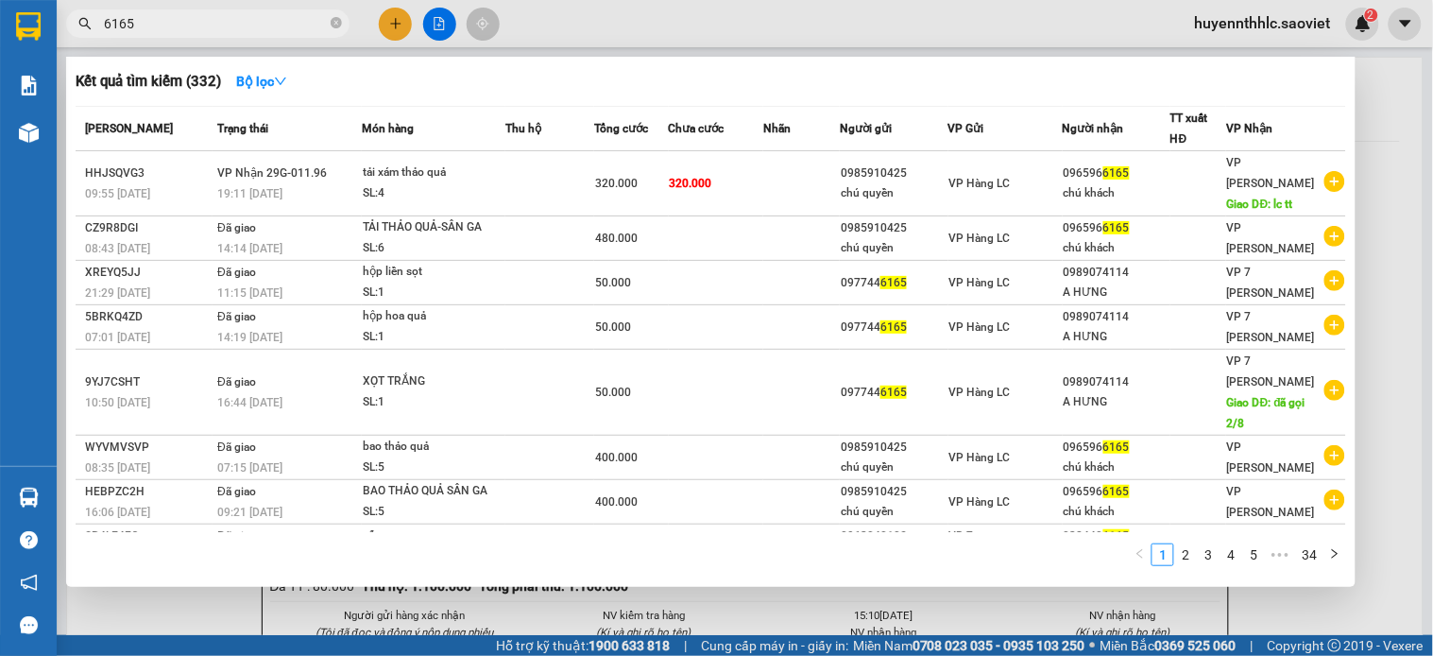
click at [186, 24] on input "6165" at bounding box center [215, 23] width 223 height 21
type input "61"
click at [1384, 136] on div at bounding box center [716, 328] width 1433 height 656
